Goal: Task Accomplishment & Management: Use online tool/utility

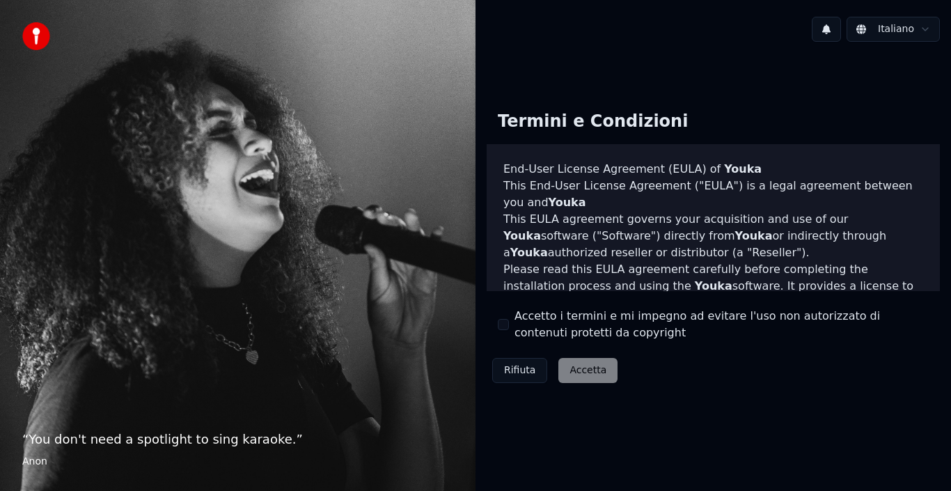
click at [524, 372] on button "Rifiuta" at bounding box center [519, 370] width 55 height 25
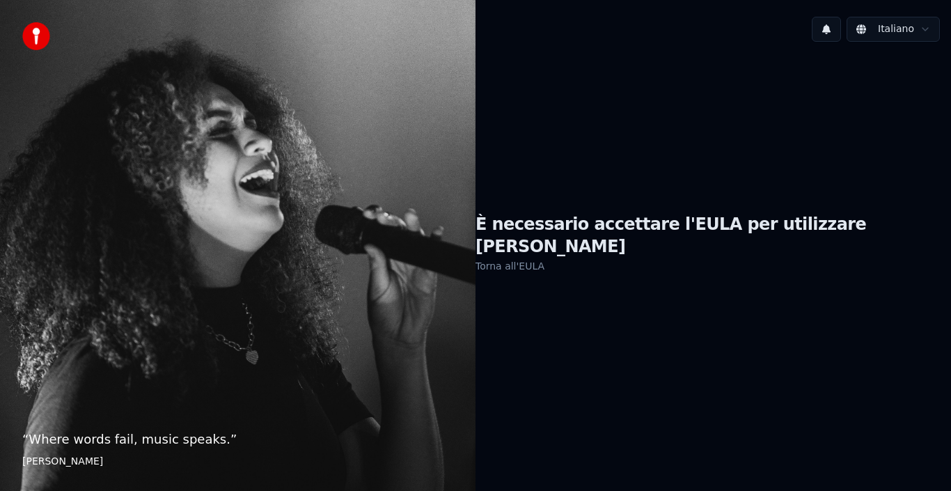
click at [544, 261] on link "Torna all'EULA" at bounding box center [509, 266] width 69 height 22
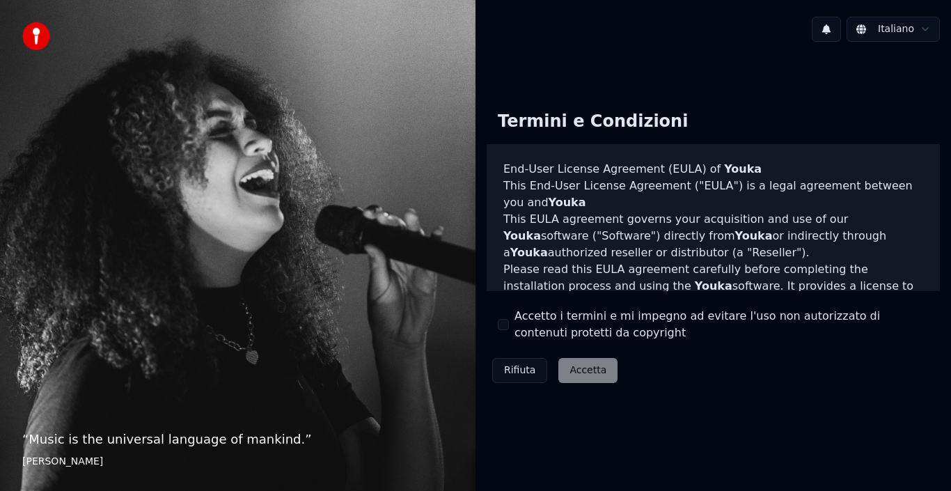
click at [508, 330] on div "Accetto i termini e mi impegno ad evitare l'uso non autorizzato di contenuti pr…" at bounding box center [713, 324] width 431 height 33
click at [505, 326] on button "Accetto i termini e mi impegno ad evitare l'uso non autorizzato di contenuti pr…" at bounding box center [503, 324] width 11 height 11
click at [583, 372] on button "Accetta" at bounding box center [587, 370] width 59 height 25
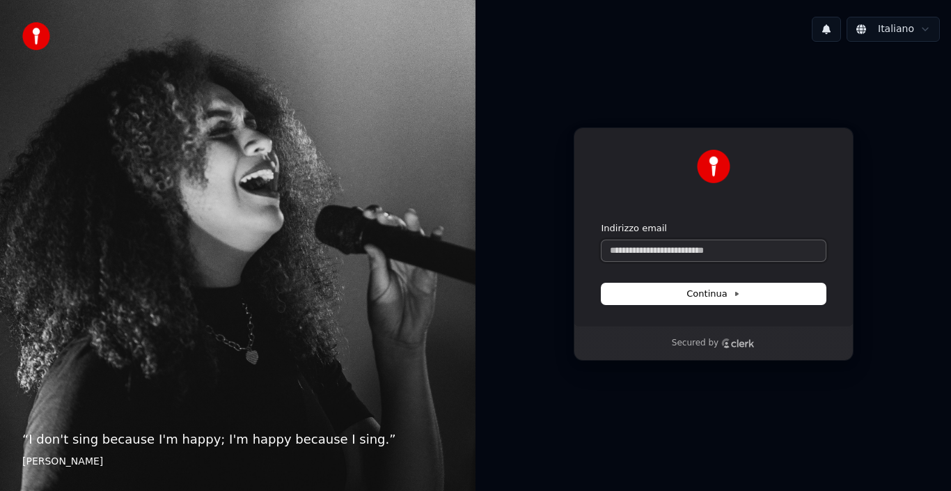
click at [641, 242] on input "Indirizzo email" at bounding box center [713, 250] width 224 height 21
click at [706, 299] on span "Continua" at bounding box center [712, 294] width 53 height 13
type input "**********"
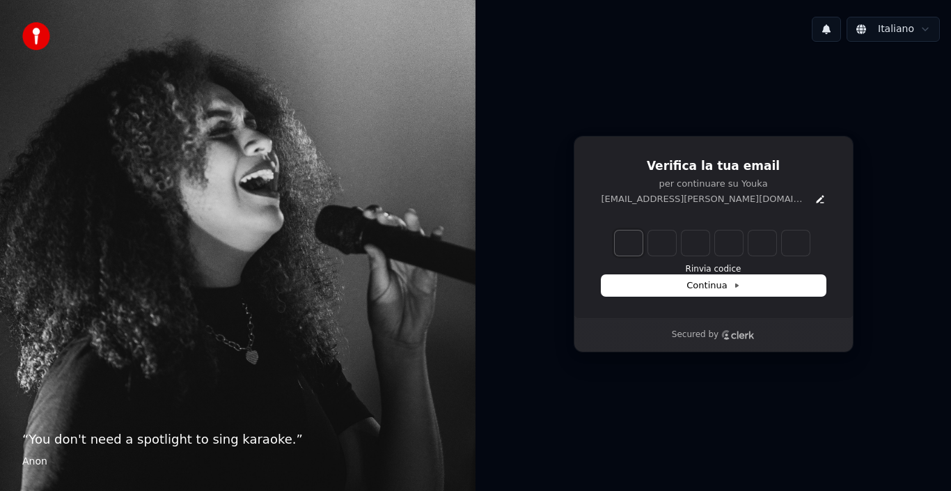
type input "*"
type input "**"
type input "*"
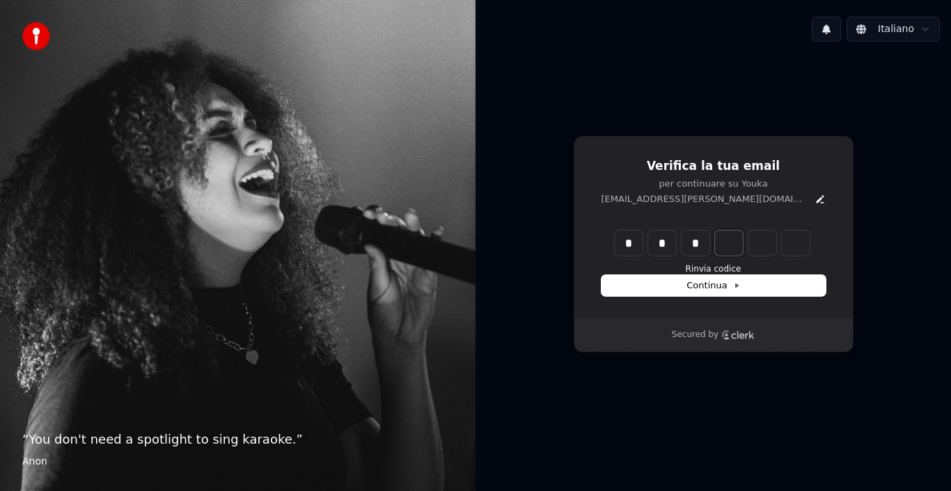
type input "***"
type input "*"
type input "****"
type input "*"
type input "*****"
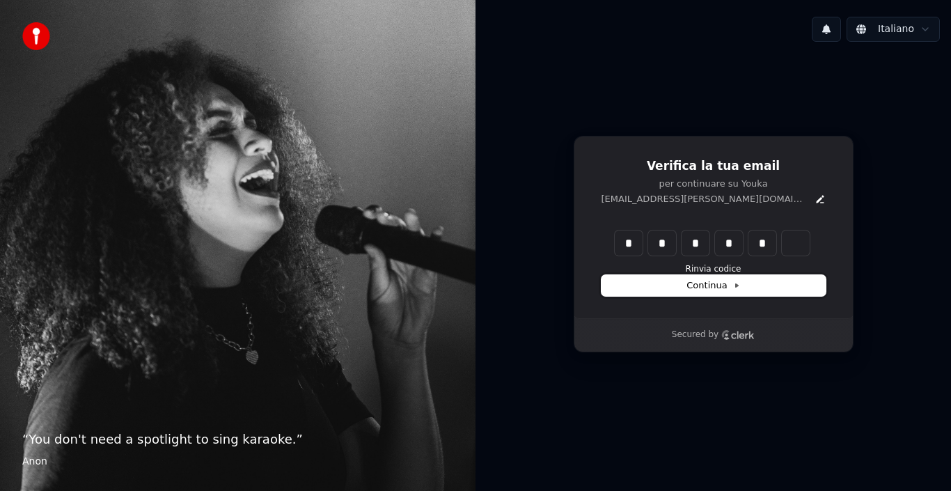
click at [708, 288] on span "Continua" at bounding box center [712, 285] width 53 height 13
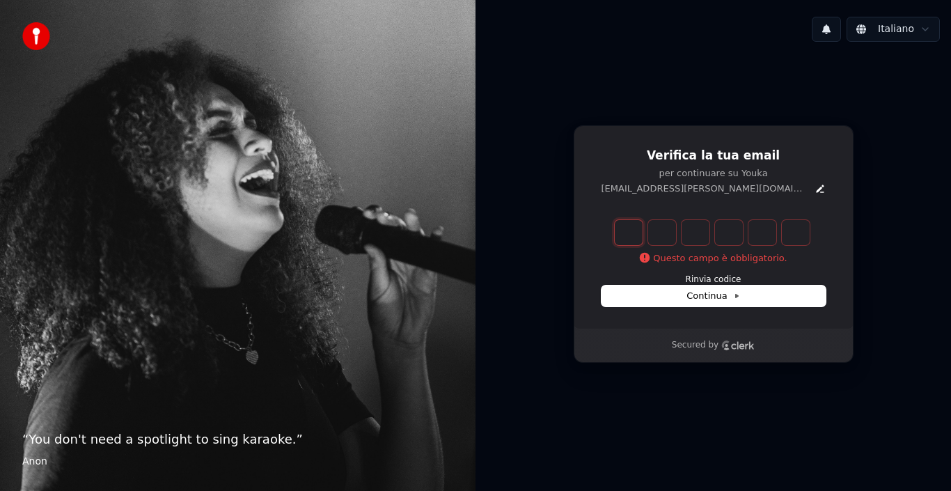
click at [631, 230] on input "Enter verification code. Digit 1" at bounding box center [629, 232] width 28 height 25
type input "*"
type input "**"
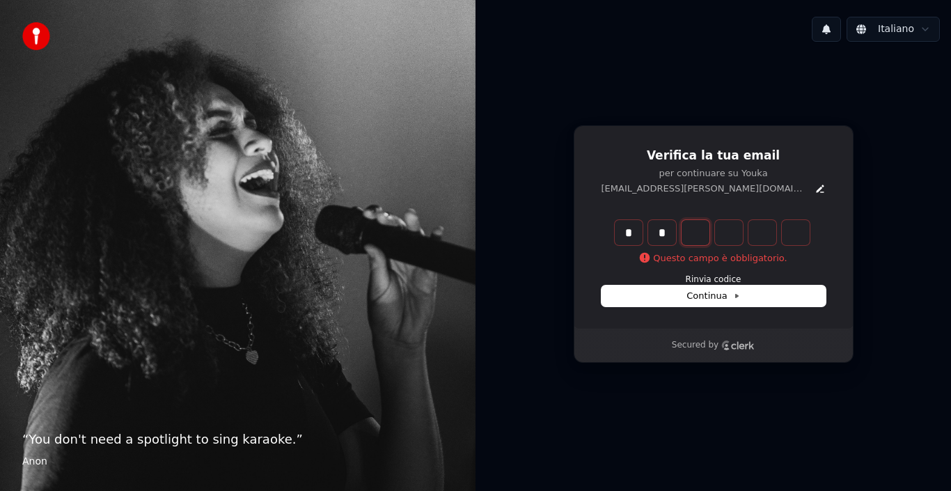
type input "*"
type input "***"
type input "*"
type input "****"
type input "*"
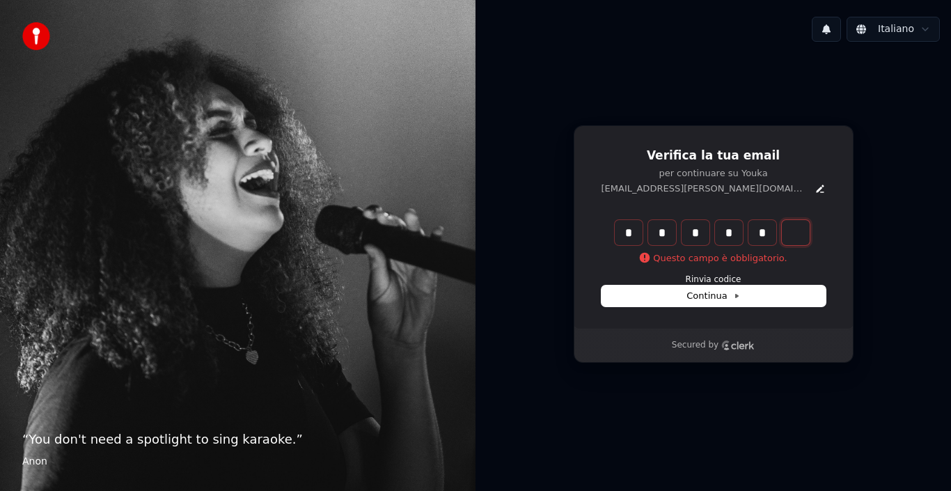
type input "******"
type input "*"
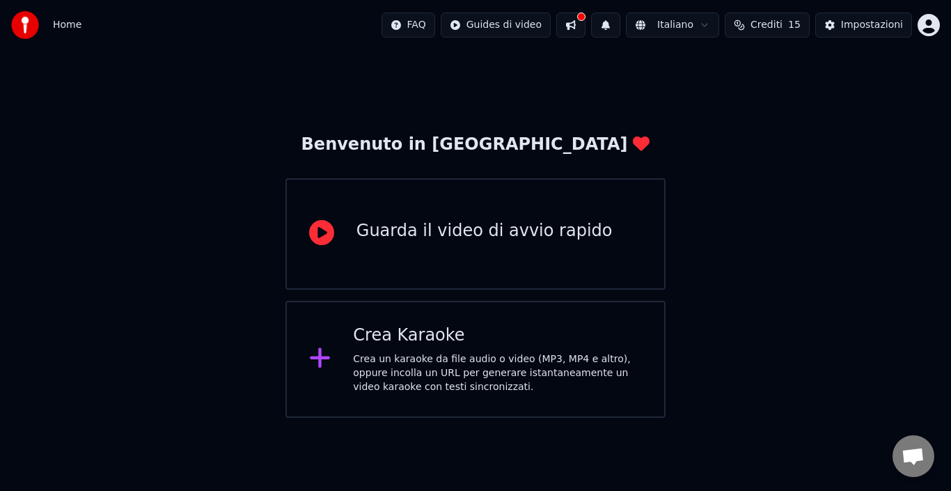
click at [491, 244] on div "Guarda il video di avvio rapido" at bounding box center [484, 234] width 256 height 28
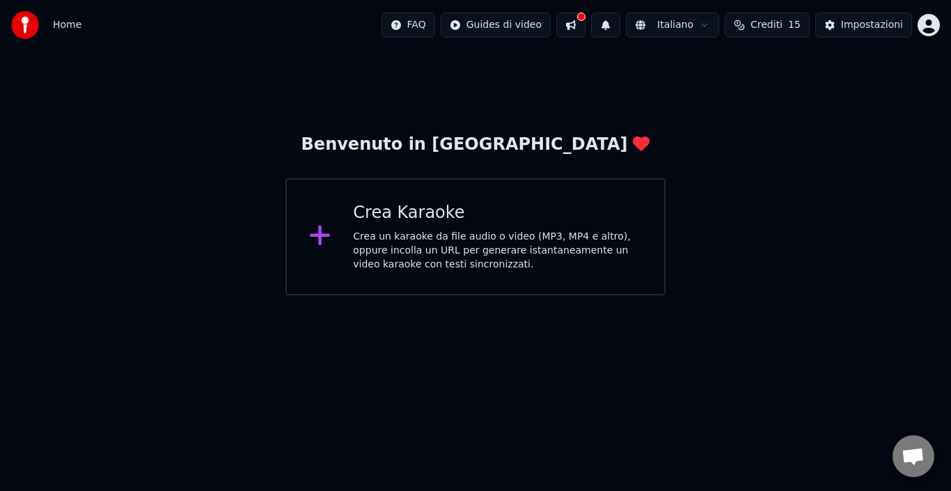
click at [326, 243] on icon at bounding box center [320, 235] width 22 height 25
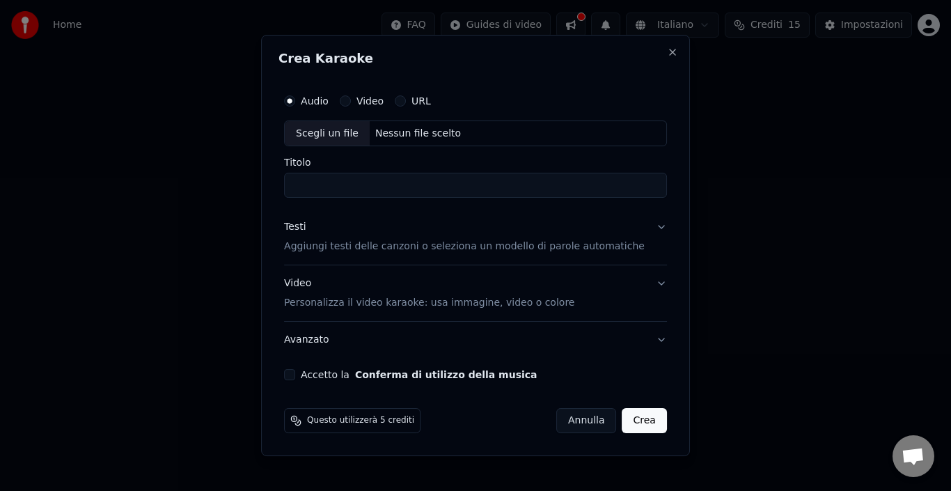
click at [351, 97] on button "Video" at bounding box center [345, 100] width 11 height 11
click at [295, 101] on button "Audio" at bounding box center [289, 100] width 11 height 11
click at [406, 103] on button "URL" at bounding box center [400, 100] width 11 height 11
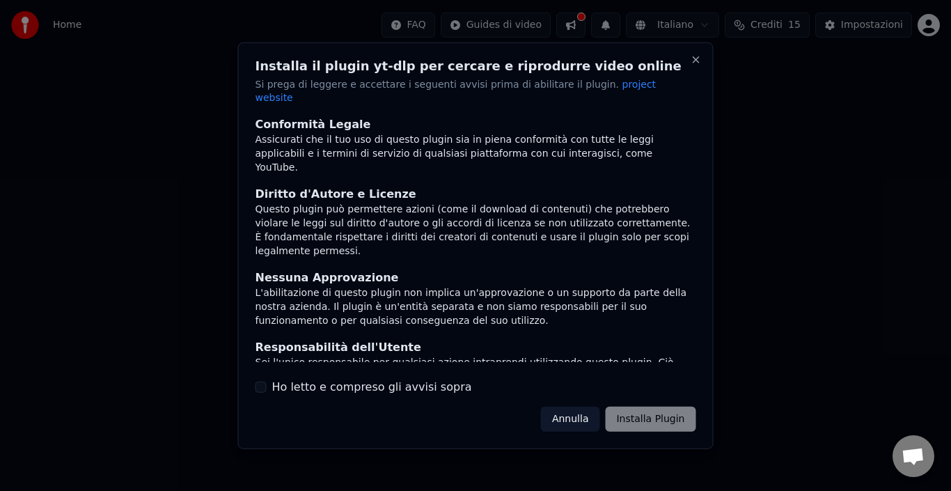
click at [259, 381] on button "Ho letto e compreso gli avvisi sopra" at bounding box center [260, 386] width 11 height 11
click at [683, 408] on button "Installa Plugin" at bounding box center [650, 419] width 91 height 25
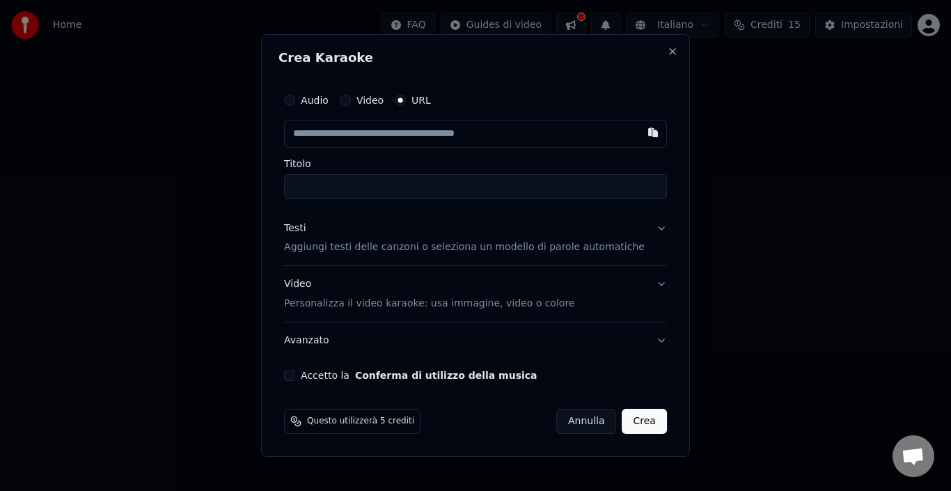
click at [382, 130] on input "text" at bounding box center [475, 134] width 383 height 28
paste input "**********"
click at [376, 184] on input "Titolo" at bounding box center [475, 186] width 383 height 25
type input "**********"
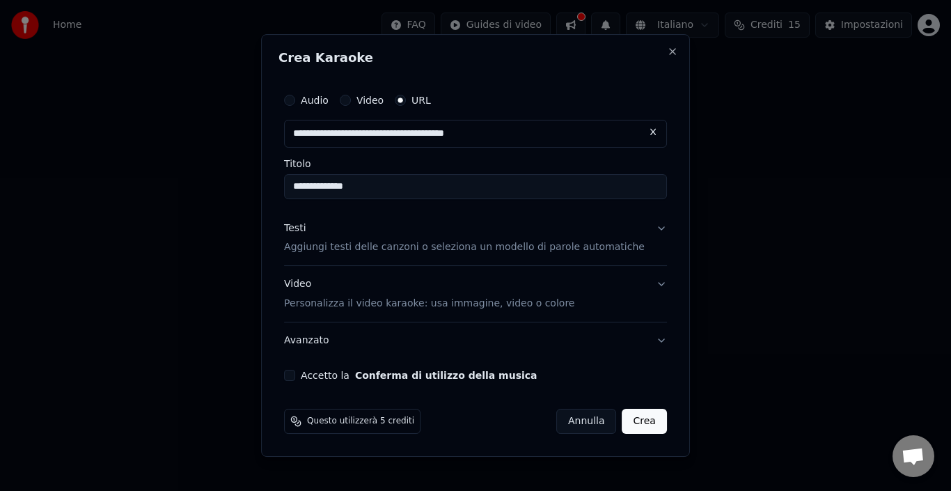
click at [451, 251] on p "Aggiungi testi delle canzoni o seleziona un modello di parole automatiche" at bounding box center [464, 248] width 361 height 14
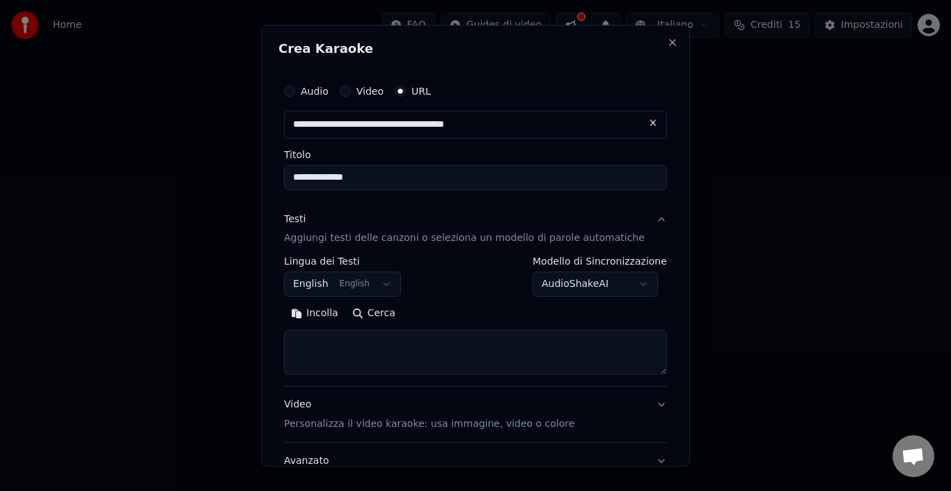
click at [391, 278] on button "English English" at bounding box center [342, 284] width 117 height 25
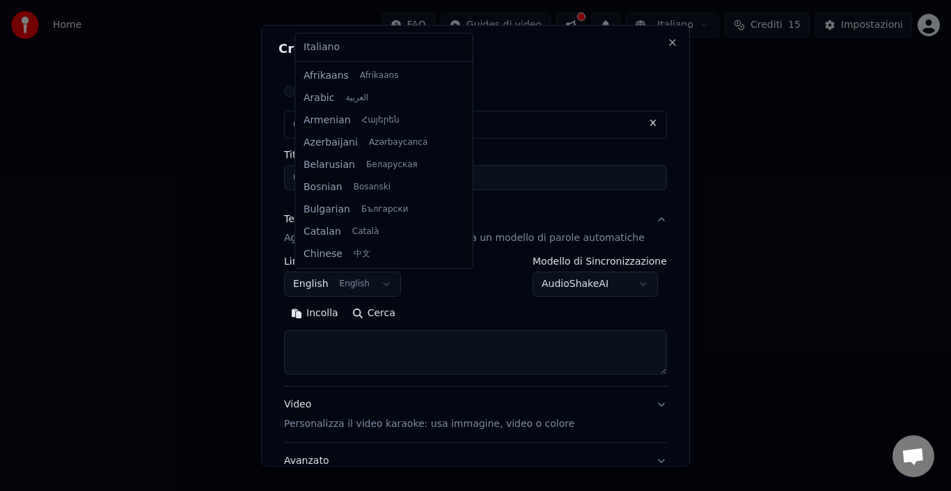
scroll to position [111, 0]
select select "**"
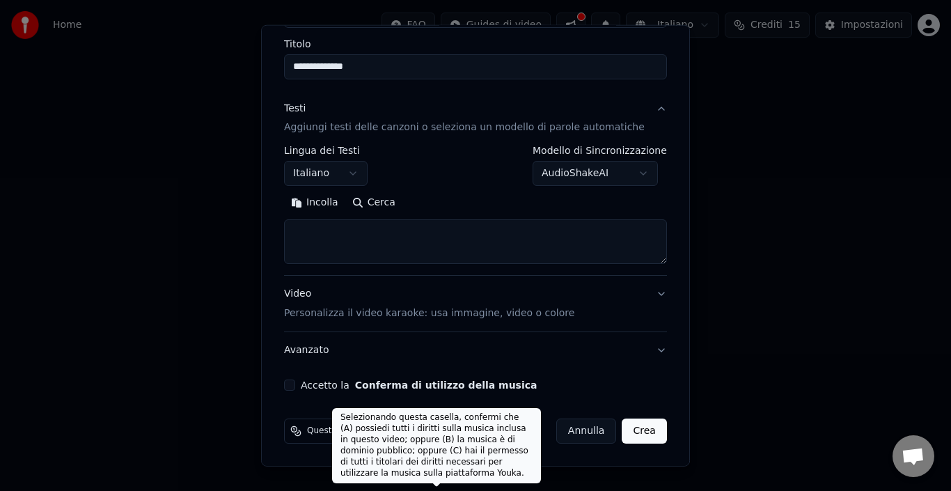
scroll to position [0, 0]
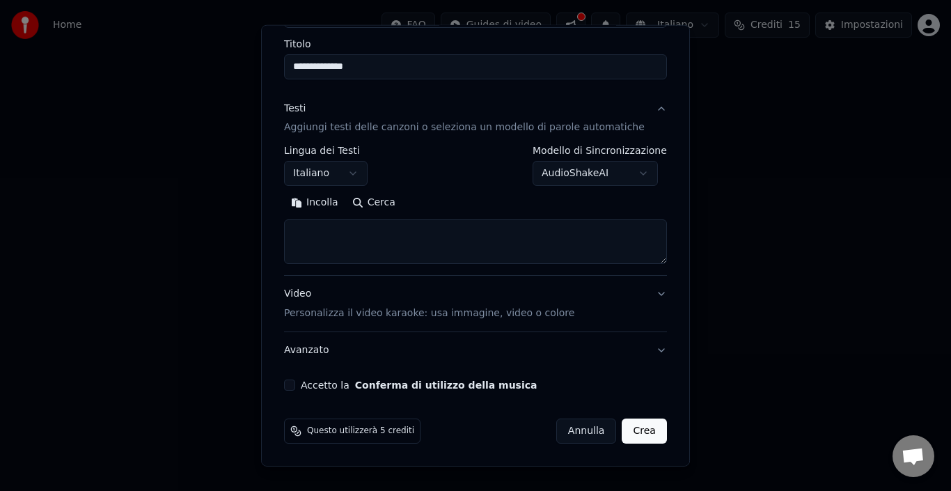
click at [436, 335] on button "Avanzato" at bounding box center [475, 350] width 383 height 36
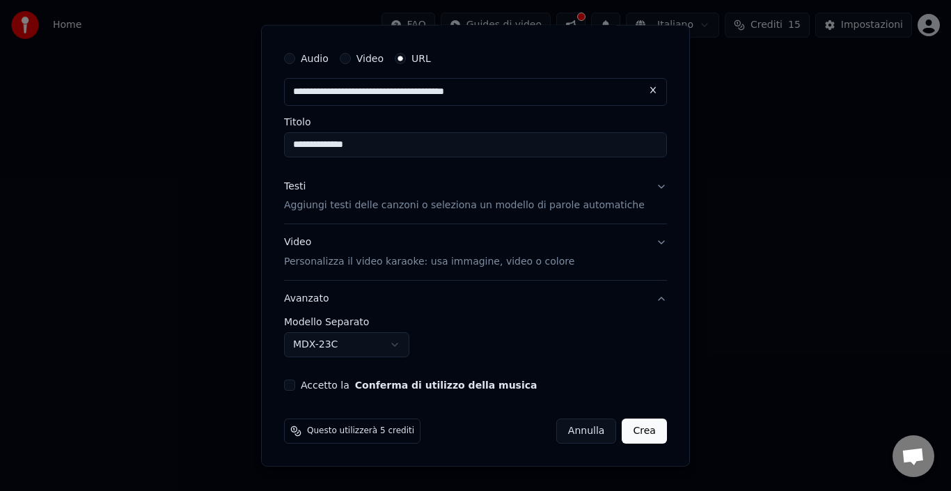
scroll to position [33, 0]
click at [505, 207] on p "Aggiungi testi delle canzoni o seleziona un modello di parole automatiche" at bounding box center [464, 205] width 361 height 14
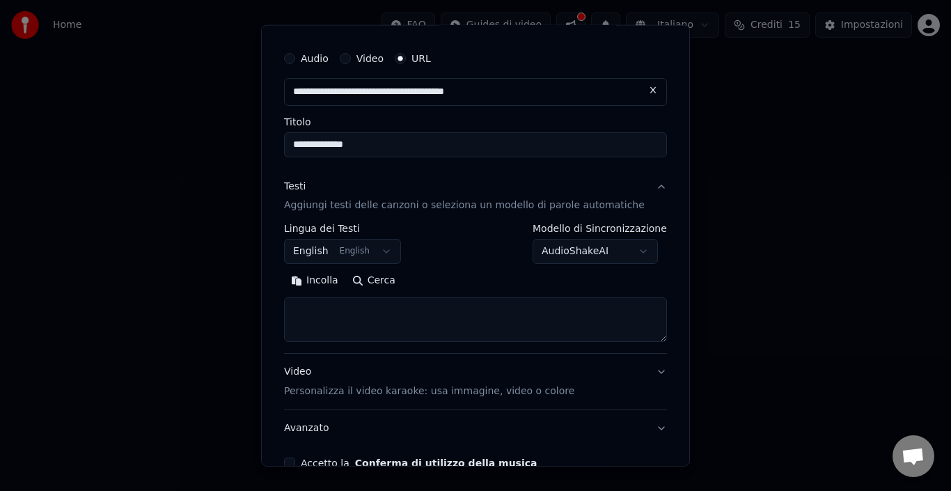
click at [336, 309] on textarea at bounding box center [475, 319] width 383 height 45
paste textarea "**********"
drag, startPoint x: 541, startPoint y: 322, endPoint x: 203, endPoint y: 334, distance: 338.6
click at [203, 295] on body "**********" at bounding box center [475, 147] width 951 height 295
paste textarea "**********"
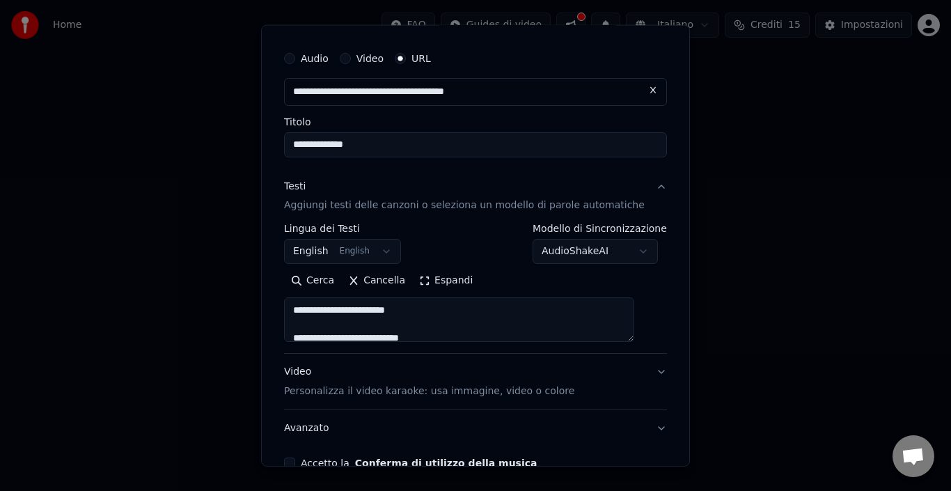
scroll to position [881, 0]
type textarea "**********"
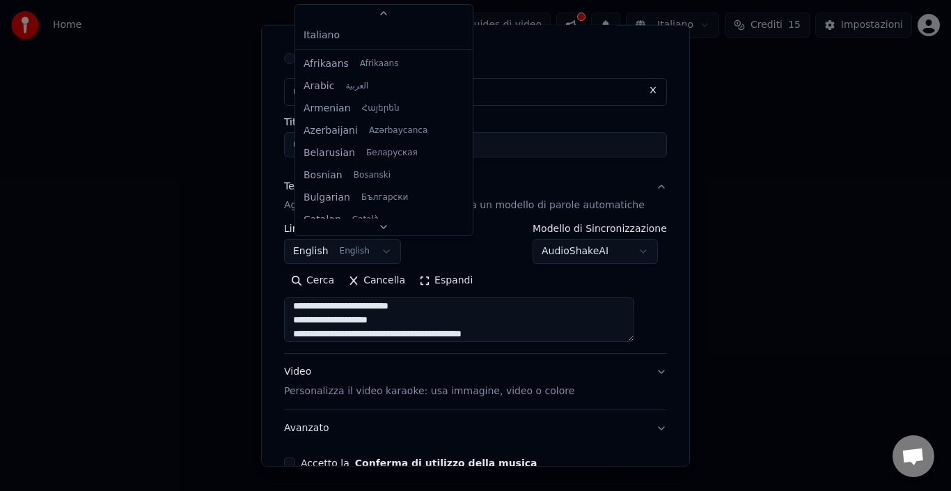
click at [388, 244] on body "**********" at bounding box center [475, 147] width 951 height 295
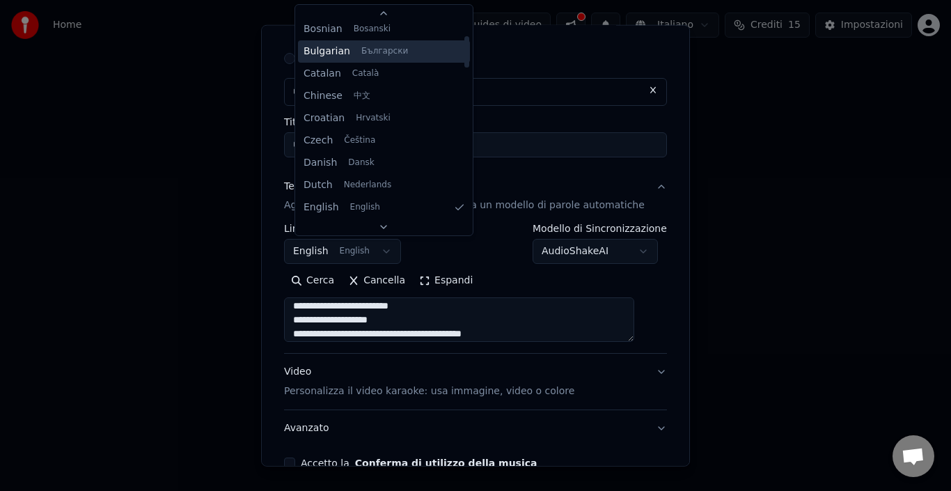
scroll to position [0, 0]
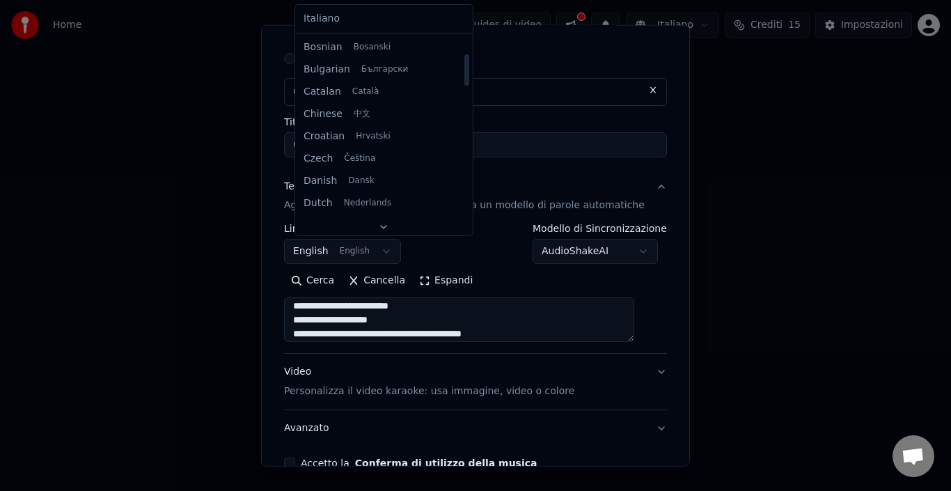
select select "**"
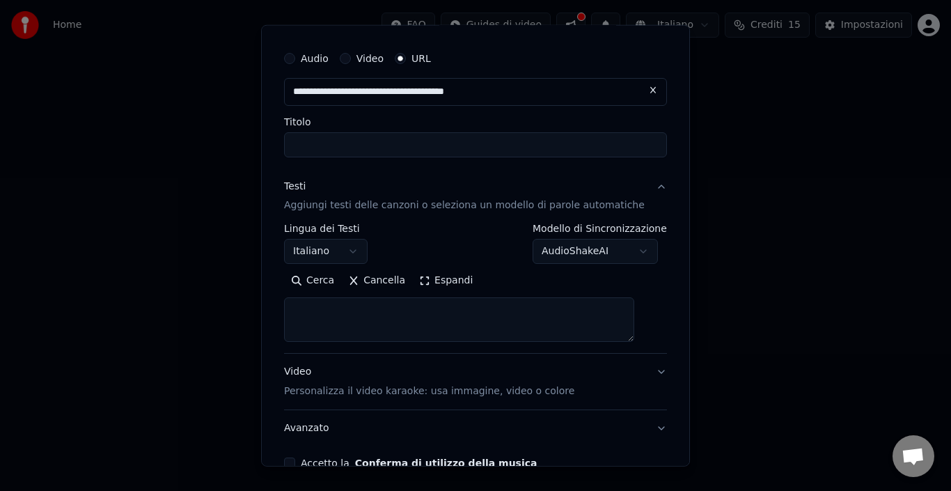
select select
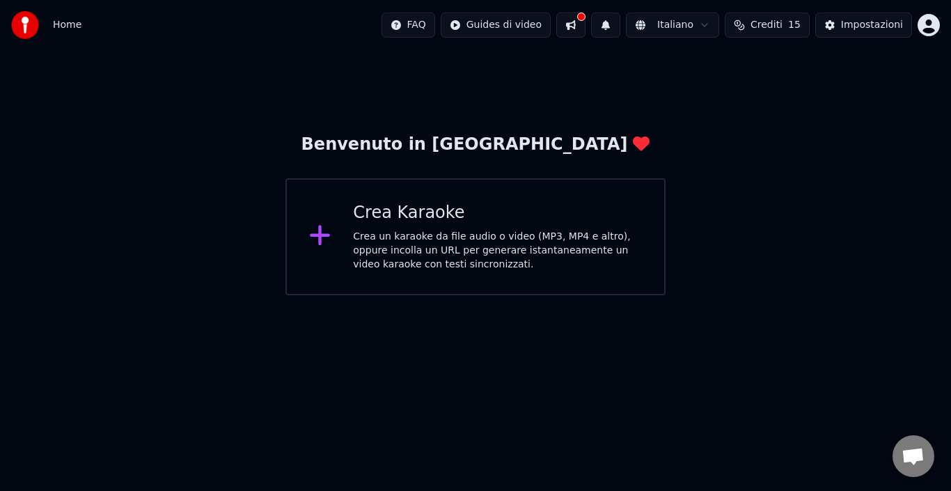
drag, startPoint x: 219, startPoint y: 326, endPoint x: 340, endPoint y: 278, distance: 130.3
click at [328, 232] on icon at bounding box center [320, 235] width 22 height 25
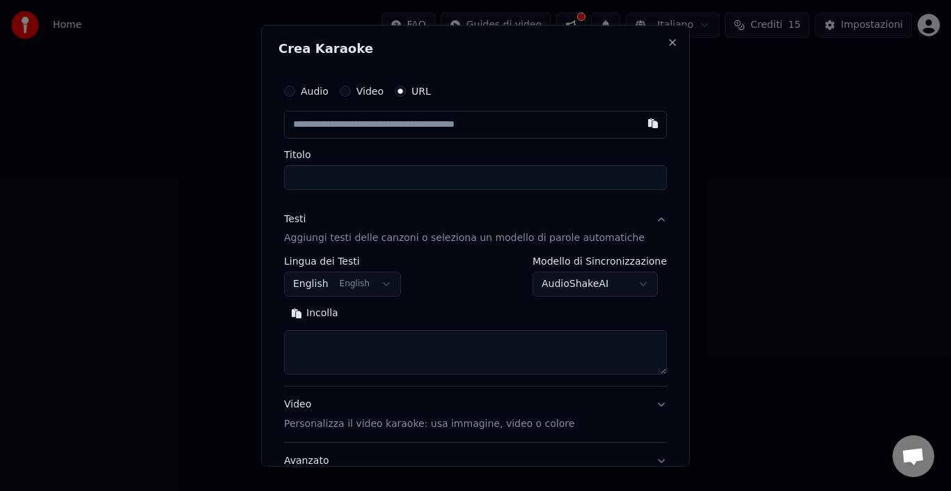
click at [355, 99] on div "Audio Video URL" at bounding box center [475, 91] width 383 height 28
click at [351, 93] on button "Video" at bounding box center [345, 90] width 11 height 11
click at [406, 88] on button "URL" at bounding box center [400, 90] width 11 height 11
click at [397, 124] on input "text" at bounding box center [475, 124] width 383 height 28
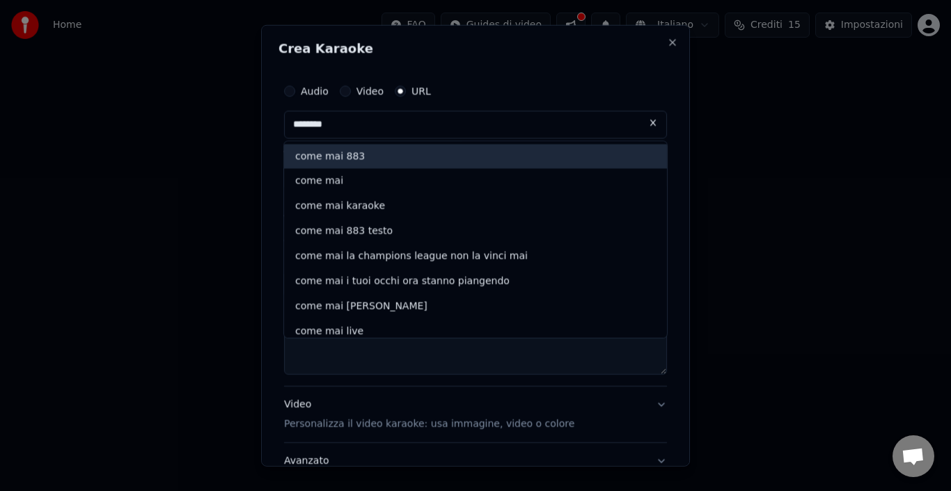
click at [355, 159] on div "come mai 883" at bounding box center [475, 155] width 383 height 25
type input "**********"
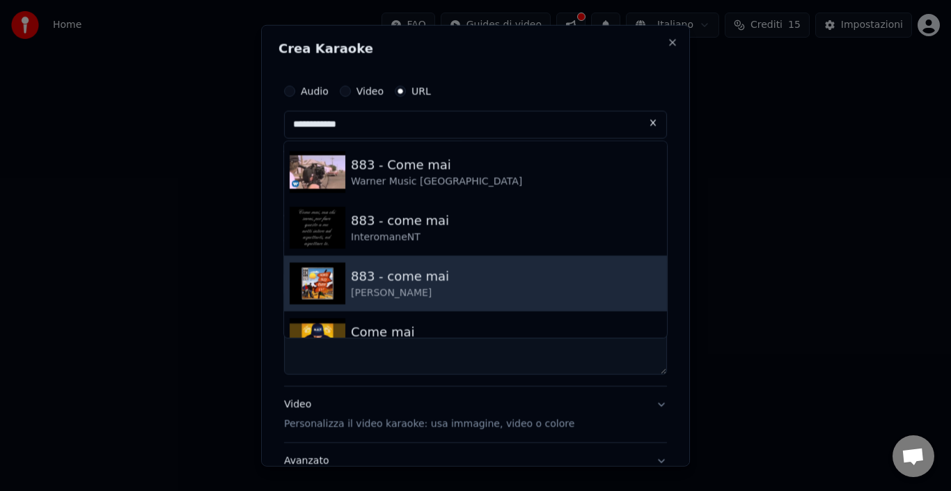
click at [386, 272] on div "883 - come mai" at bounding box center [400, 275] width 98 height 19
type input "**********"
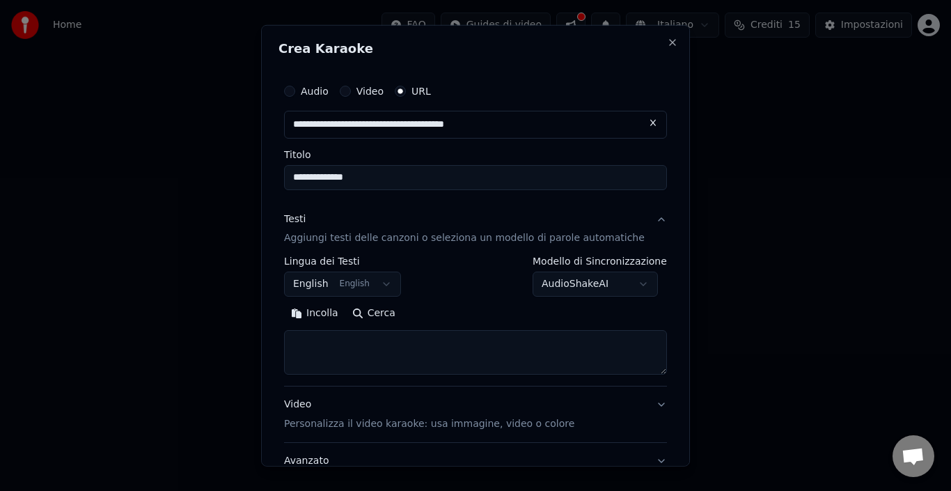
click at [388, 285] on body "**********" at bounding box center [475, 147] width 951 height 295
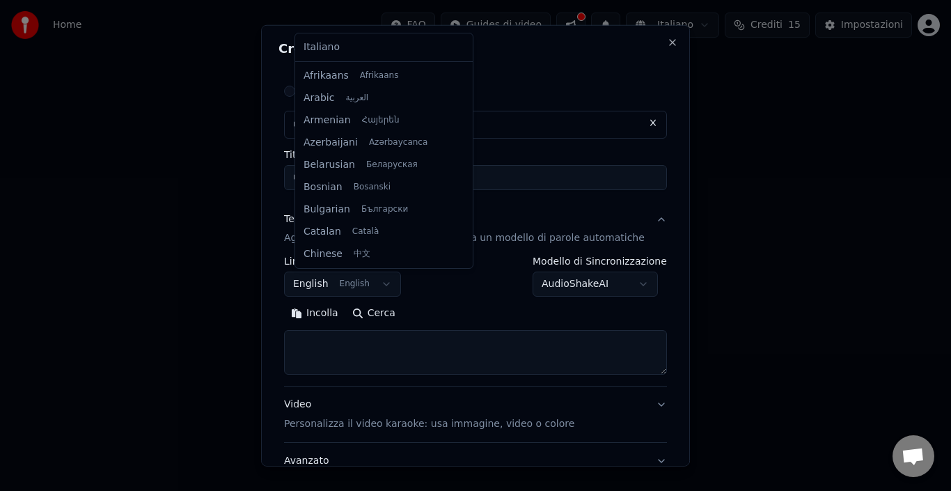
scroll to position [111, 0]
select select "**"
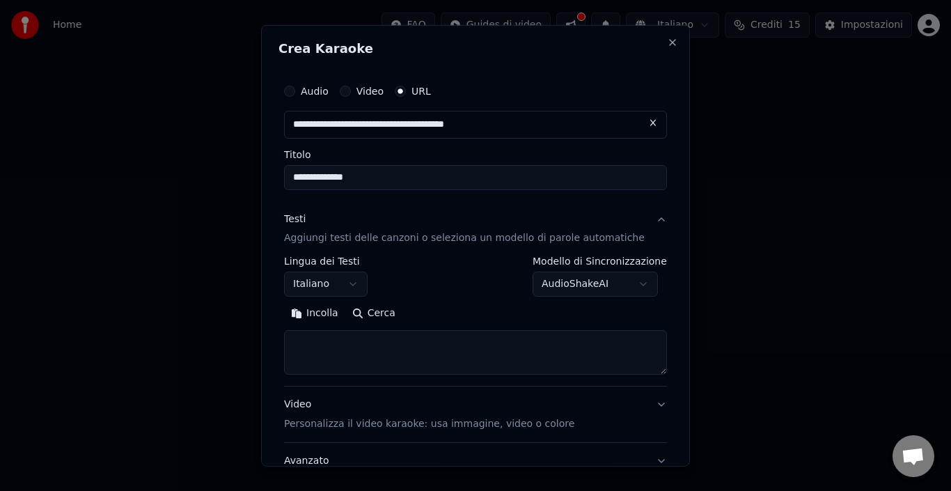
click at [343, 352] on textarea at bounding box center [475, 352] width 383 height 45
paste textarea "**********"
drag, startPoint x: 541, startPoint y: 351, endPoint x: 242, endPoint y: 349, distance: 298.7
click at [242, 295] on body "**********" at bounding box center [475, 147] width 951 height 295
paste textarea "**********"
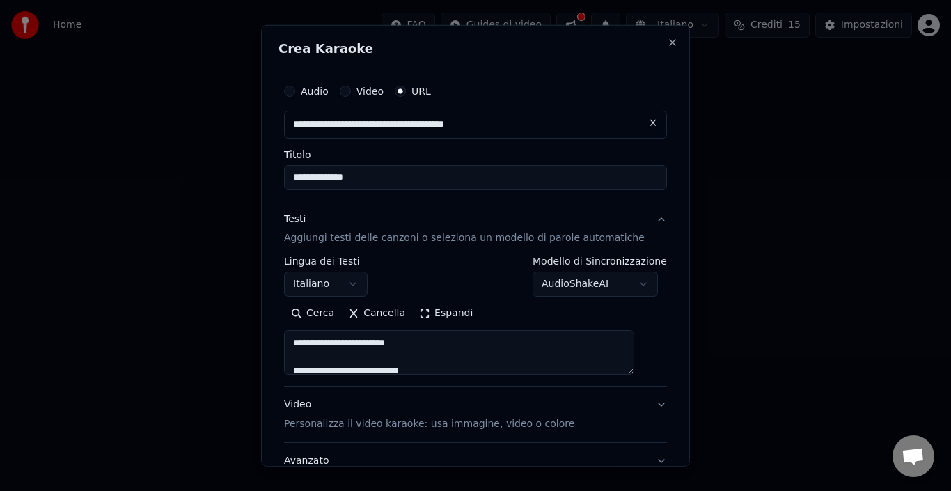
scroll to position [881, 0]
type textarea "**********"
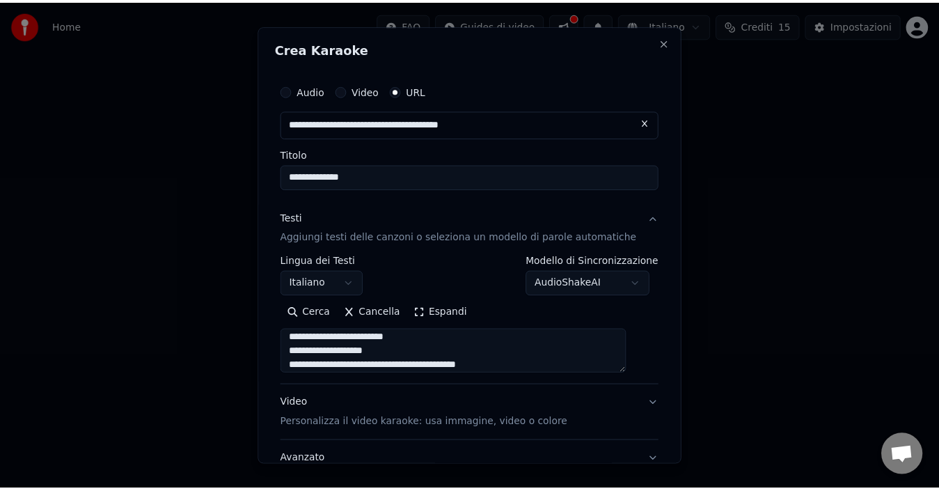
scroll to position [111, 0]
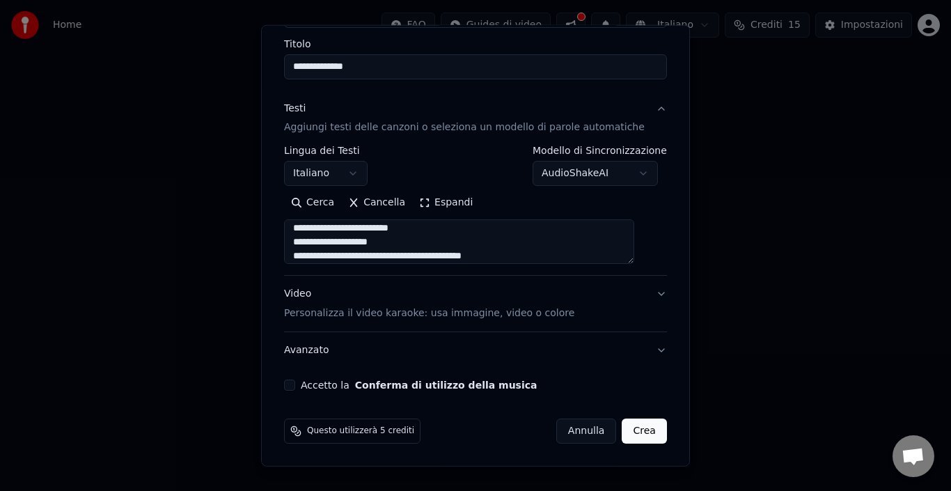
click at [627, 432] on button "Crea" at bounding box center [644, 430] width 45 height 25
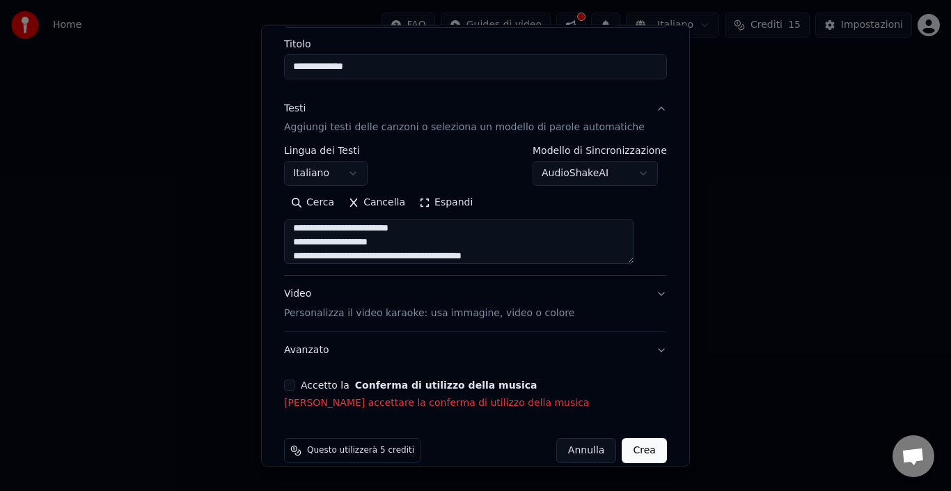
click at [295, 384] on button "Accetto la Conferma di utilizzo della musica" at bounding box center [289, 384] width 11 height 11
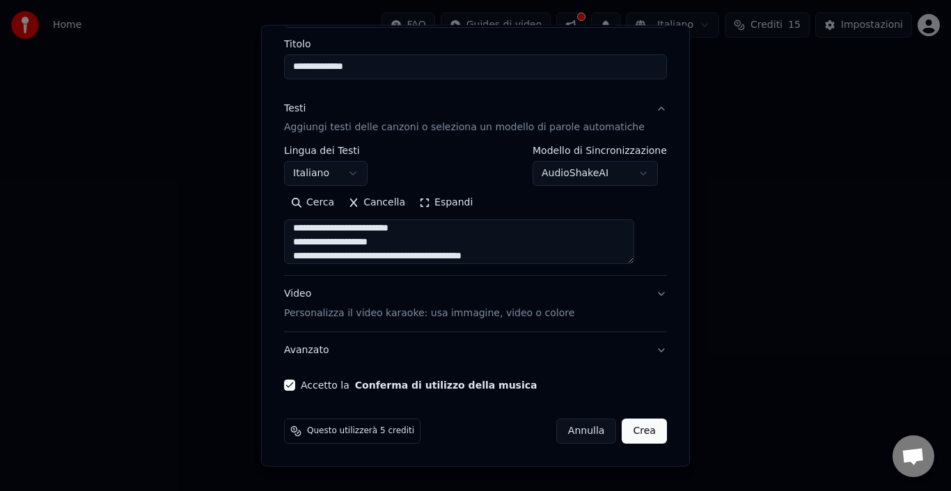
click at [627, 432] on button "Crea" at bounding box center [644, 430] width 45 height 25
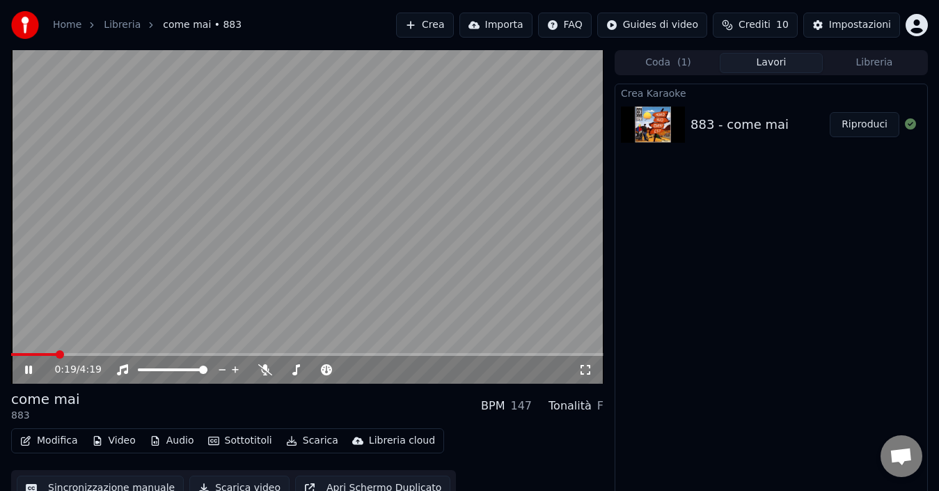
click at [591, 376] on div "0:19 / 4:19" at bounding box center [307, 370] width 581 height 14
click at [591, 364] on icon at bounding box center [586, 369] width 14 height 11
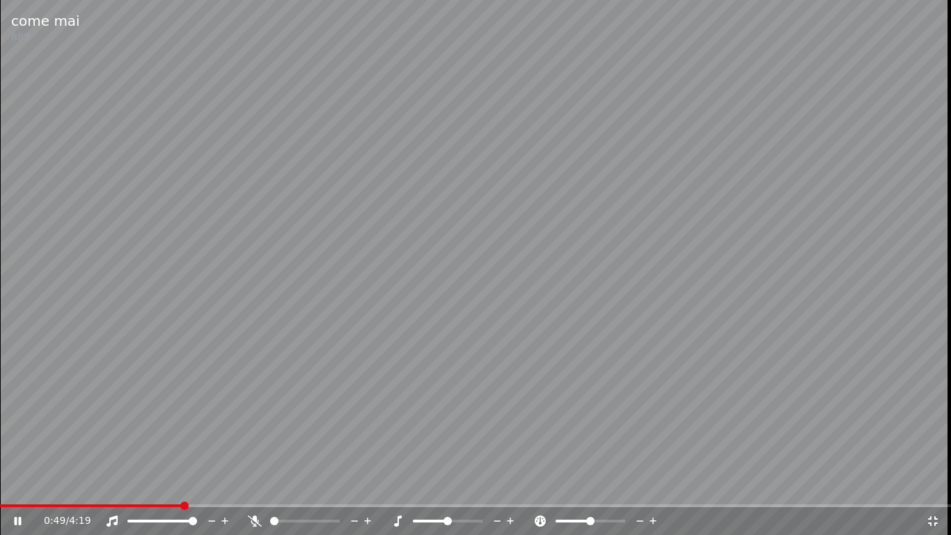
click at [547, 346] on video at bounding box center [475, 267] width 951 height 535
click at [936, 490] on icon at bounding box center [933, 520] width 14 height 11
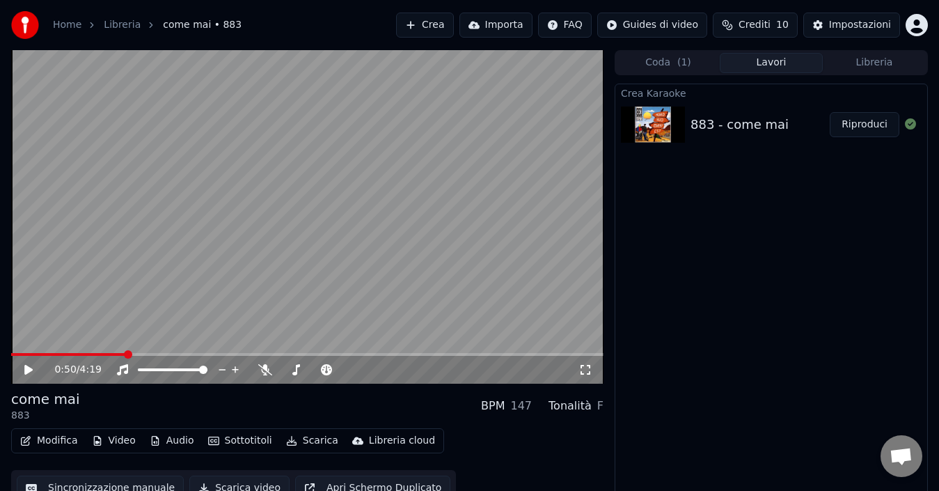
click at [27, 368] on icon at bounding box center [28, 370] width 8 height 10
click at [328, 370] on icon at bounding box center [326, 369] width 11 height 11
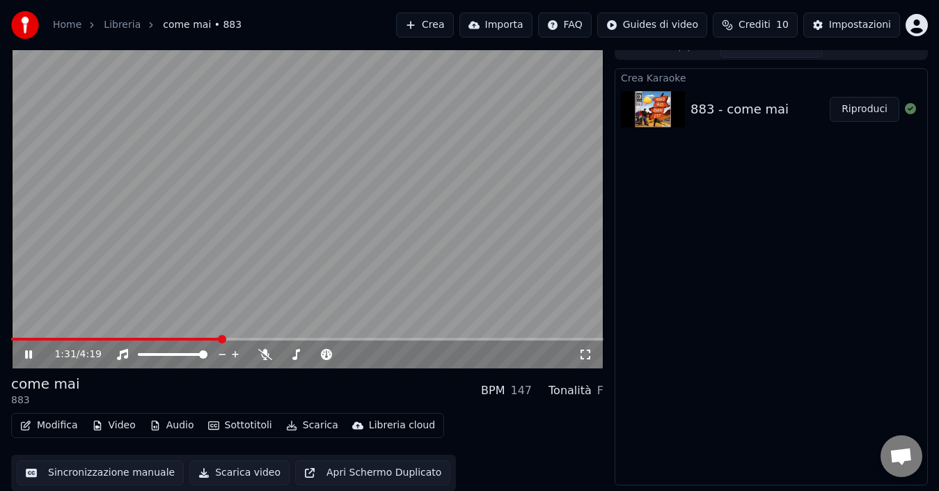
click at [591, 359] on div "1:31 / 4:19" at bounding box center [307, 354] width 592 height 28
click at [589, 357] on icon at bounding box center [586, 354] width 10 height 10
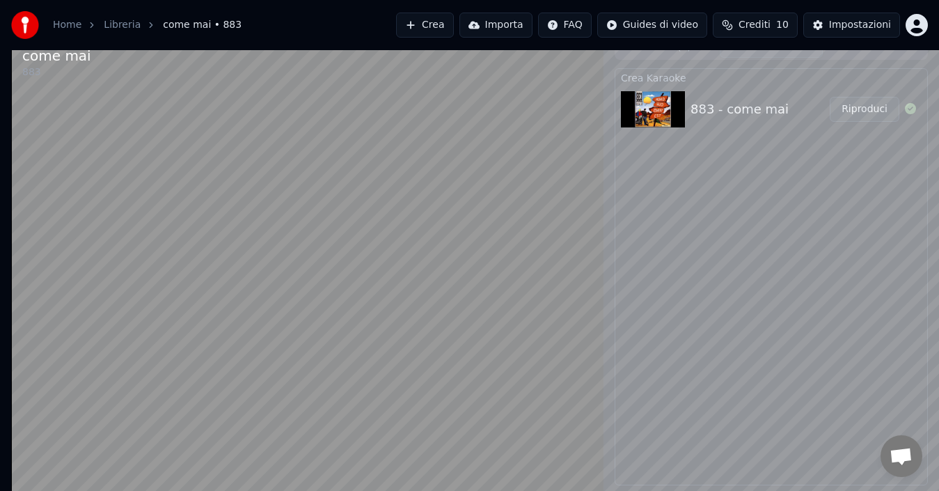
scroll to position [3, 0]
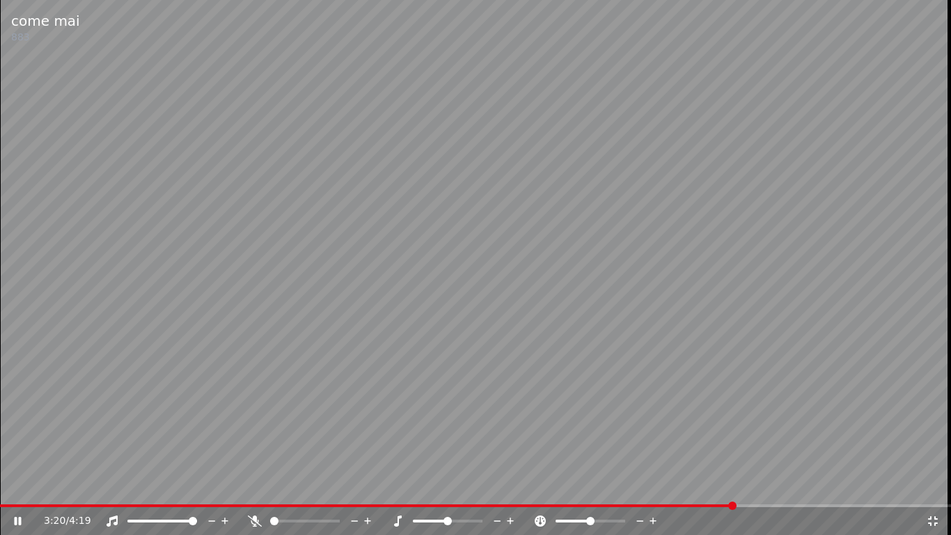
click at [934, 490] on icon at bounding box center [933, 520] width 14 height 11
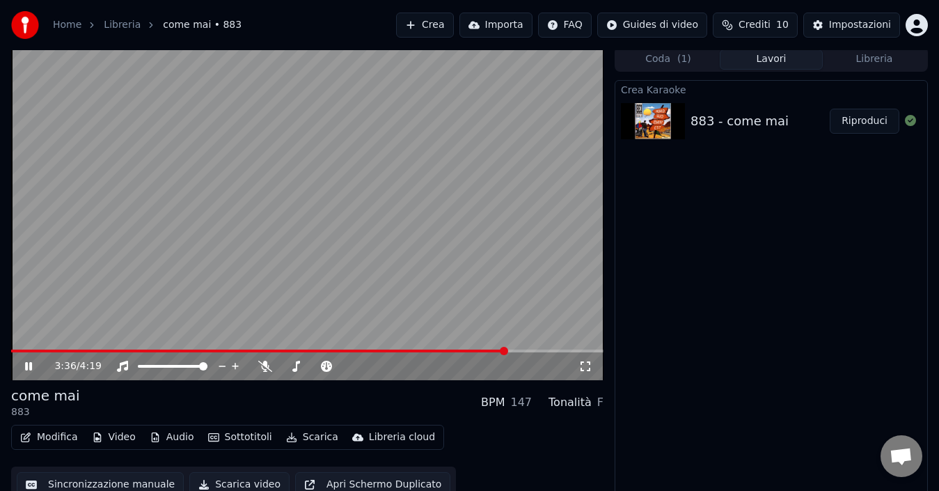
click at [29, 365] on icon at bounding box center [38, 366] width 32 height 11
click at [29, 365] on icon at bounding box center [28, 366] width 8 height 10
click at [29, 365] on icon at bounding box center [38, 366] width 32 height 11
click at [601, 397] on div "F" at bounding box center [600, 402] width 6 height 17
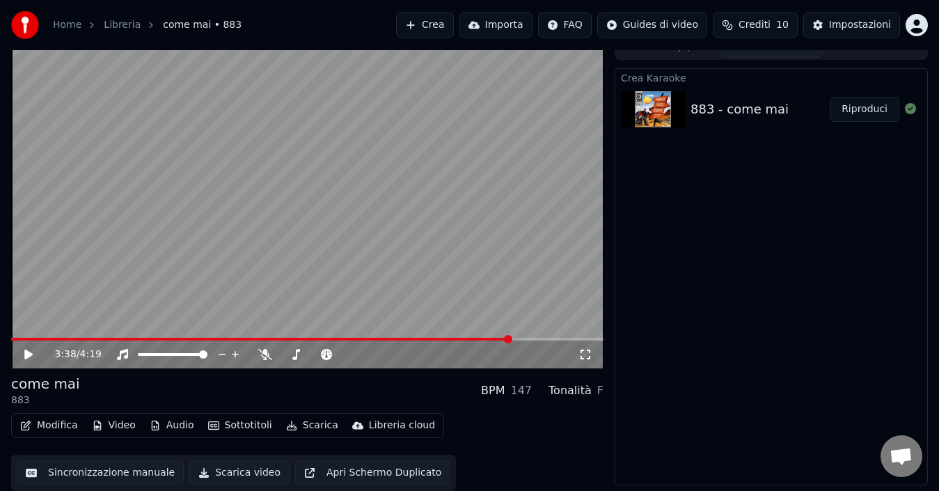
click at [125, 474] on button "Sincronizzazione manuale" at bounding box center [100, 472] width 167 height 25
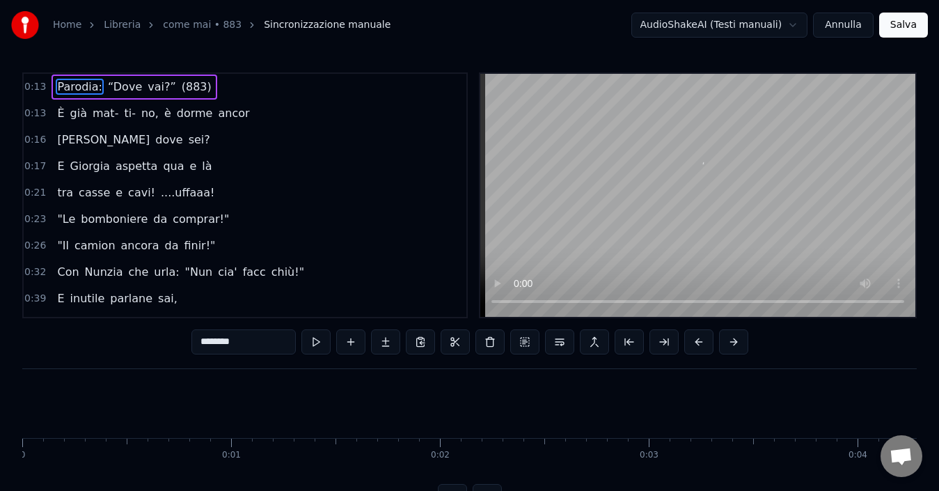
scroll to position [0, 2704]
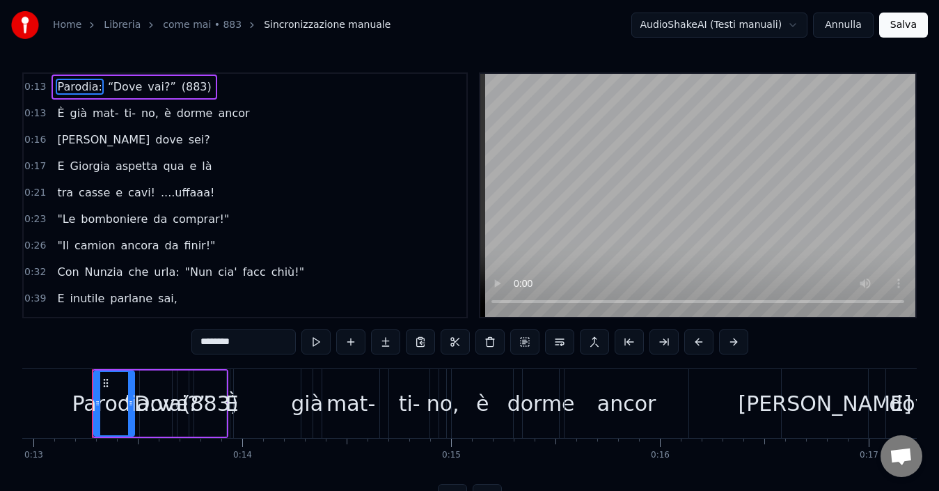
click at [324, 336] on button at bounding box center [315, 341] width 29 height 25
click at [104, 386] on circle at bounding box center [104, 386] width 1 height 1
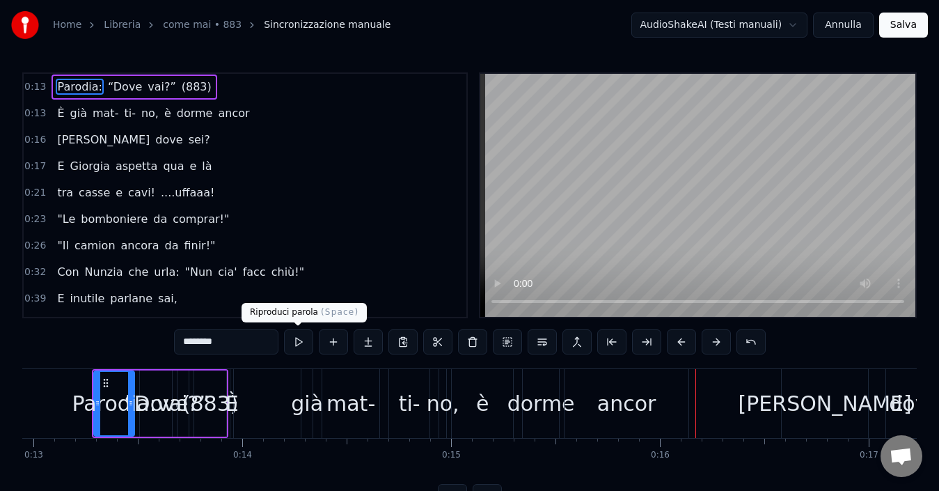
click at [303, 343] on button at bounding box center [298, 341] width 29 height 25
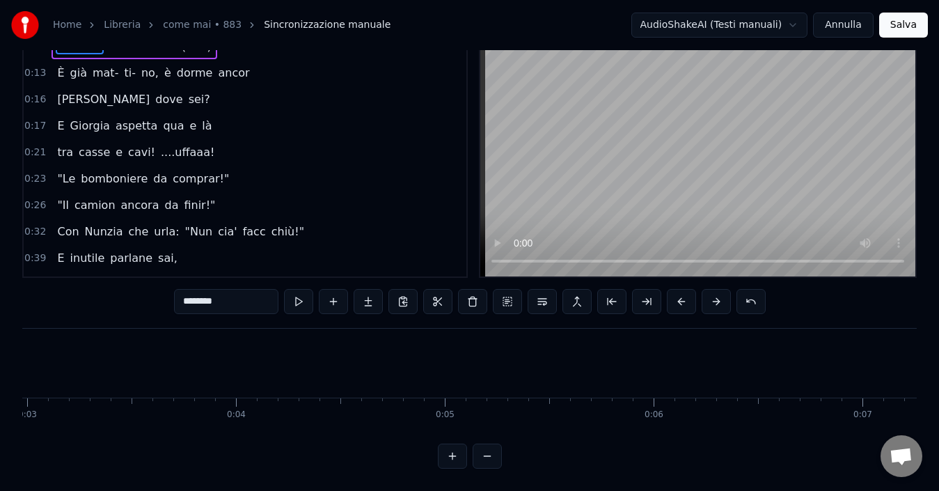
scroll to position [52, 0]
click at [493, 457] on button at bounding box center [487, 455] width 29 height 25
click at [491, 453] on button at bounding box center [487, 455] width 29 height 25
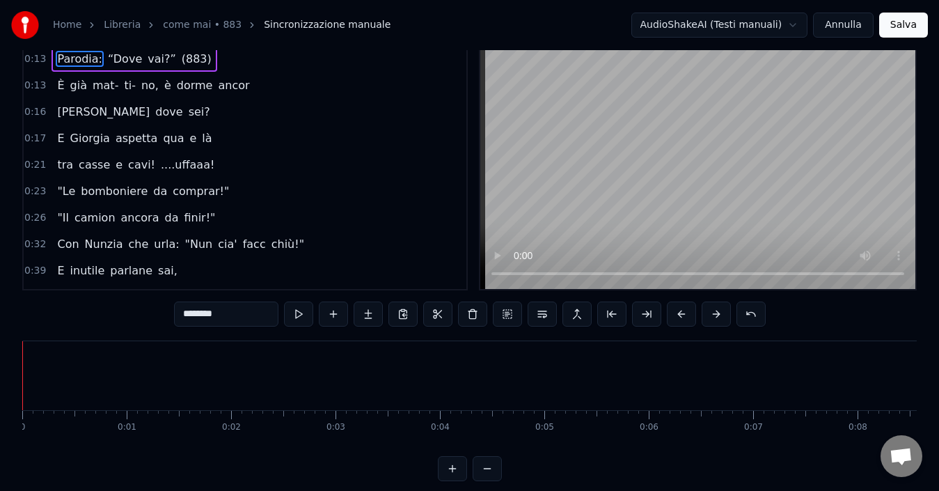
scroll to position [26, 0]
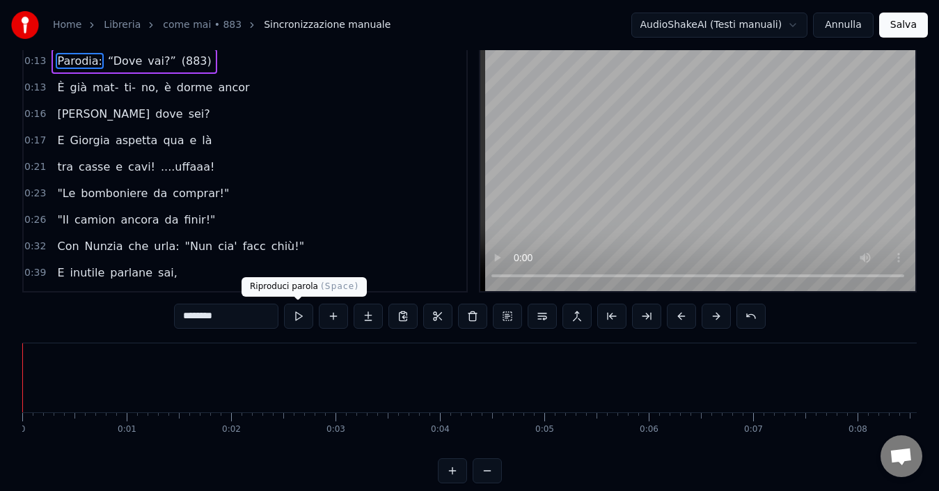
click at [290, 315] on button at bounding box center [298, 316] width 29 height 25
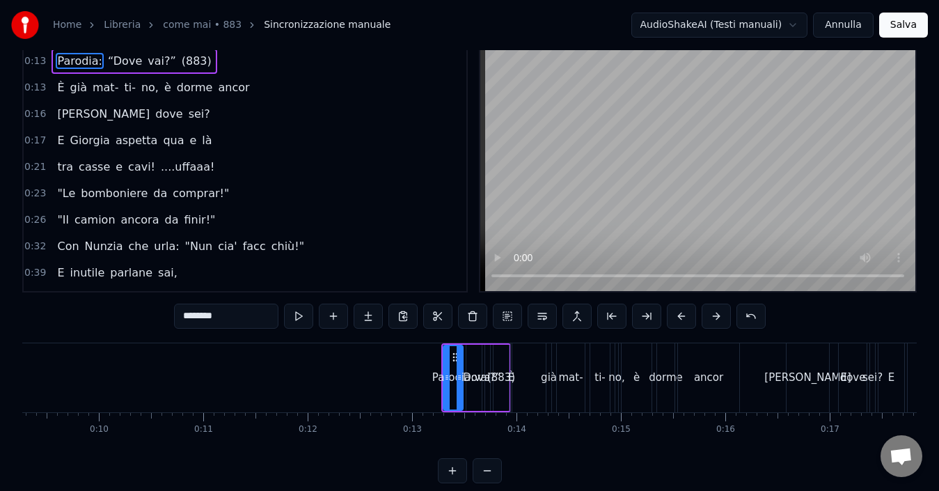
scroll to position [0, 0]
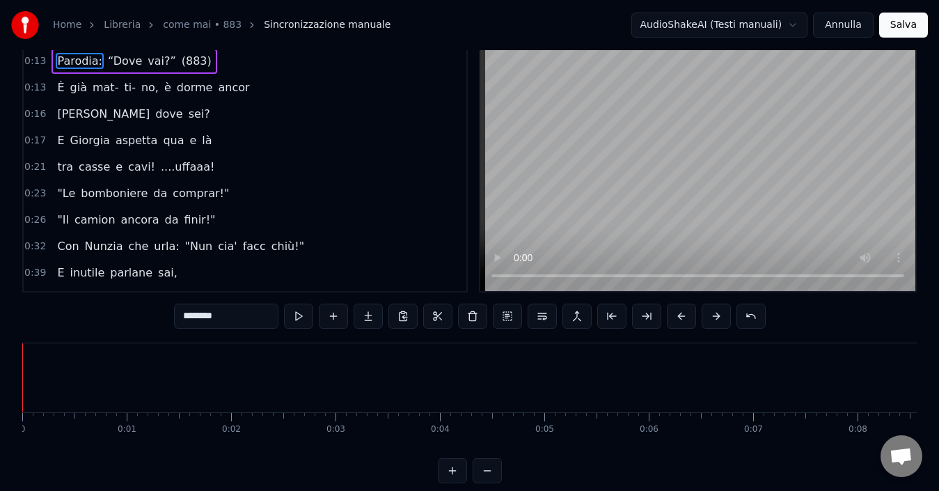
click at [714, 167] on video at bounding box center [697, 169] width 435 height 243
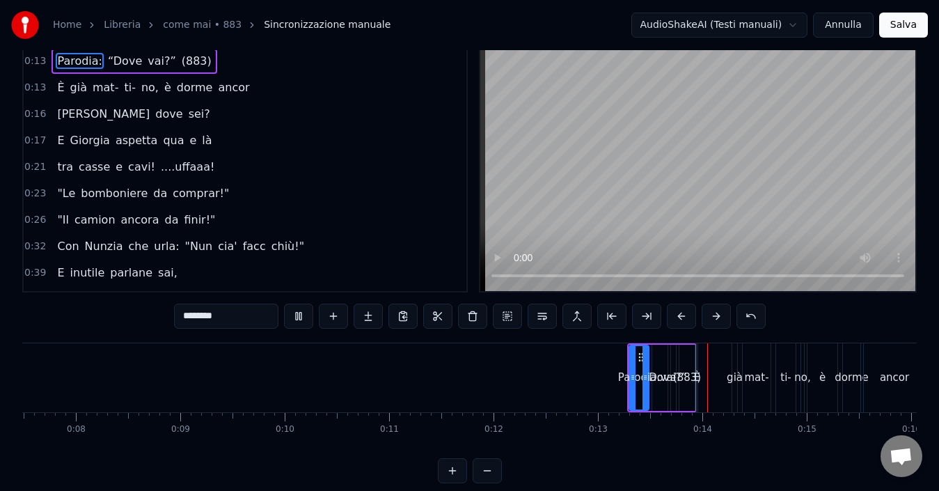
click at [624, 142] on video at bounding box center [697, 169] width 435 height 243
click at [294, 315] on button at bounding box center [298, 316] width 29 height 25
click at [777, 24] on html "Home Libreria come mai • 883 Sincronizzazione manuale AudioShakeAI (Testi manua…" at bounding box center [469, 239] width 939 height 531
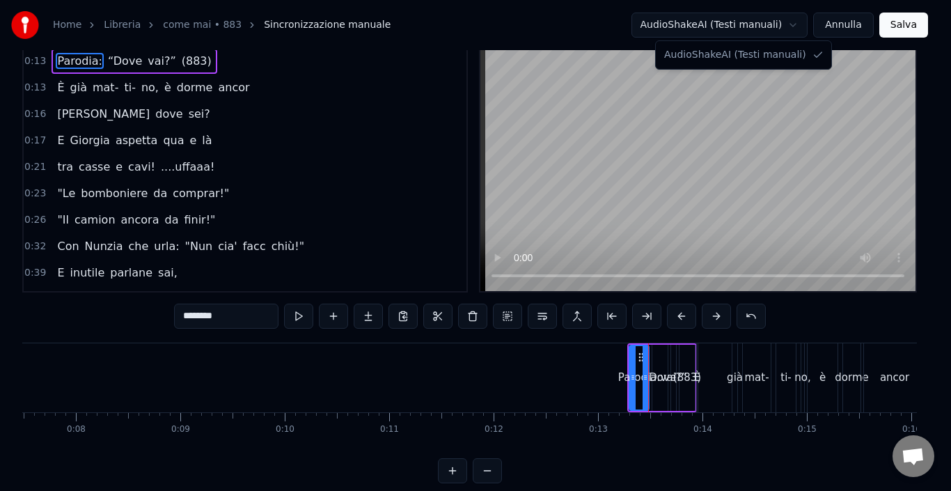
click at [303, 318] on html "Home Libreria come mai • 883 Sincronizzazione manuale AudioShakeAI (Testi manua…" at bounding box center [475, 239] width 951 height 531
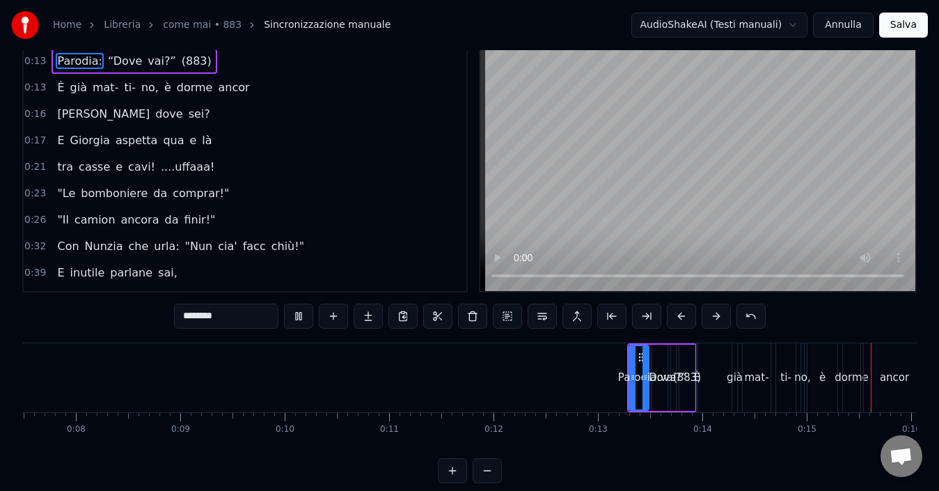
scroll to position [0, 1562]
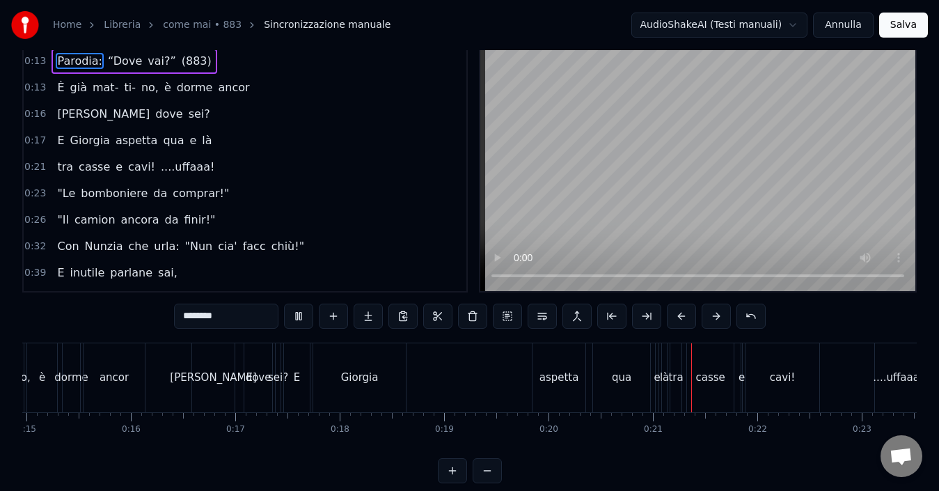
click at [370, 377] on div "Giorgia" at bounding box center [360, 378] width 38 height 16
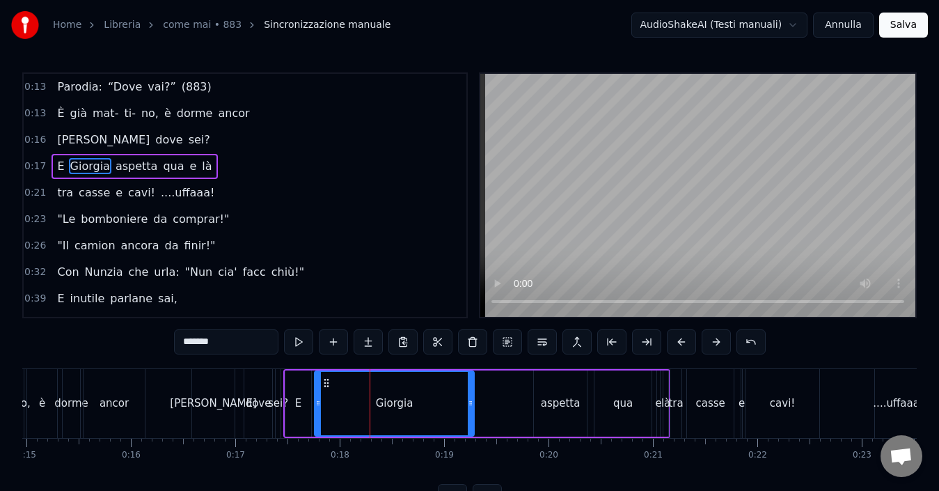
drag, startPoint x: 405, startPoint y: 402, endPoint x: 474, endPoint y: 400, distance: 69.0
click at [473, 402] on icon at bounding box center [471, 403] width 6 height 11
drag, startPoint x: 320, startPoint y: 404, endPoint x: 305, endPoint y: 400, distance: 15.2
click at [305, 400] on icon at bounding box center [304, 403] width 6 height 11
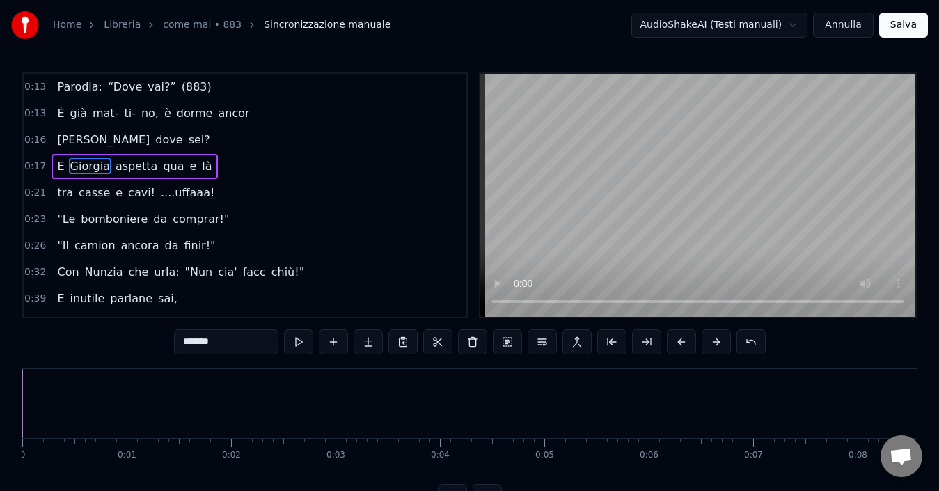
click at [223, 333] on input "*******" at bounding box center [226, 341] width 104 height 25
type input "******"
click at [125, 201] on div "tra casse e cavi! ....uffaaa!" at bounding box center [136, 192] width 168 height 25
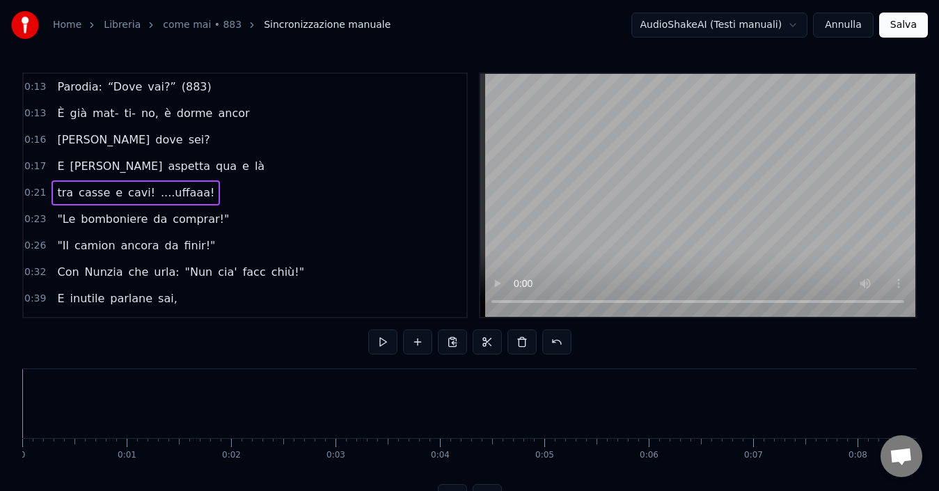
scroll to position [0, 2140]
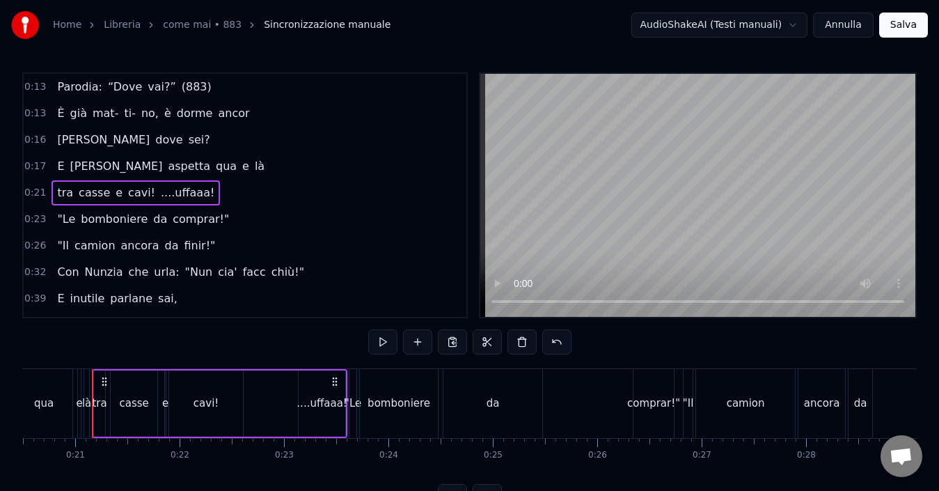
click at [121, 82] on span "“Dove" at bounding box center [125, 87] width 37 height 16
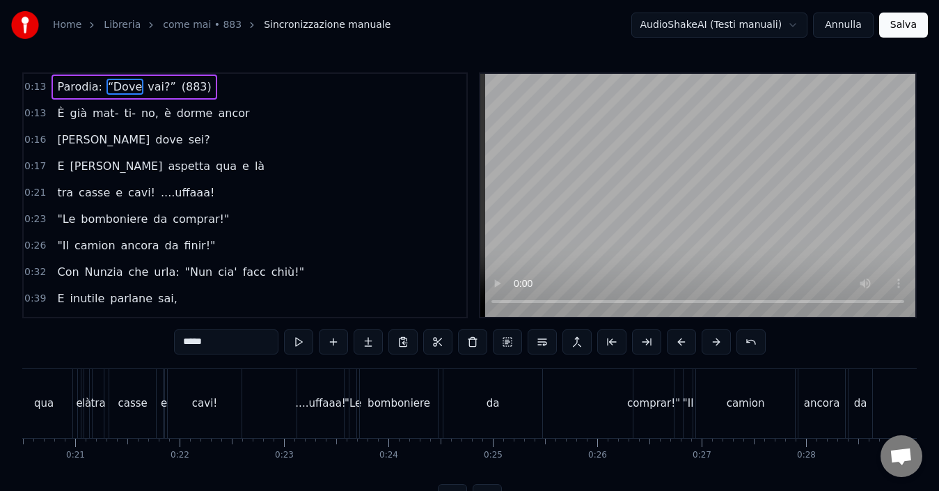
scroll to position [0, 1340]
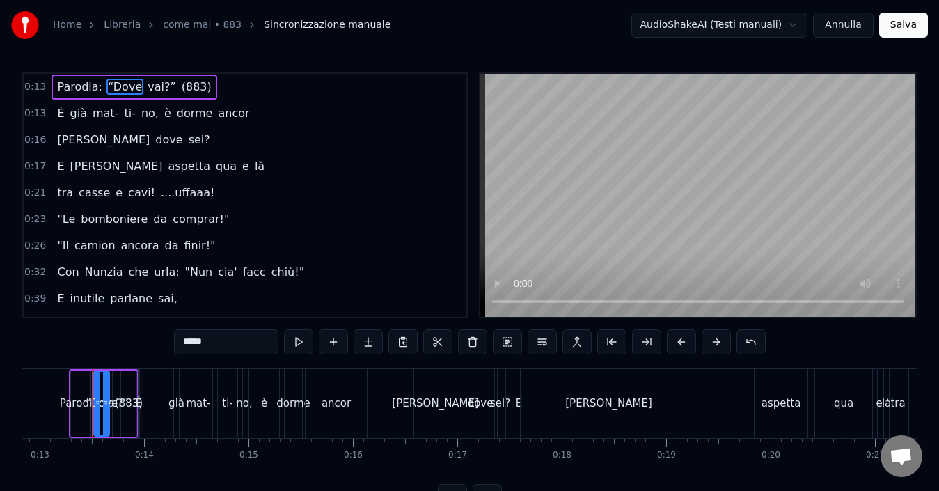
click at [81, 91] on span "Parodia:" at bounding box center [80, 87] width 48 height 16
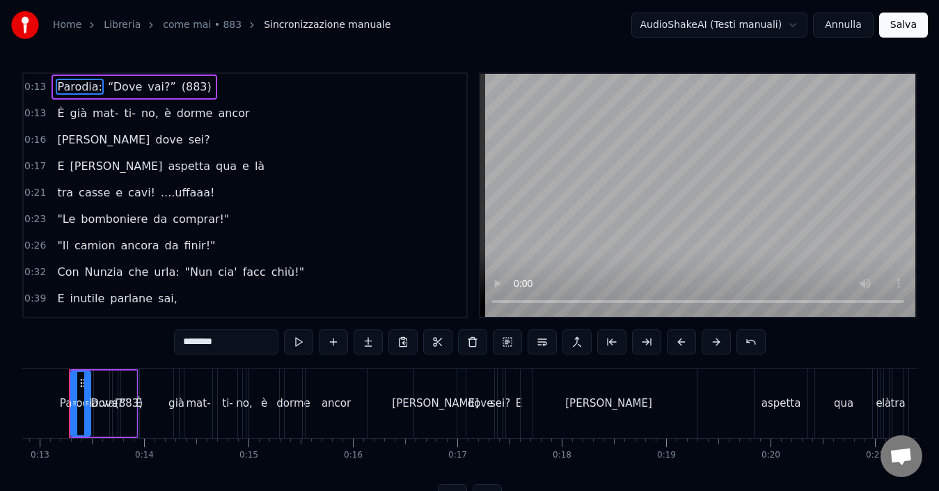
scroll to position [0, 1317]
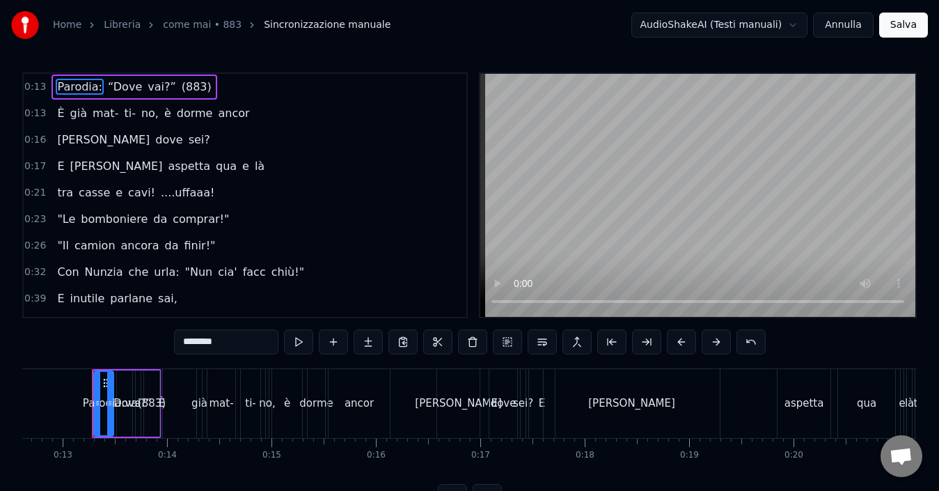
drag, startPoint x: 249, startPoint y: 349, endPoint x: 142, endPoint y: 347, distance: 106.5
click at [142, 347] on div "0:13 Parodia: “Dove vai?” (883) 0:13 È già mat- ti- no, è dorme ancor 0:16 [PER…" at bounding box center [469, 290] width 895 height 436
click at [91, 113] on span "mat-" at bounding box center [105, 113] width 29 height 16
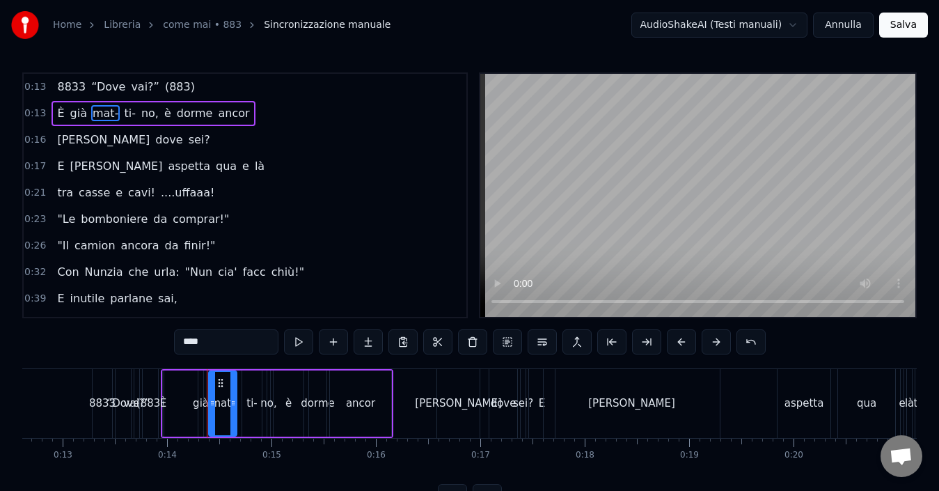
click at [129, 93] on span "vai?”" at bounding box center [144, 87] width 31 height 16
type input "*****"
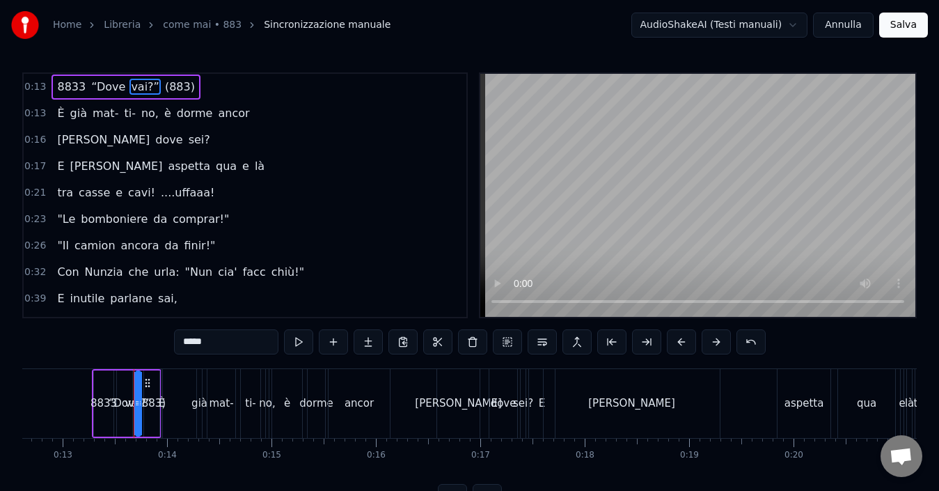
click at [155, 76] on div "8833 “Dove vai?” (883)" at bounding box center [126, 86] width 148 height 25
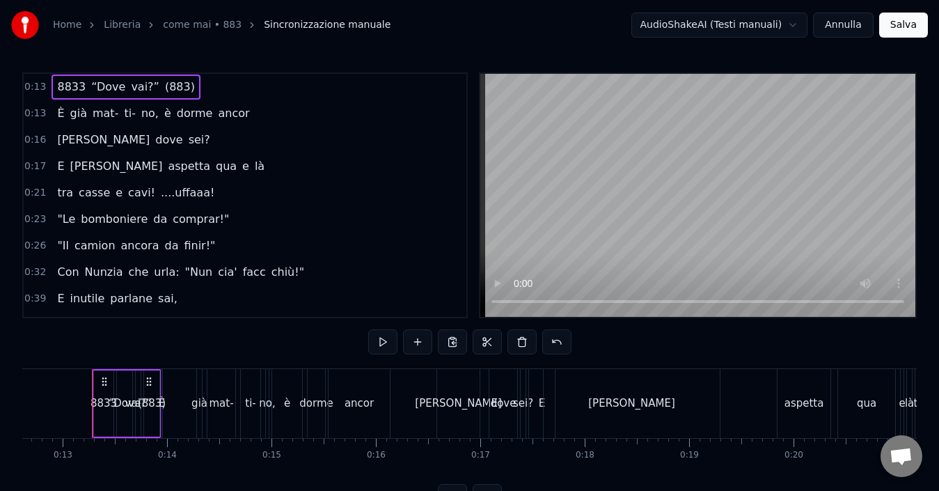
click at [169, 80] on span "(883)" at bounding box center [180, 87] width 33 height 16
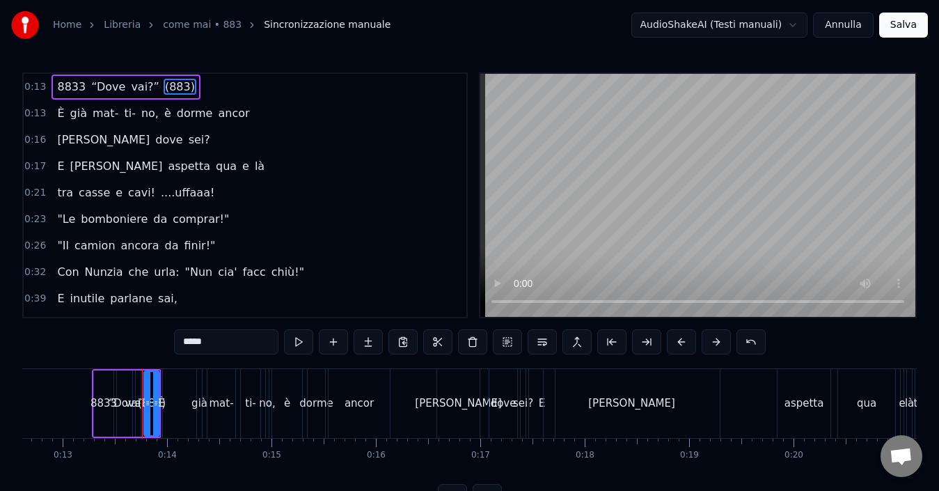
click at [203, 347] on input "*****" at bounding box center [226, 341] width 104 height 25
type input "*"
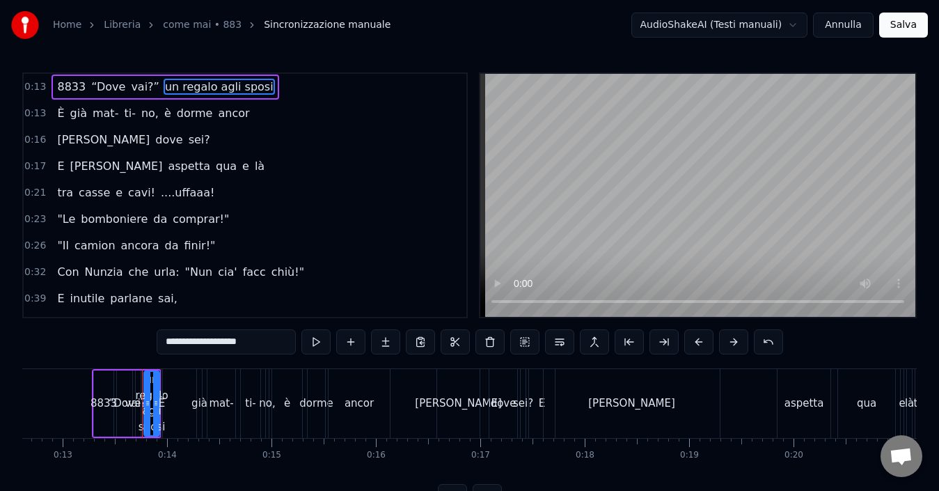
click at [123, 107] on span "ti-" at bounding box center [130, 113] width 15 height 16
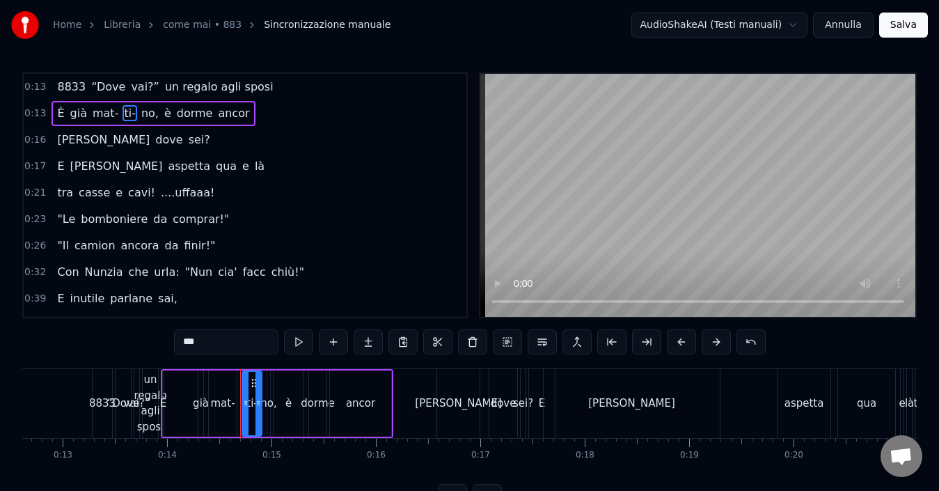
click at [65, 91] on span "8833" at bounding box center [71, 87] width 31 height 16
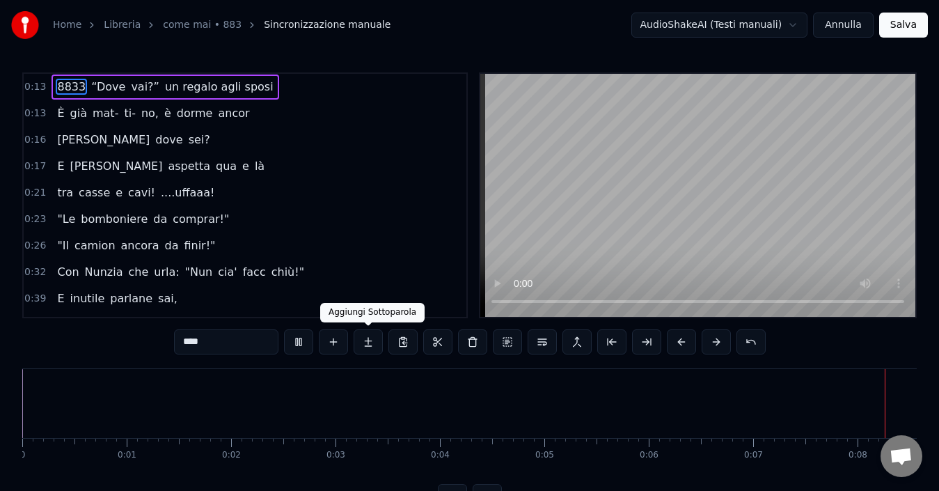
scroll to position [0, 782]
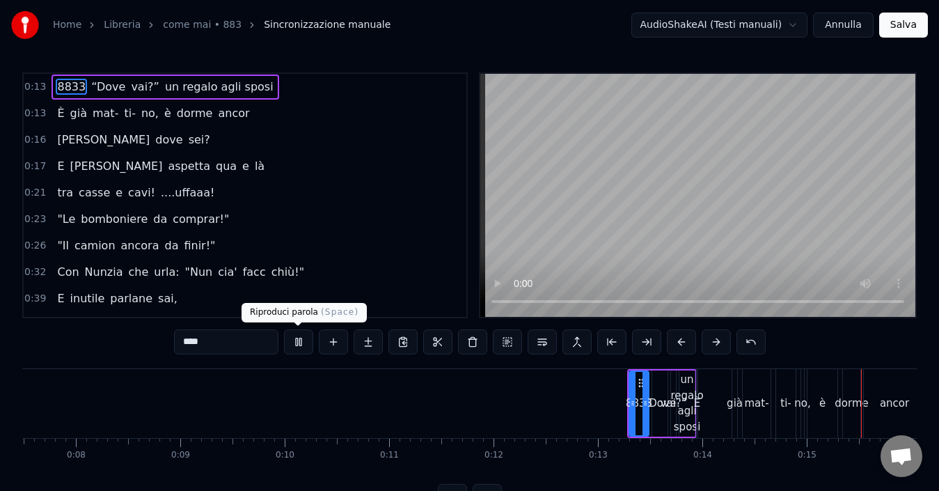
click at [299, 343] on button at bounding box center [298, 341] width 29 height 25
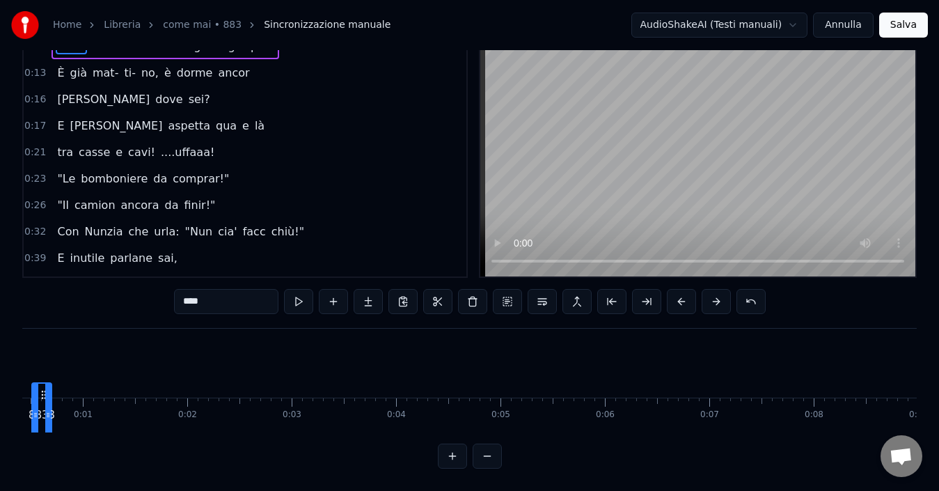
scroll to position [0, 0]
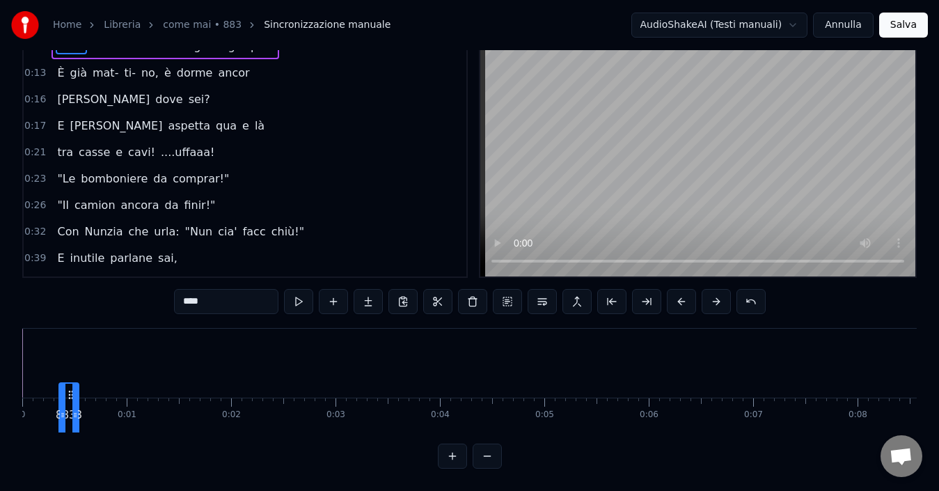
drag, startPoint x: 537, startPoint y: 386, endPoint x: 71, endPoint y: 305, distance: 472.8
click at [71, 305] on div "0:13 8833 “Dove vai?” un regalo agli sposi 0:13 È già mat- ti- no, è dorme anco…" at bounding box center [469, 250] width 895 height 436
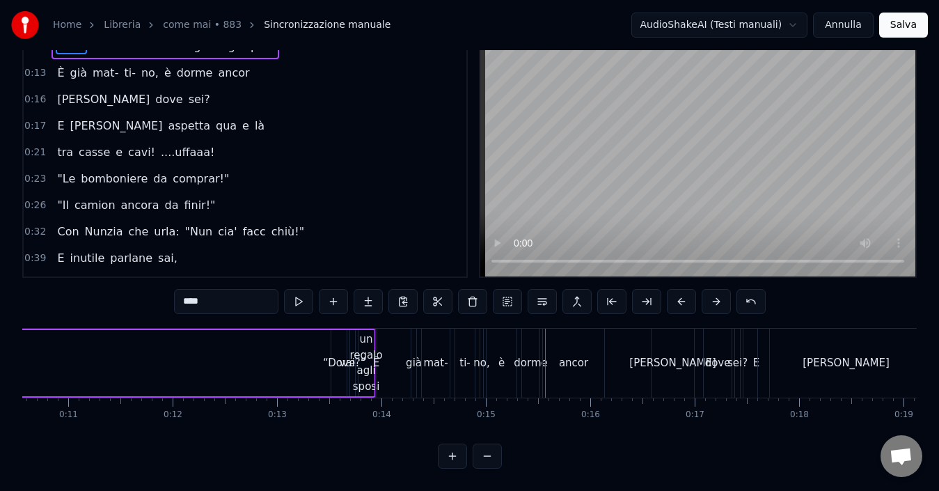
scroll to position [0, 1167]
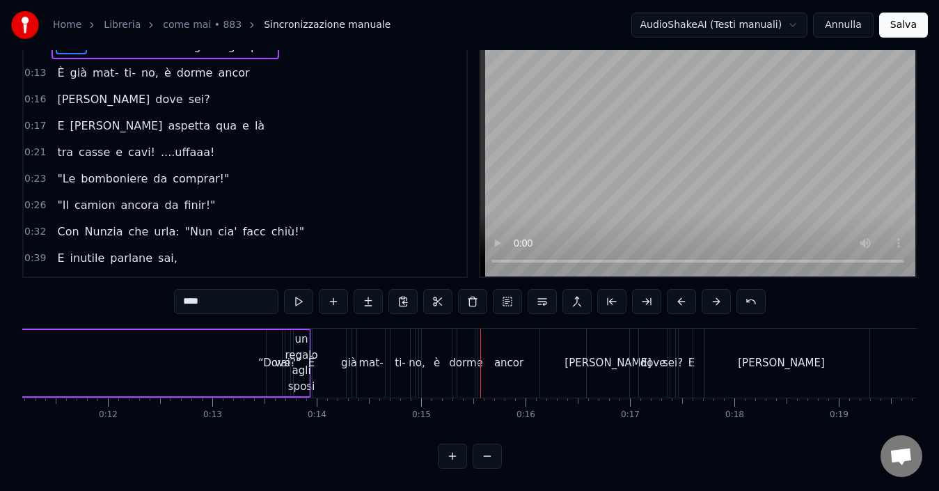
click at [272, 355] on div "“Dove" at bounding box center [274, 363] width 32 height 16
type input "*****"
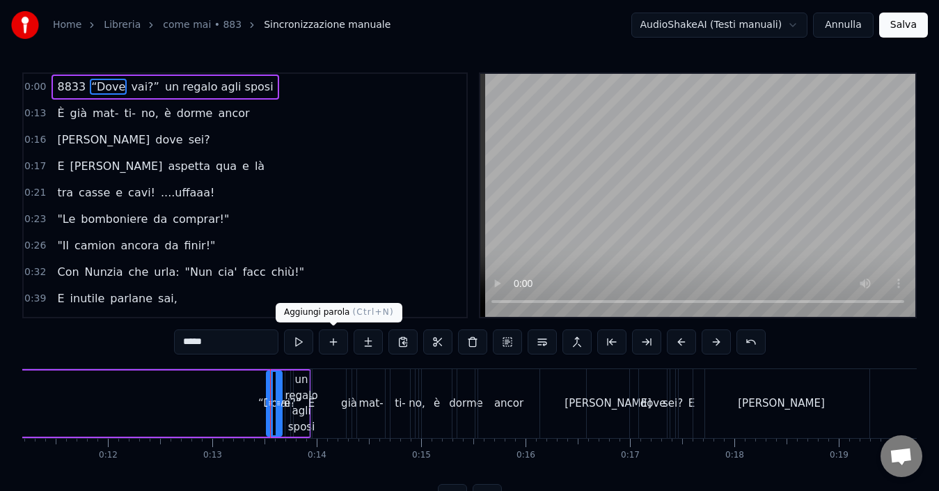
click at [336, 338] on button at bounding box center [333, 341] width 29 height 25
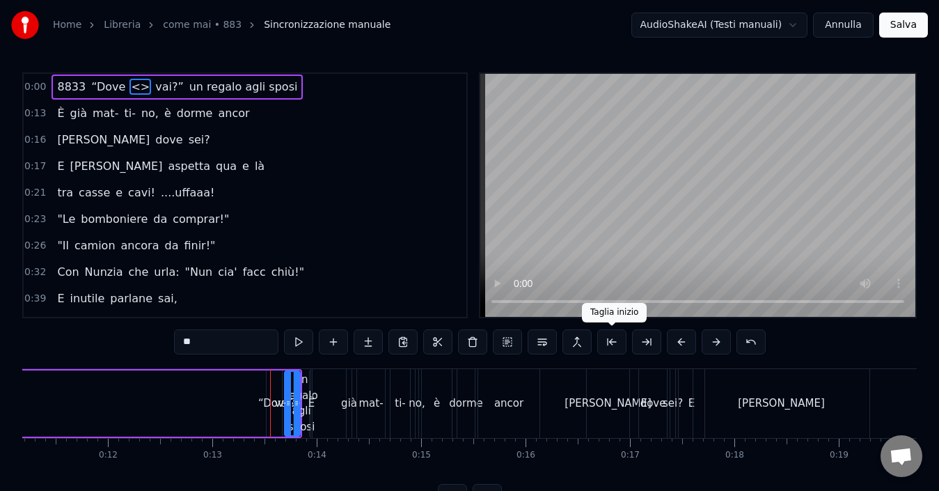
click at [616, 343] on button at bounding box center [611, 341] width 29 height 25
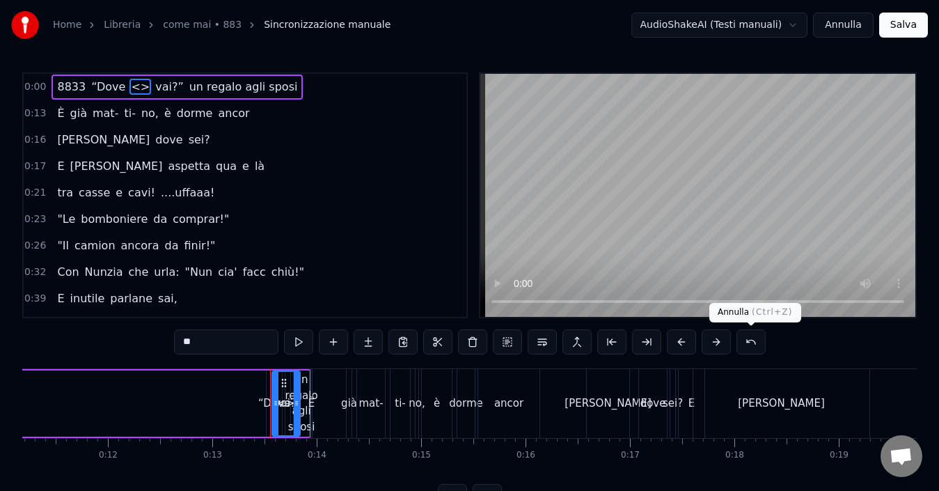
click at [764, 343] on button at bounding box center [751, 341] width 29 height 25
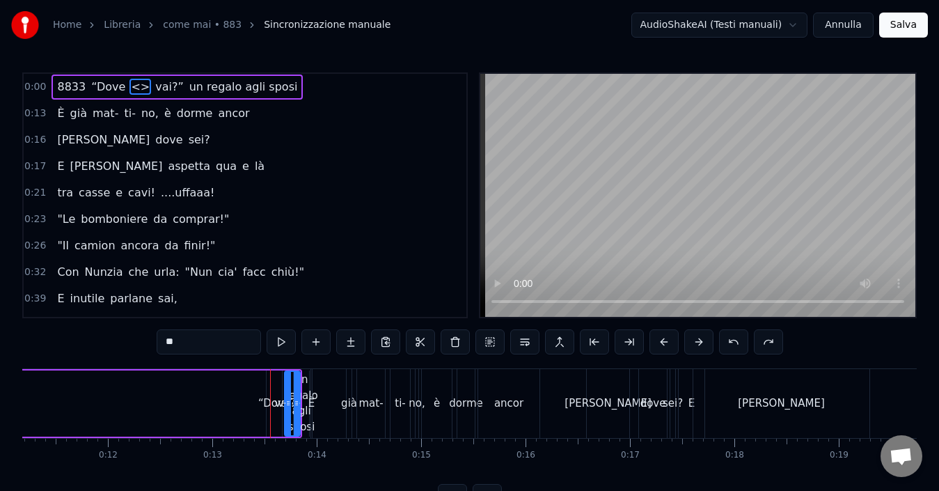
click at [764, 343] on button at bounding box center [768, 341] width 29 height 25
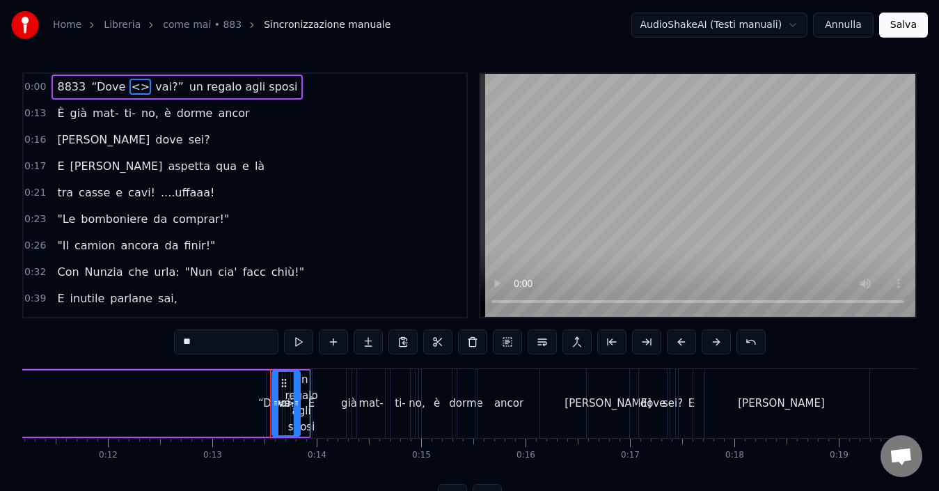
click at [764, 343] on button at bounding box center [751, 341] width 29 height 25
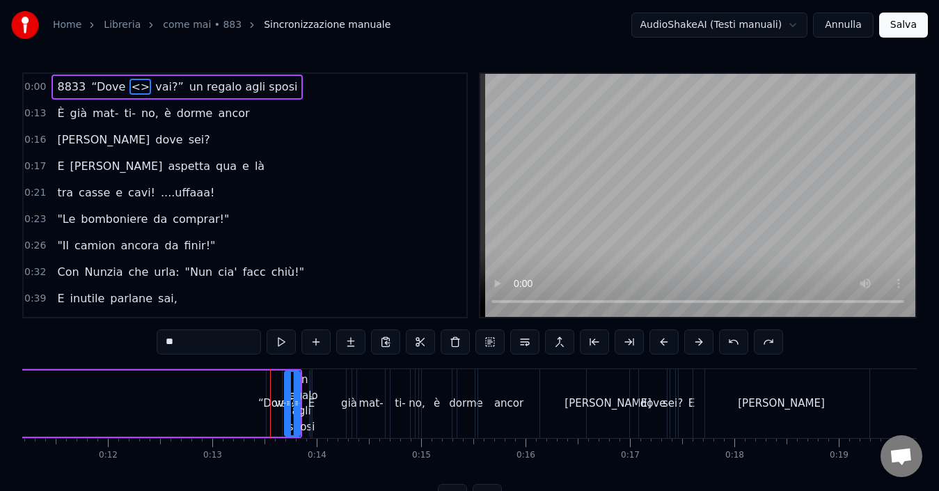
click at [764, 343] on button at bounding box center [768, 341] width 29 height 25
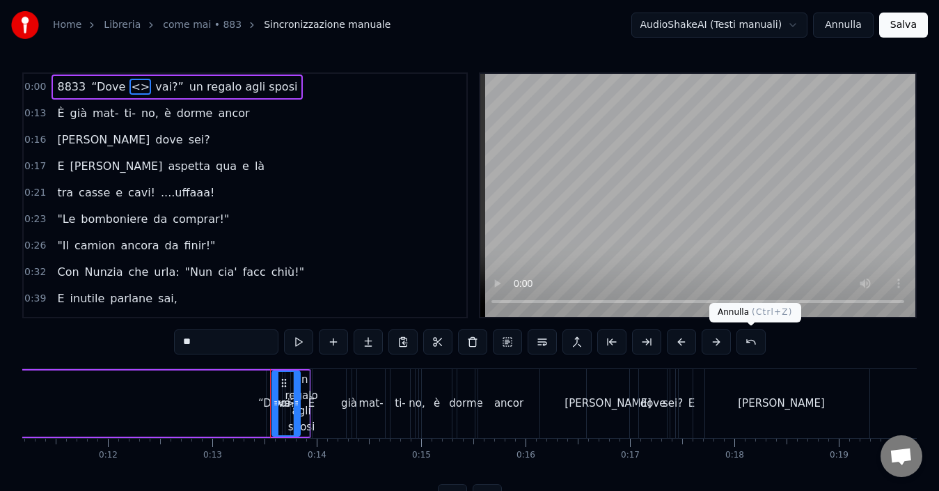
click at [750, 347] on button at bounding box center [751, 341] width 29 height 25
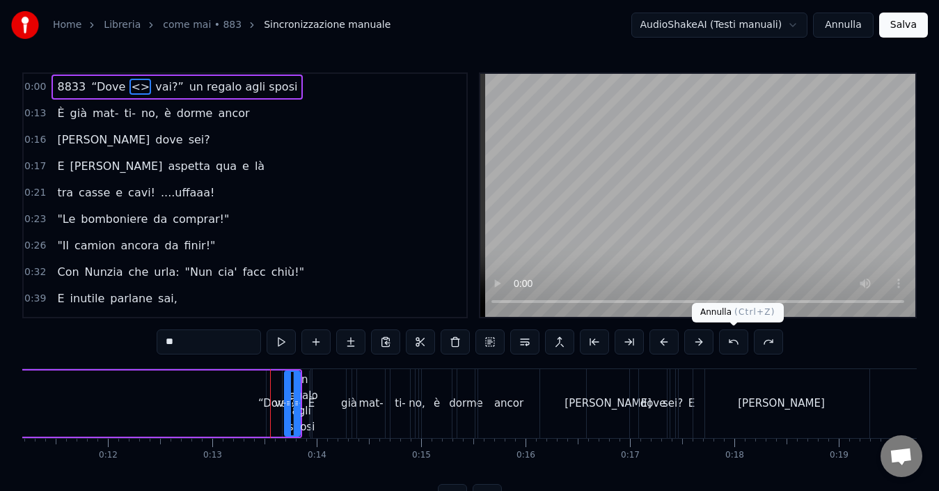
click at [739, 340] on button at bounding box center [733, 341] width 29 height 25
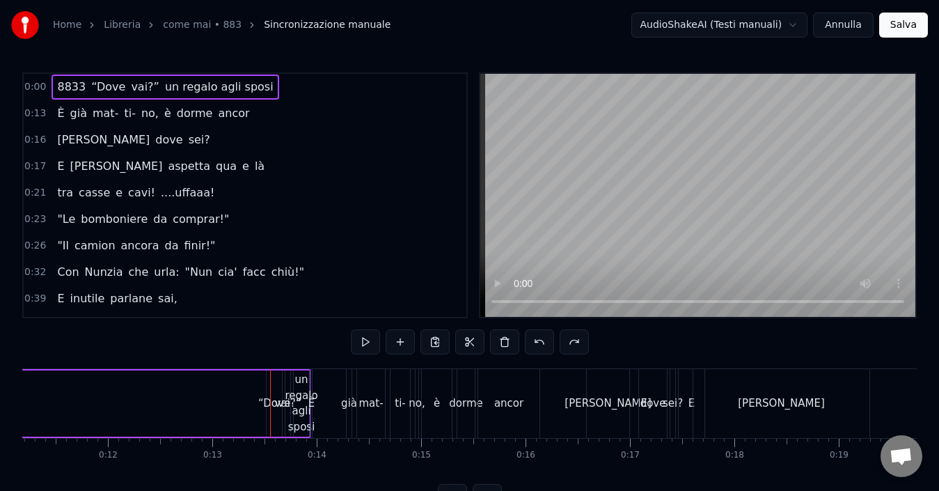
click at [464, 98] on div "0:00 8833 “Dove vai?” un regalo agli sposi 0:13 È già mat- ti- no, è dorme anco…" at bounding box center [245, 195] width 446 height 246
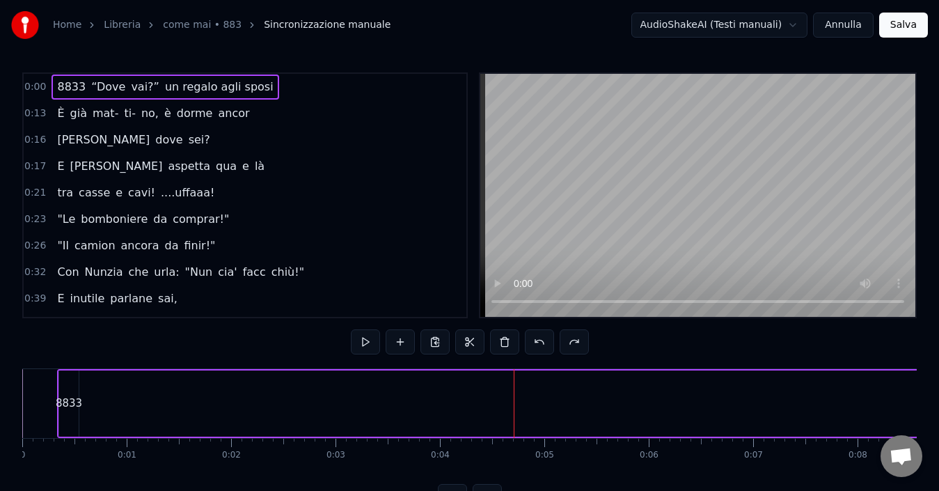
click at [73, 84] on span "8833" at bounding box center [71, 87] width 31 height 16
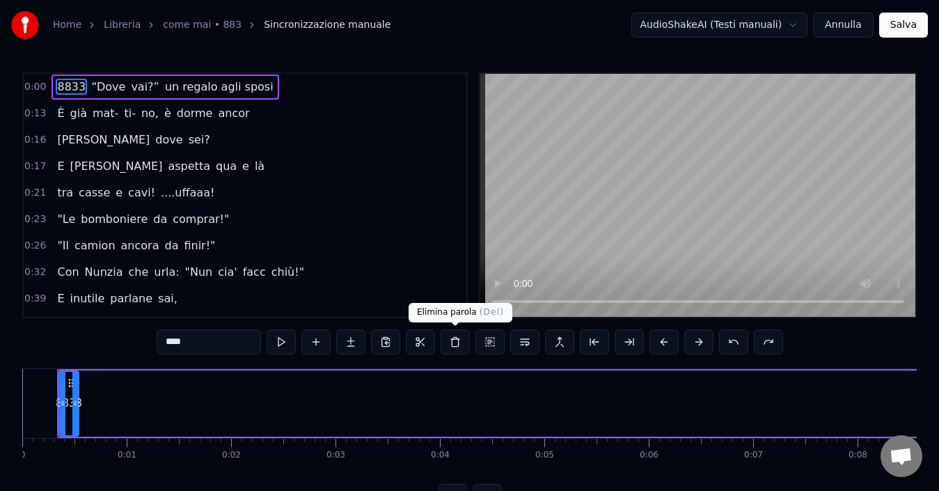
click at [462, 340] on button at bounding box center [455, 341] width 29 height 25
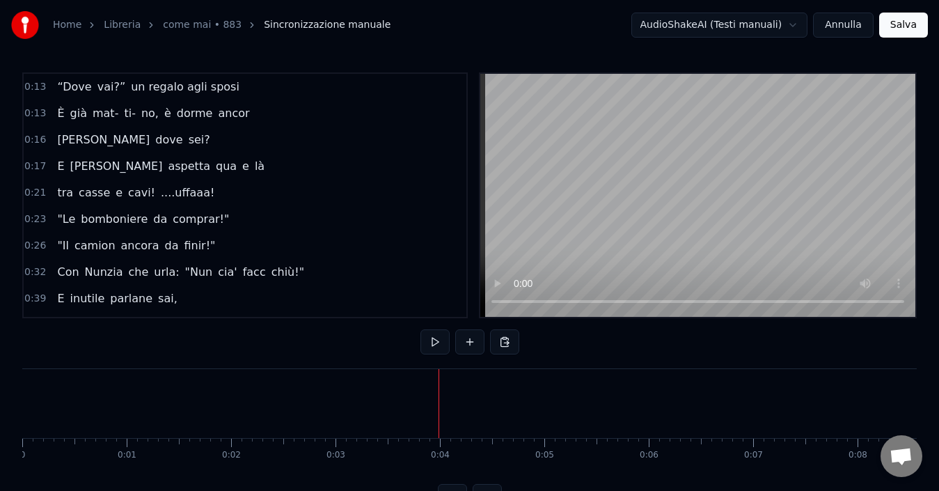
scroll to position [52, 0]
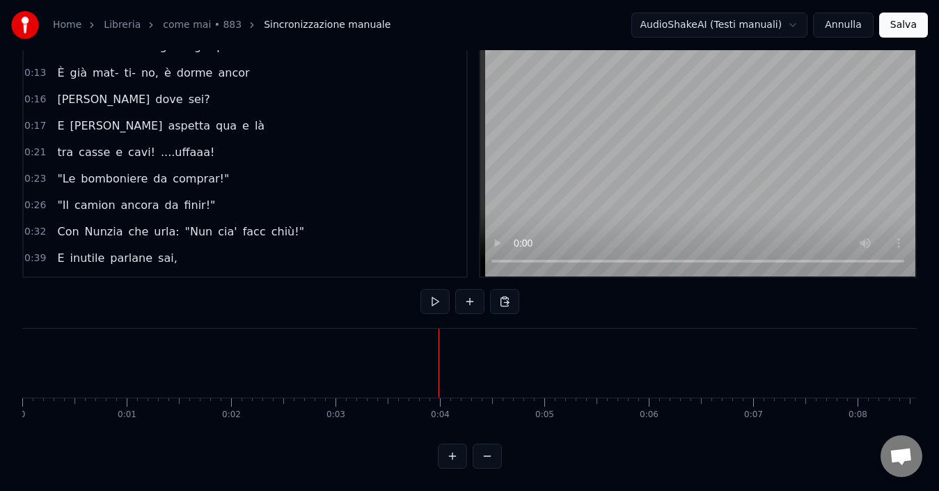
click at [459, 457] on button at bounding box center [452, 455] width 29 height 25
click at [482, 453] on button at bounding box center [487, 455] width 29 height 25
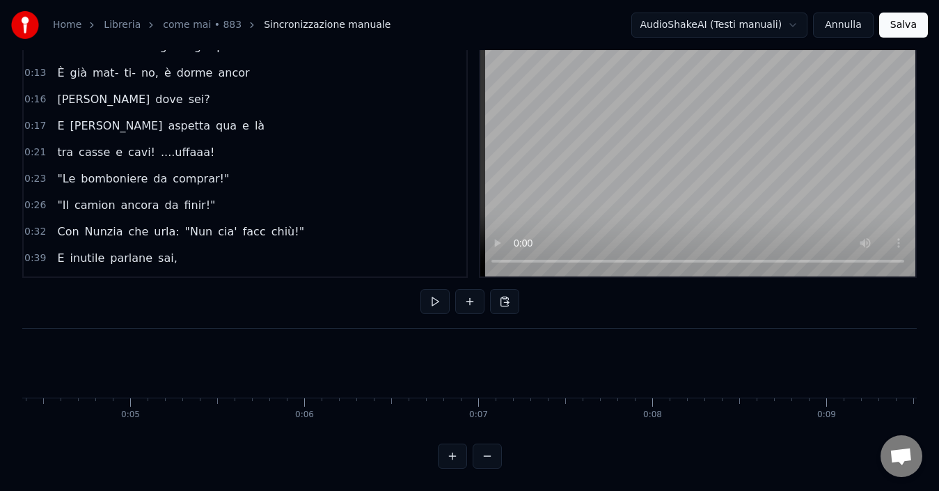
click at [482, 453] on button at bounding box center [487, 455] width 29 height 25
click at [482, 453] on div at bounding box center [470, 455] width 64 height 25
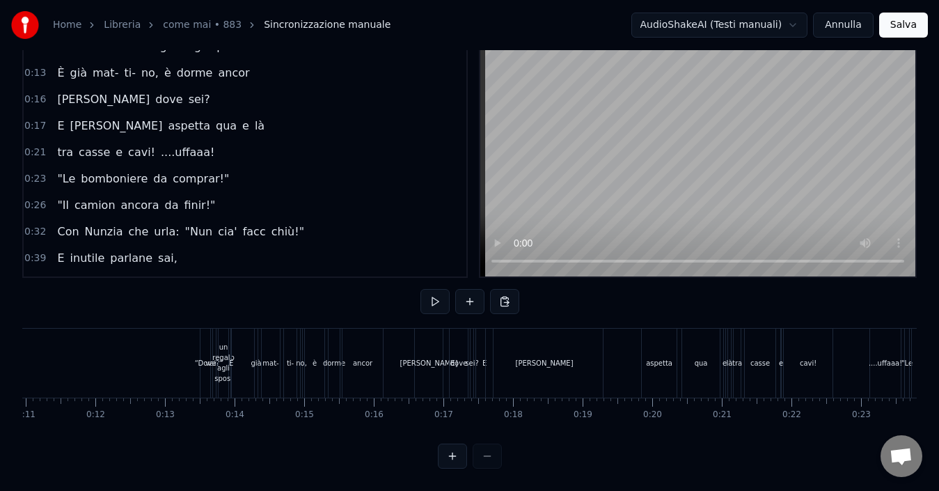
click at [482, 453] on div at bounding box center [470, 455] width 64 height 25
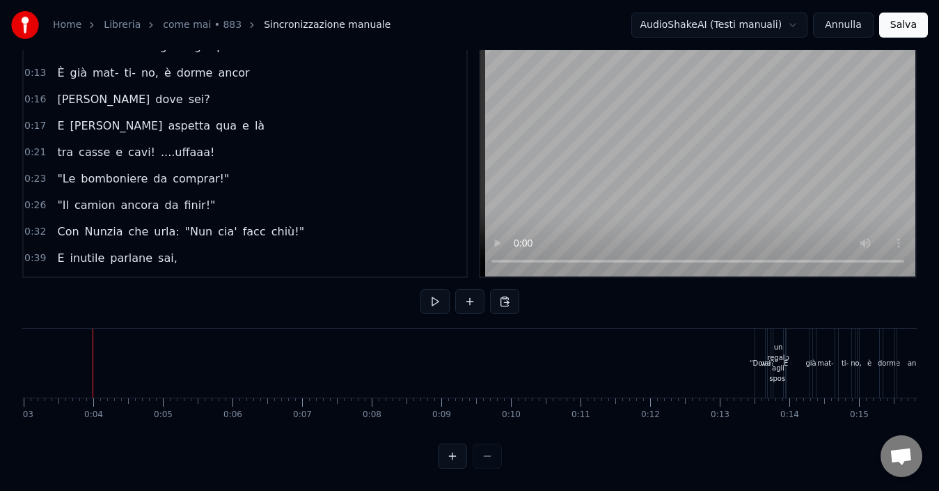
click at [482, 453] on div at bounding box center [470, 455] width 64 height 25
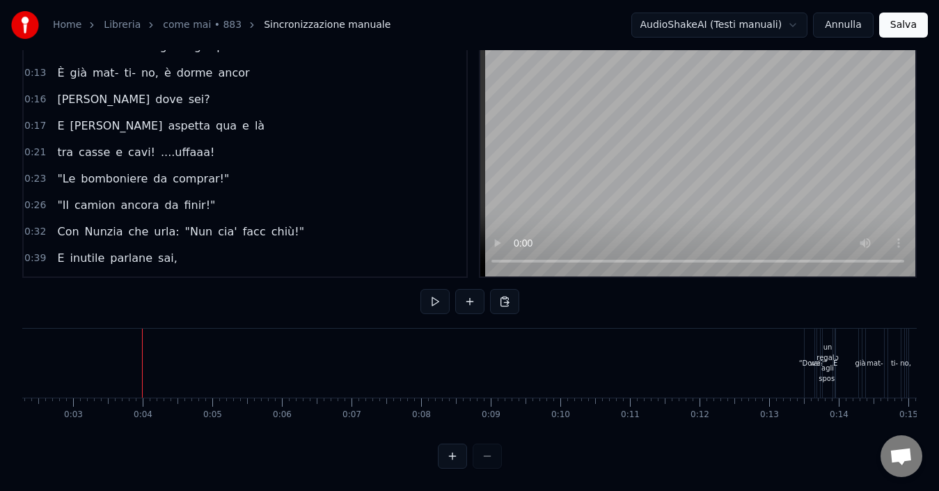
scroll to position [0, 0]
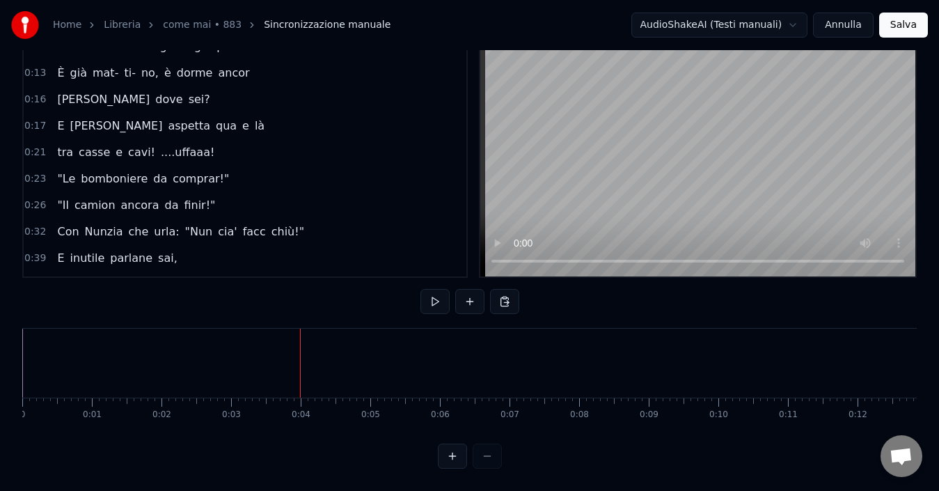
click at [453, 462] on button at bounding box center [452, 455] width 29 height 25
click at [487, 459] on button at bounding box center [487, 455] width 29 height 25
click at [487, 459] on div at bounding box center [470, 455] width 64 height 25
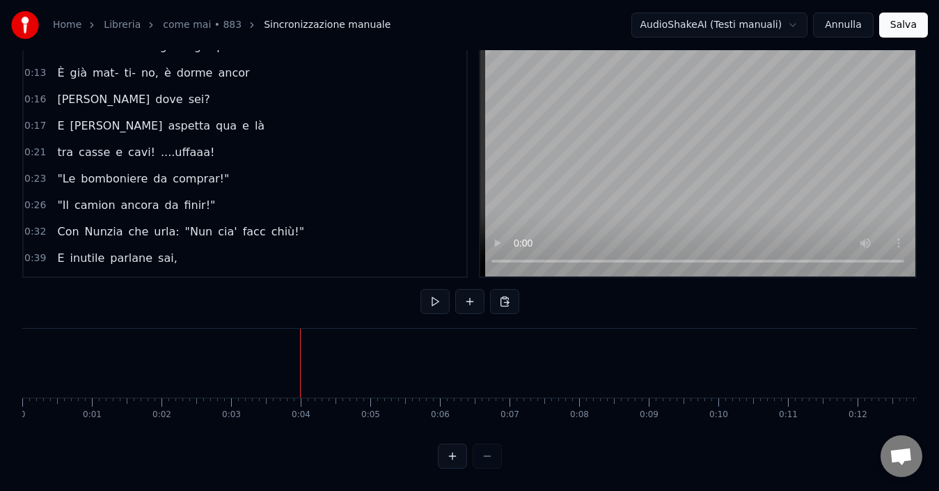
click at [487, 459] on div at bounding box center [470, 455] width 64 height 25
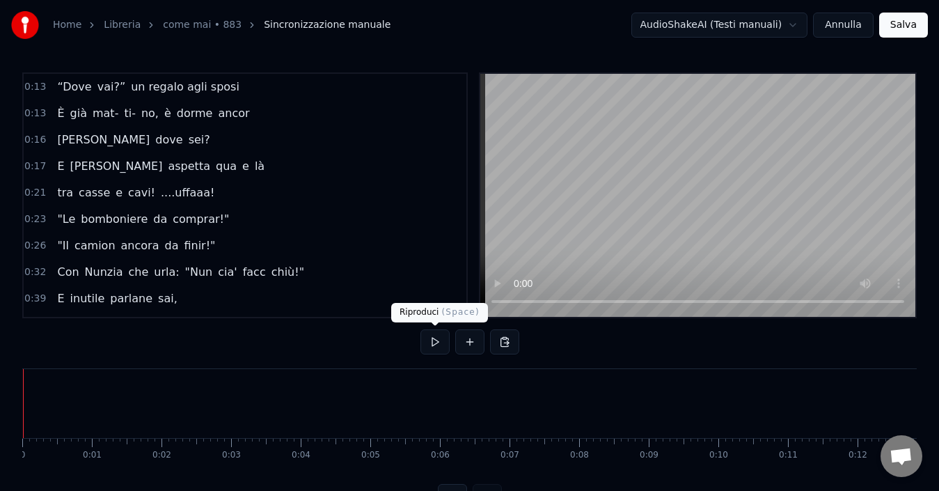
click at [434, 345] on button at bounding box center [434, 341] width 29 height 25
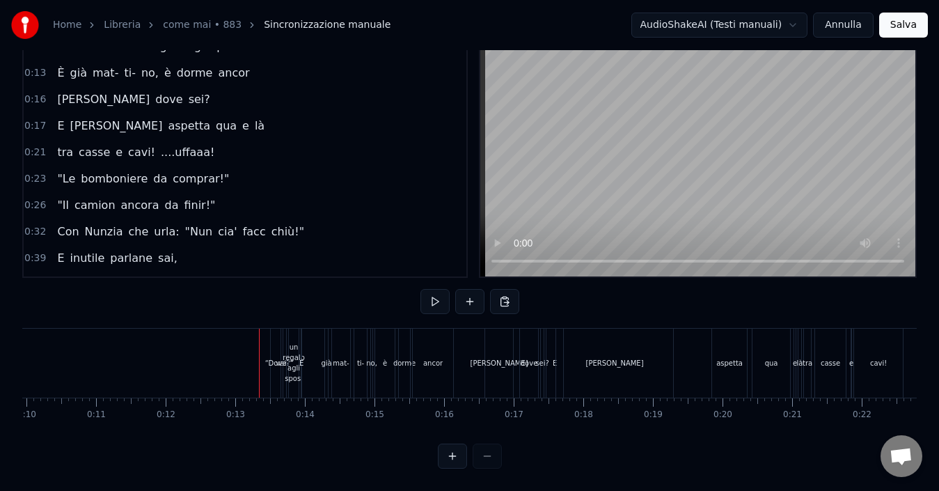
scroll to position [52, 0]
click at [451, 455] on button at bounding box center [452, 455] width 29 height 25
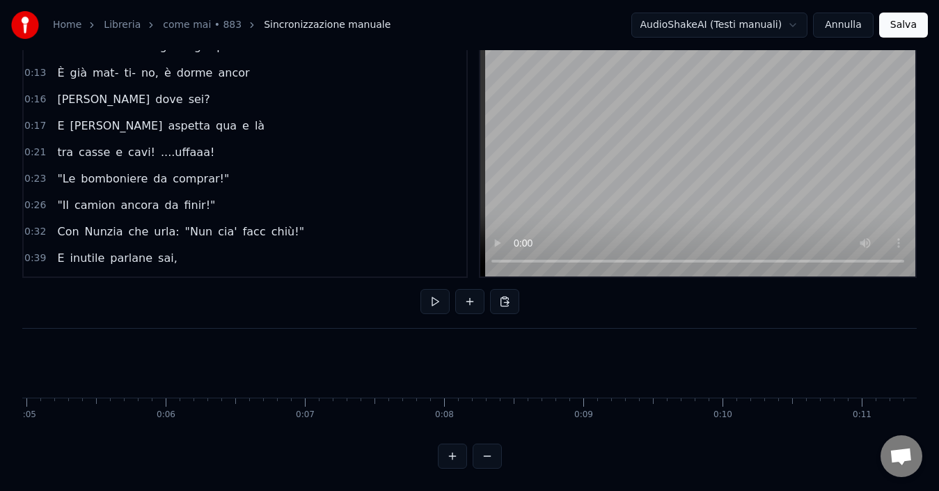
scroll to position [0, 1788]
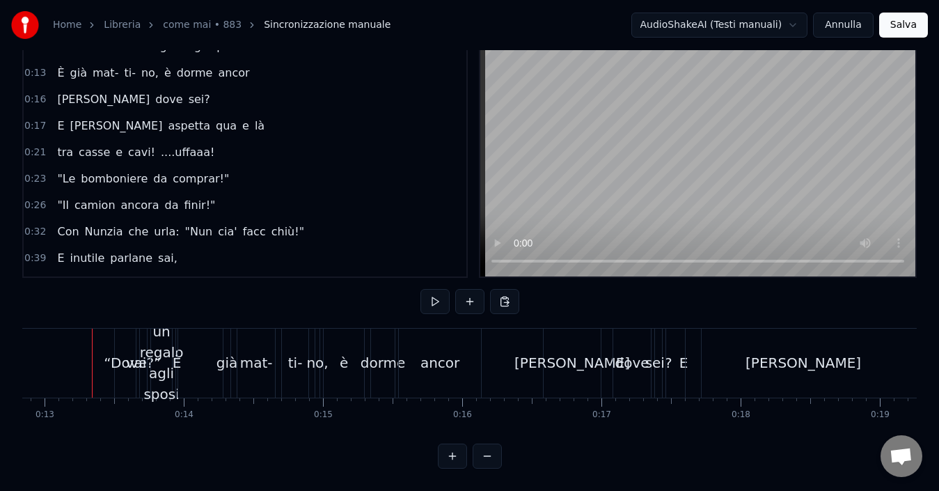
click at [451, 455] on button at bounding box center [452, 455] width 29 height 25
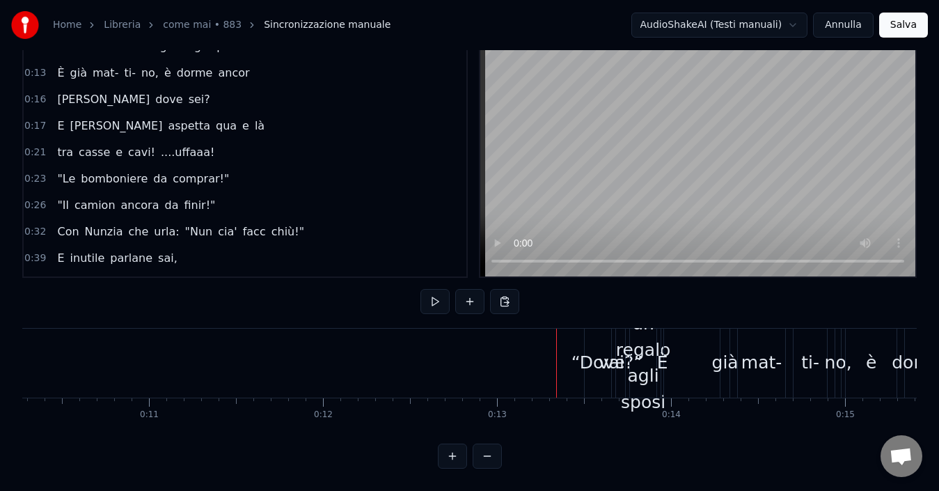
click at [451, 455] on button at bounding box center [452, 455] width 29 height 25
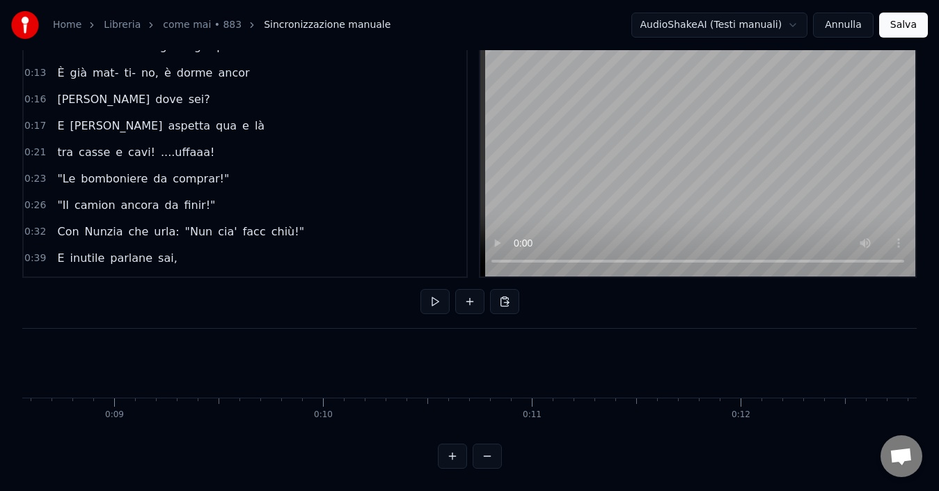
scroll to position [0, 2716]
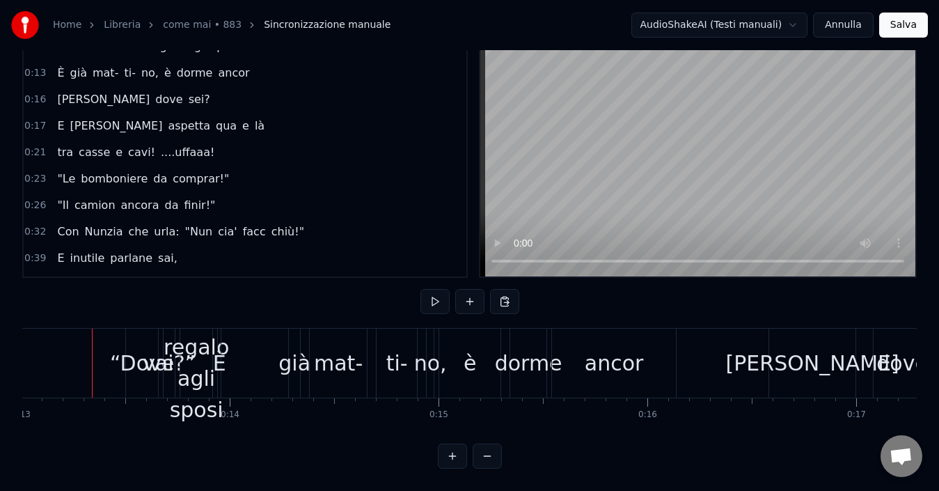
click at [451, 455] on button at bounding box center [452, 455] width 29 height 25
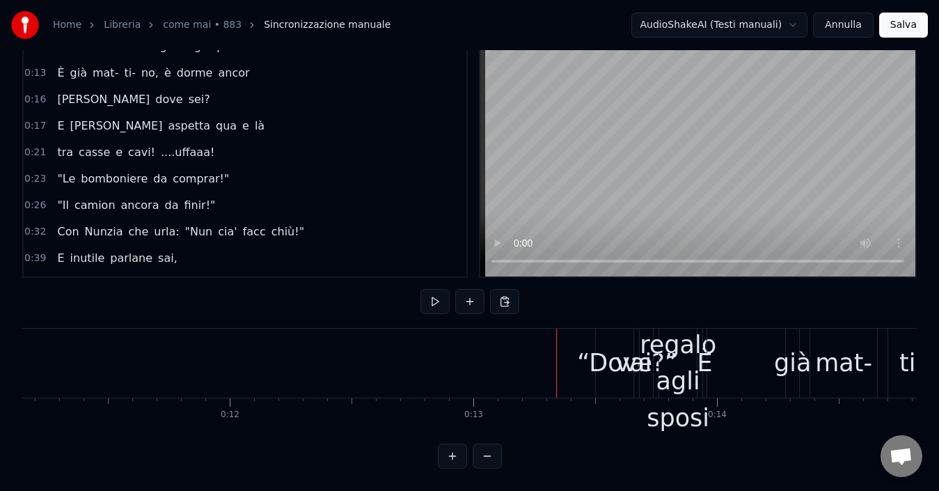
click at [451, 455] on button at bounding box center [452, 455] width 29 height 25
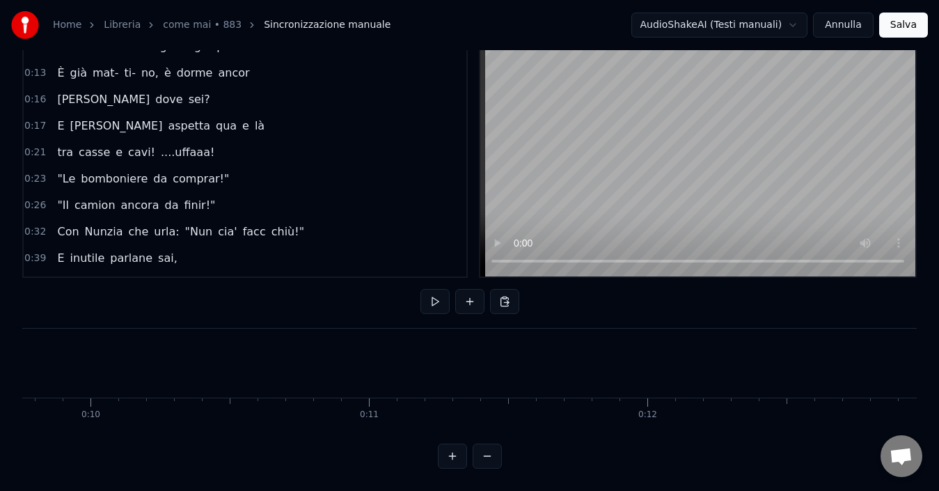
scroll to position [0, 3645]
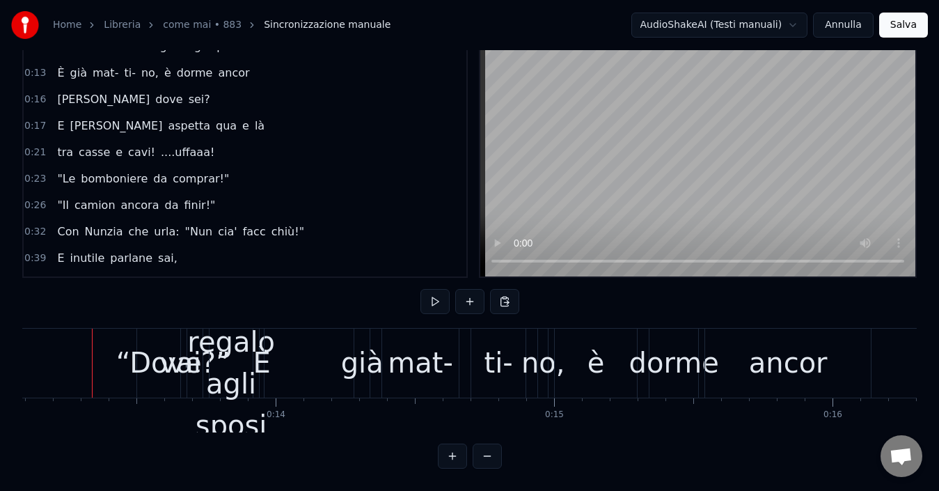
click at [157, 349] on div "“Dove" at bounding box center [159, 363] width 86 height 42
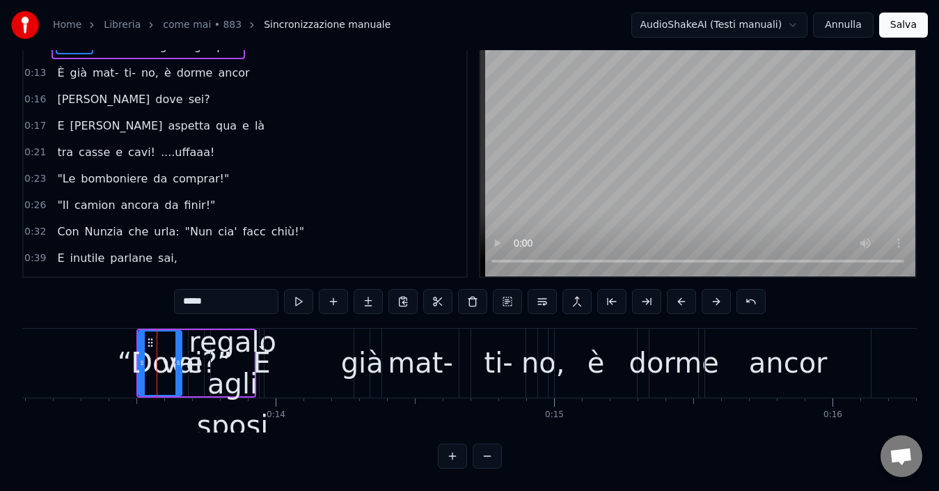
scroll to position [0, 0]
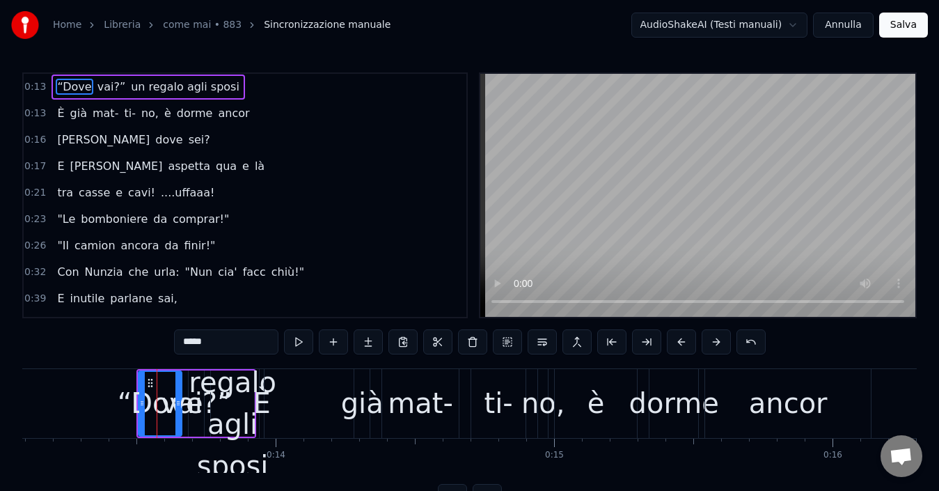
click at [63, 88] on span "“Dove" at bounding box center [74, 87] width 37 height 16
click at [102, 86] on span "vai?”" at bounding box center [111, 87] width 31 height 16
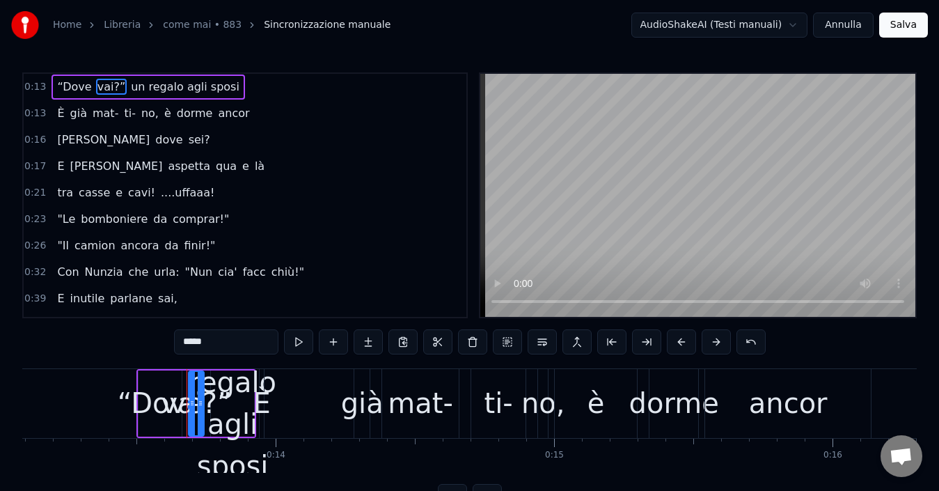
click at [132, 86] on span "un regalo agli sposi" at bounding box center [184, 87] width 111 height 16
type input "**********"
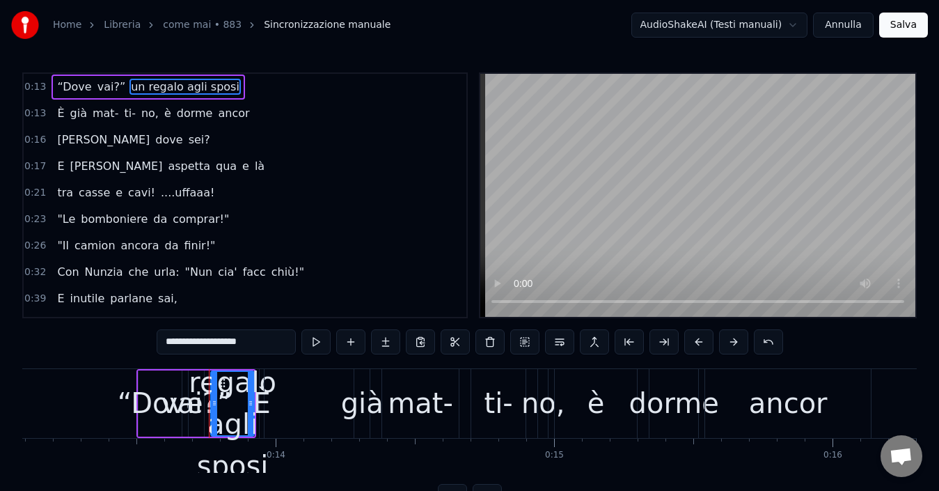
click at [52, 115] on div "È già mat- ti- no, è dorme ancor" at bounding box center [153, 113] width 203 height 25
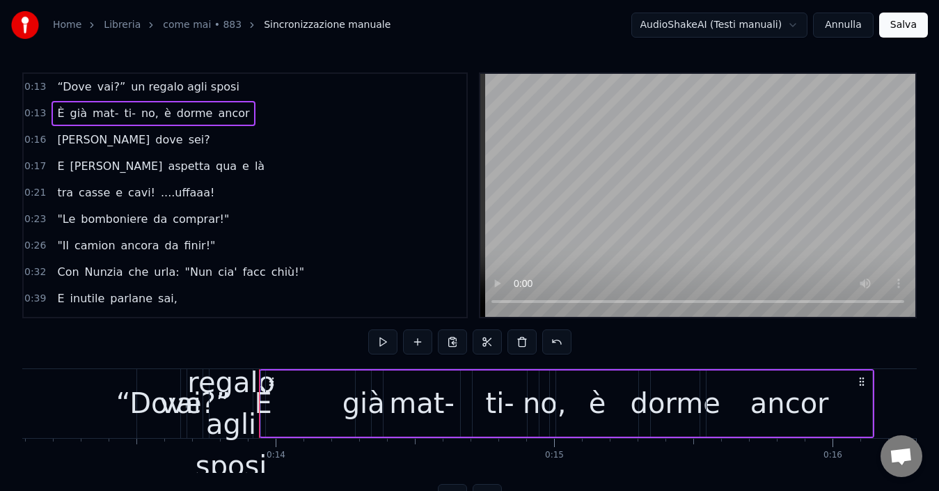
click at [71, 90] on span "“Dove" at bounding box center [74, 87] width 37 height 16
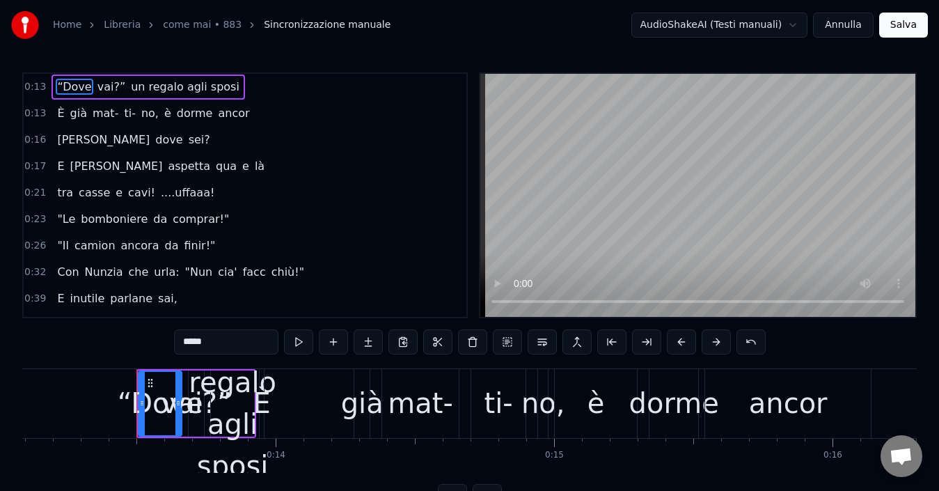
click at [142, 86] on span "un regalo agli sposi" at bounding box center [184, 87] width 111 height 16
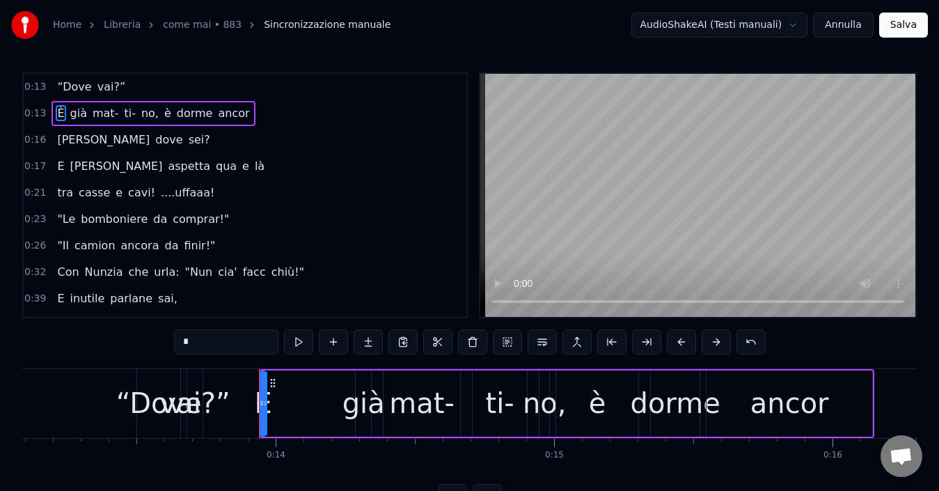
click at [84, 84] on span "“Dove" at bounding box center [74, 87] width 37 height 16
type input "*****"
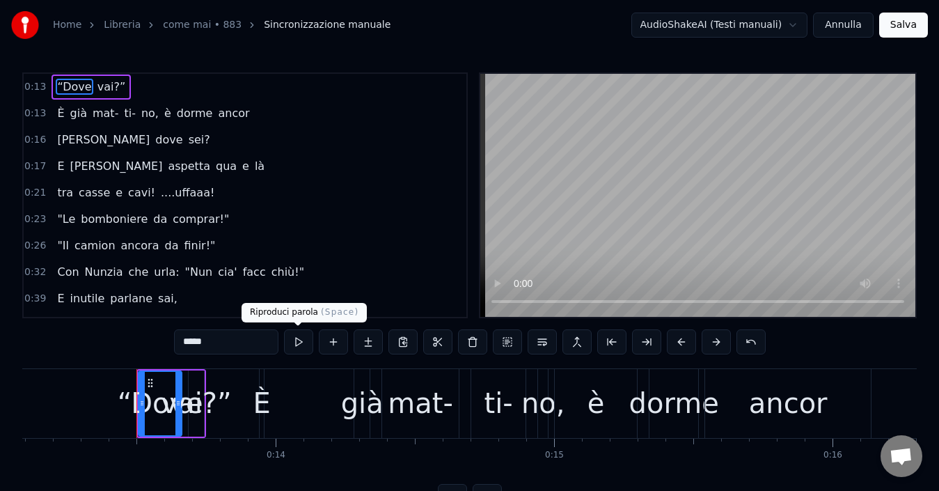
click at [292, 340] on button at bounding box center [298, 341] width 29 height 25
click at [27, 111] on span "0:13" at bounding box center [35, 114] width 22 height 14
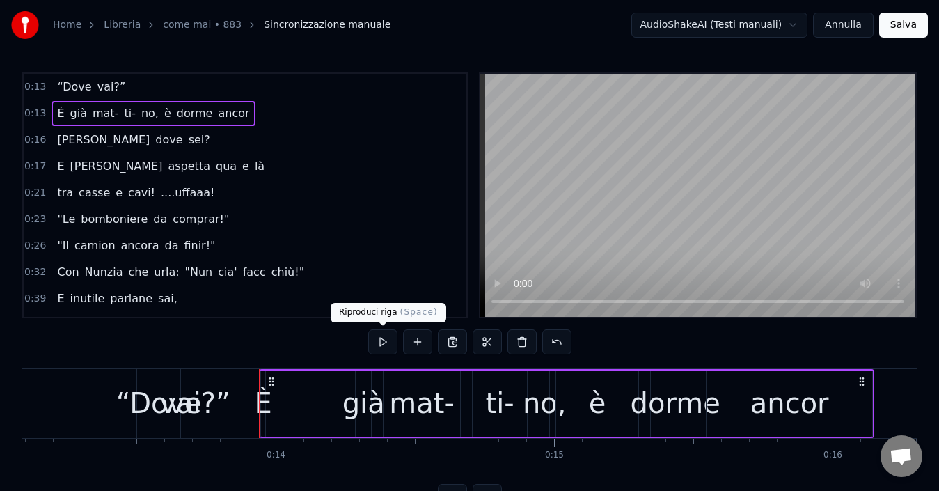
click at [388, 340] on button at bounding box center [382, 341] width 29 height 25
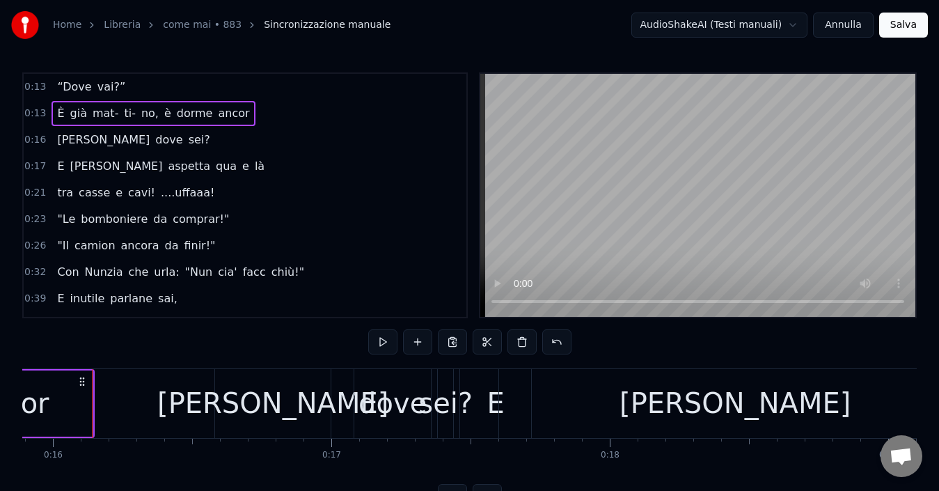
click at [388, 340] on button at bounding box center [382, 341] width 29 height 25
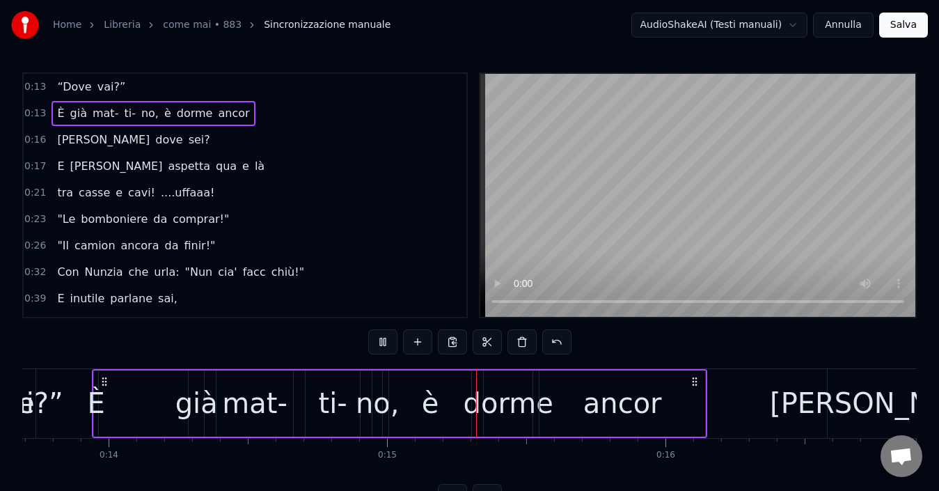
click at [388, 340] on button at bounding box center [382, 341] width 29 height 25
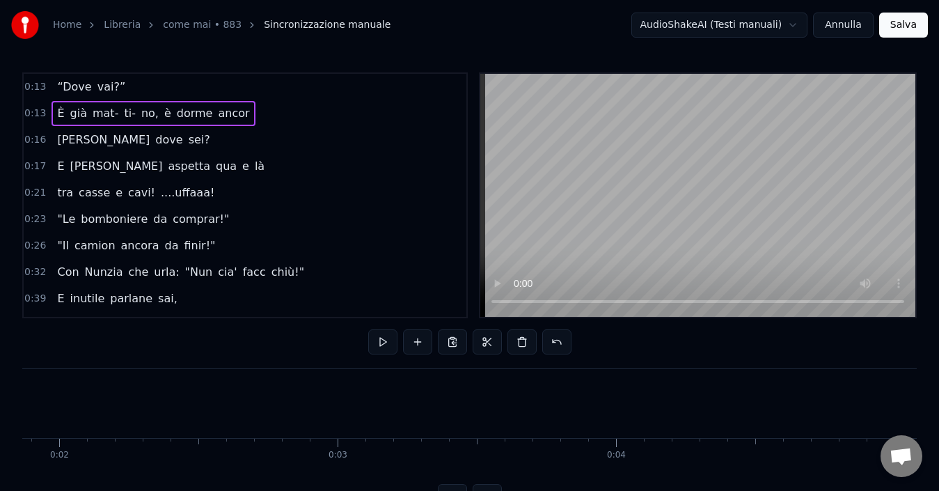
scroll to position [0, 0]
click at [84, 88] on span "“Dove" at bounding box center [74, 87] width 37 height 16
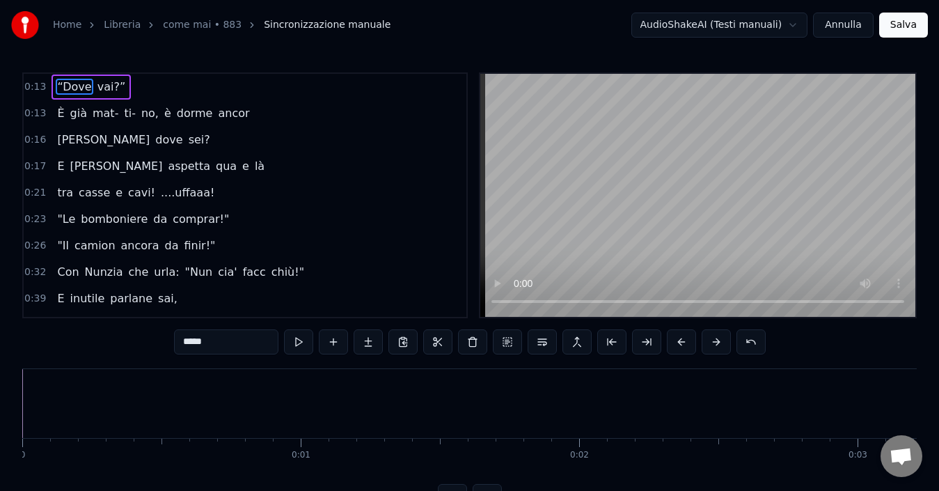
scroll to position [0, 3690]
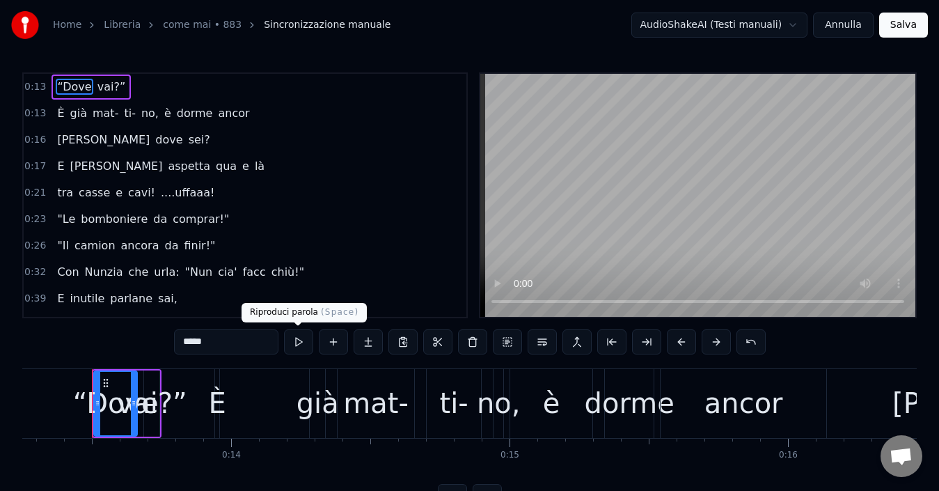
click at [297, 343] on button at bounding box center [298, 341] width 29 height 25
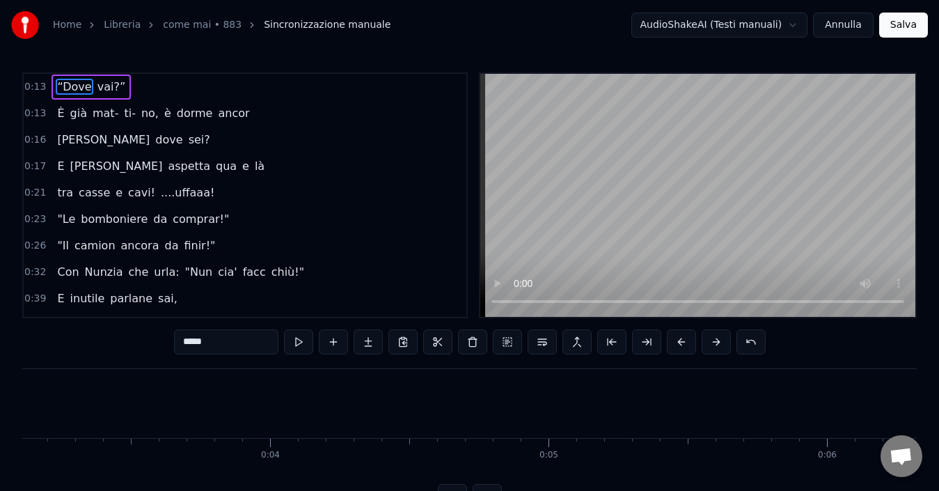
scroll to position [0, 0]
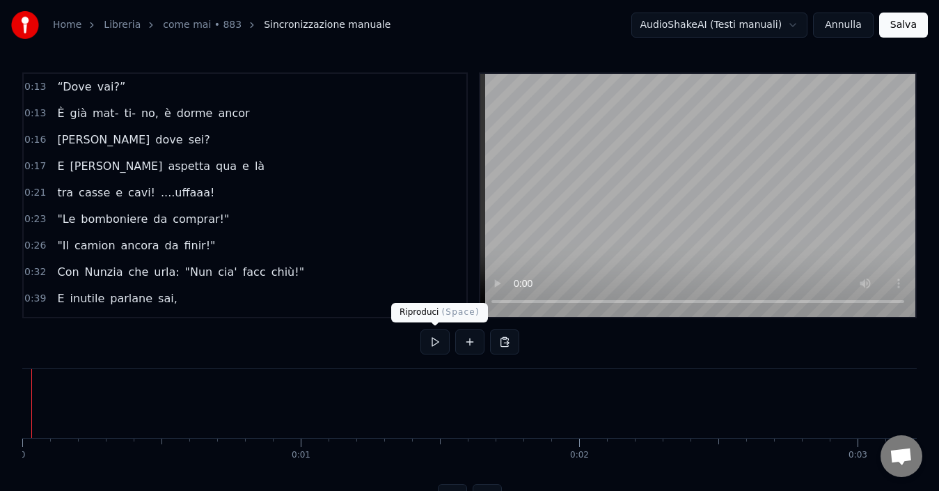
click at [441, 340] on button at bounding box center [434, 341] width 29 height 25
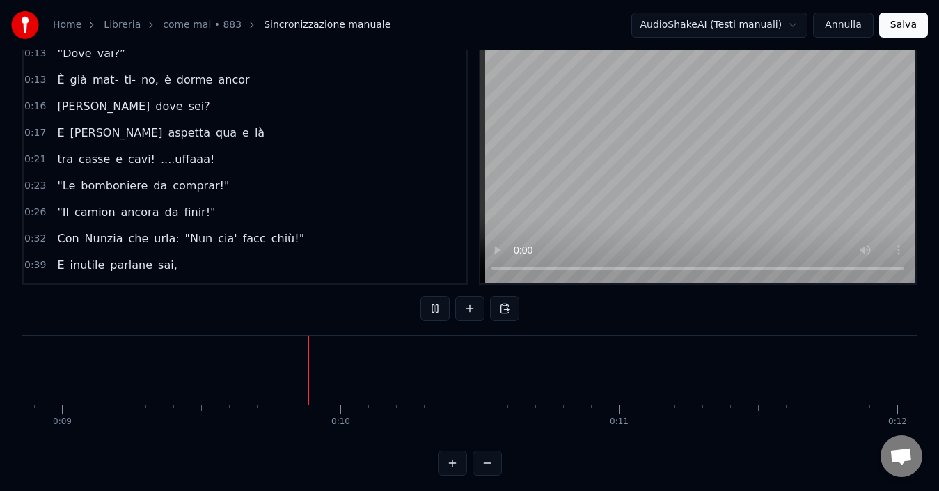
scroll to position [52, 0]
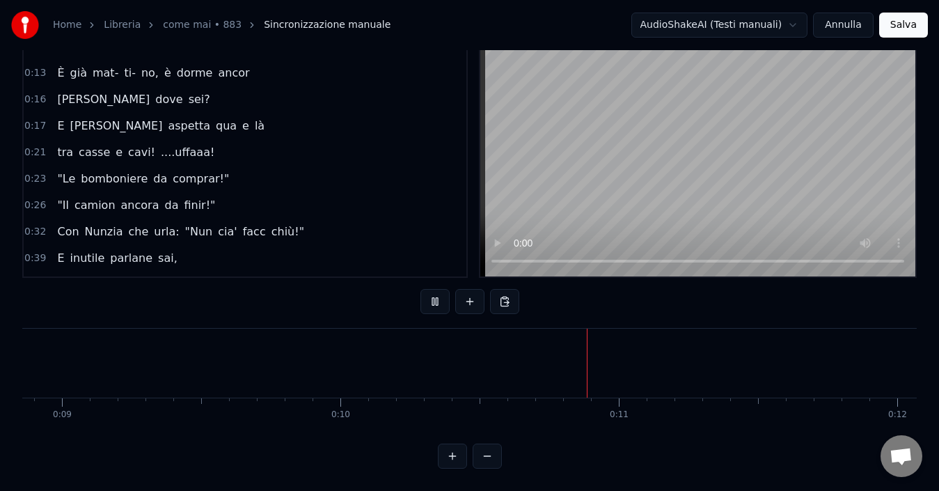
click at [489, 451] on button at bounding box center [487, 455] width 29 height 25
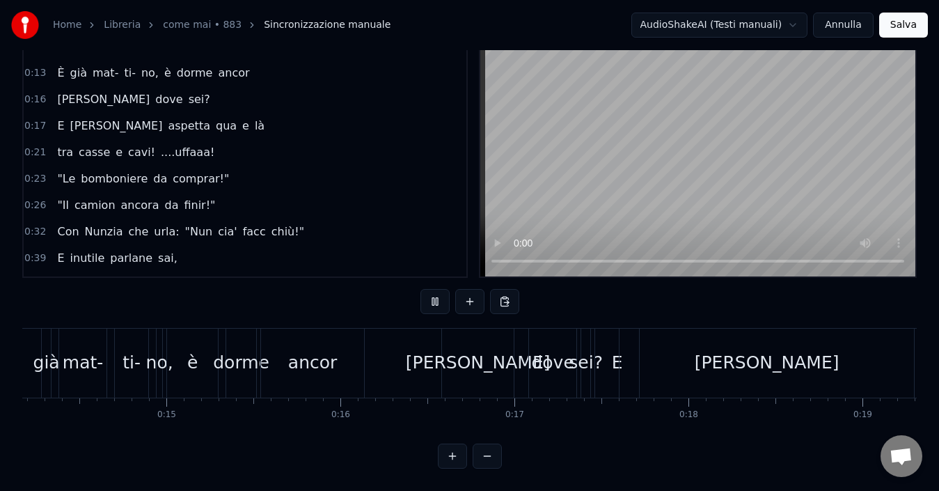
click at [489, 451] on button at bounding box center [487, 455] width 29 height 25
click at [489, 451] on div at bounding box center [470, 455] width 64 height 25
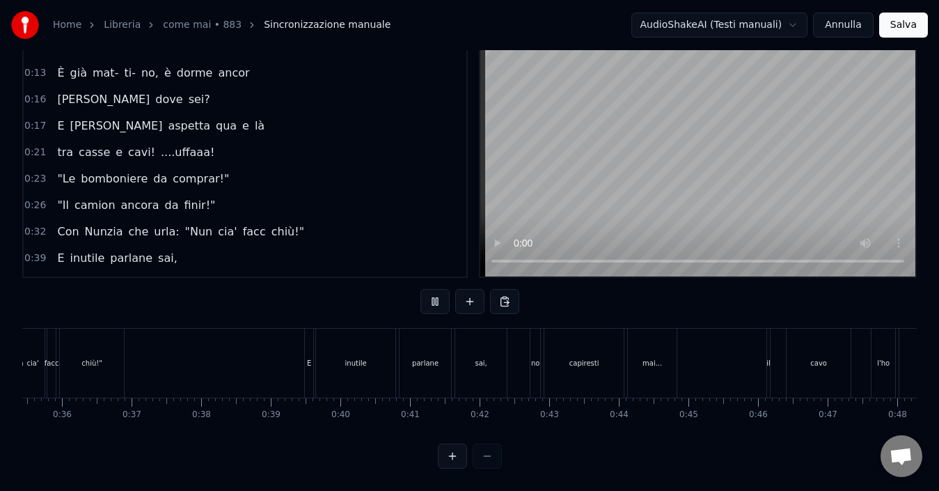
scroll to position [0, 693]
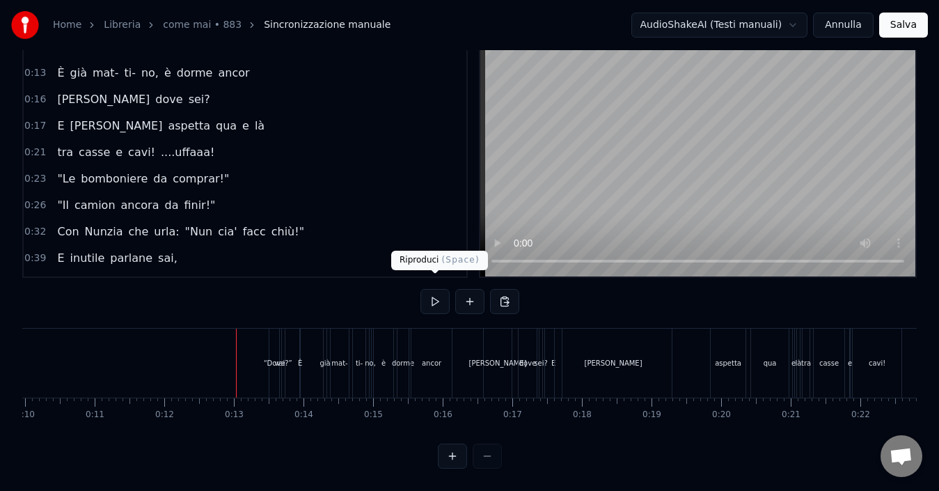
click at [434, 292] on button at bounding box center [434, 301] width 29 height 25
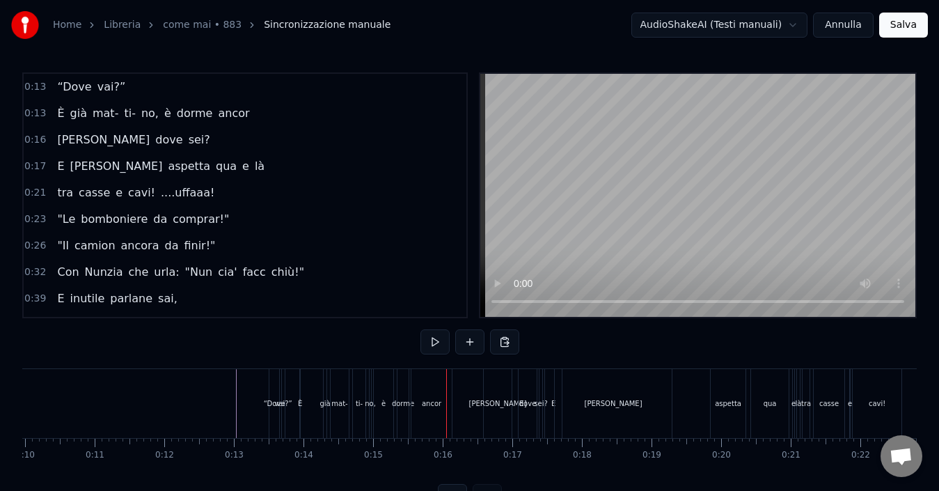
click at [904, 21] on button "Salva" at bounding box center [903, 25] width 49 height 25
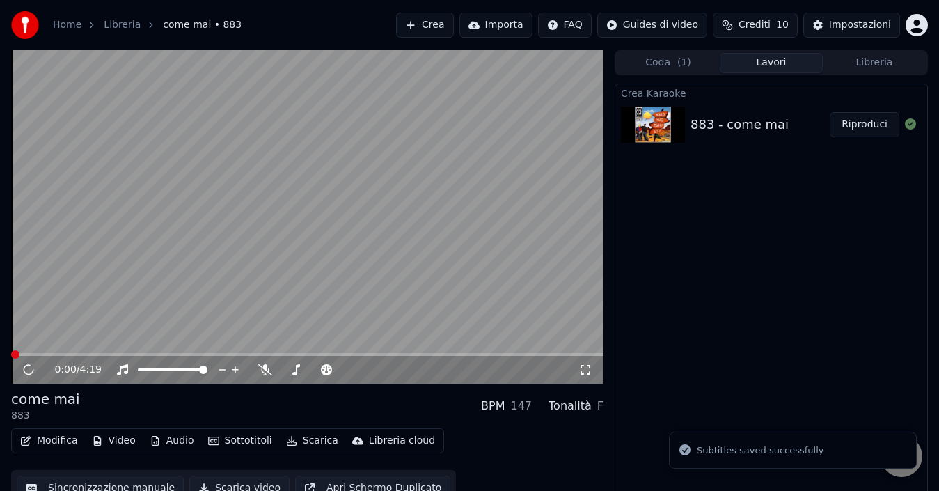
scroll to position [15, 0]
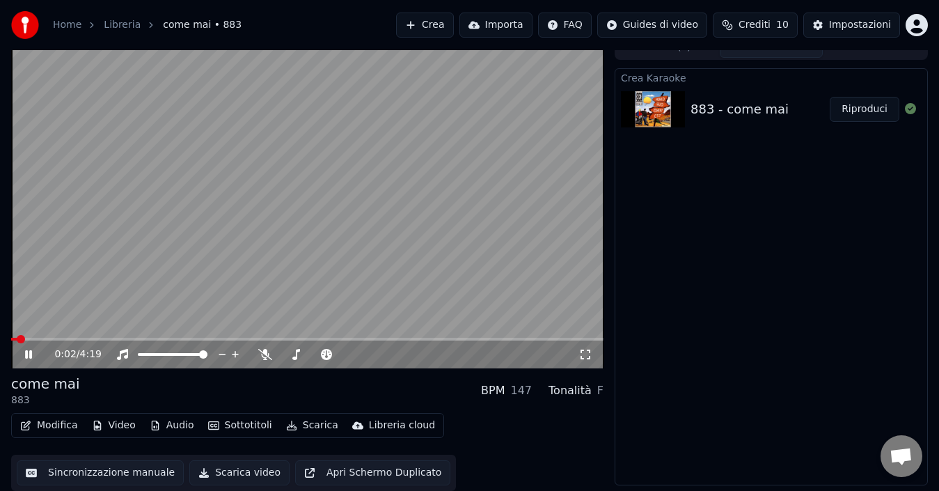
click at [33, 355] on icon at bounding box center [38, 354] width 32 height 11
click at [173, 426] on button "Audio" at bounding box center [172, 425] width 56 height 19
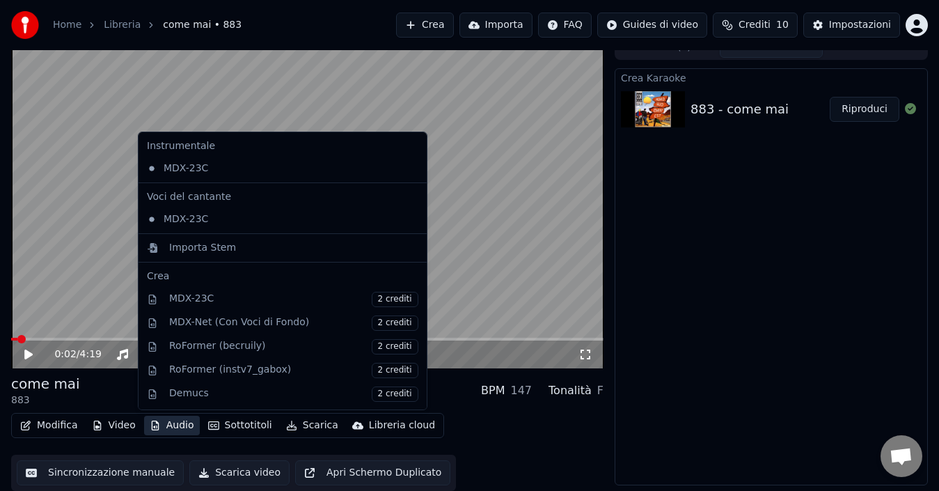
click at [409, 223] on icon at bounding box center [414, 219] width 10 height 11
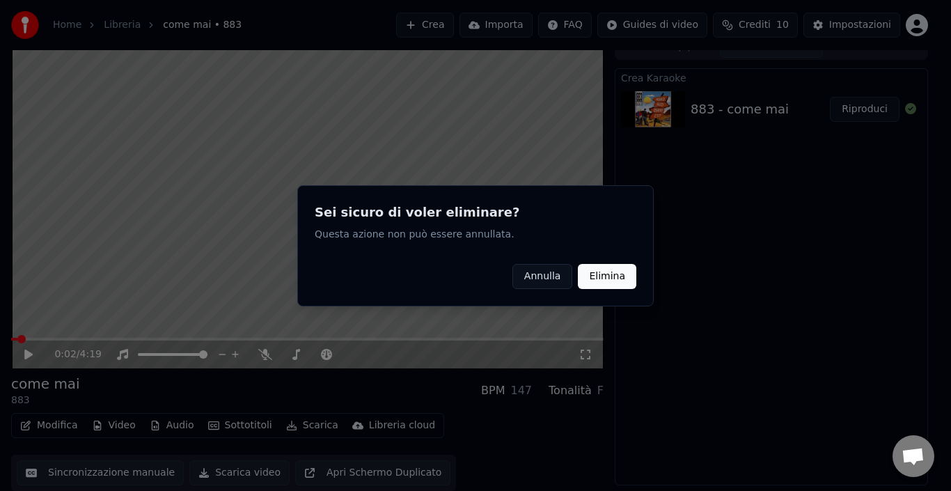
click at [608, 274] on button "Elimina" at bounding box center [607, 275] width 58 height 25
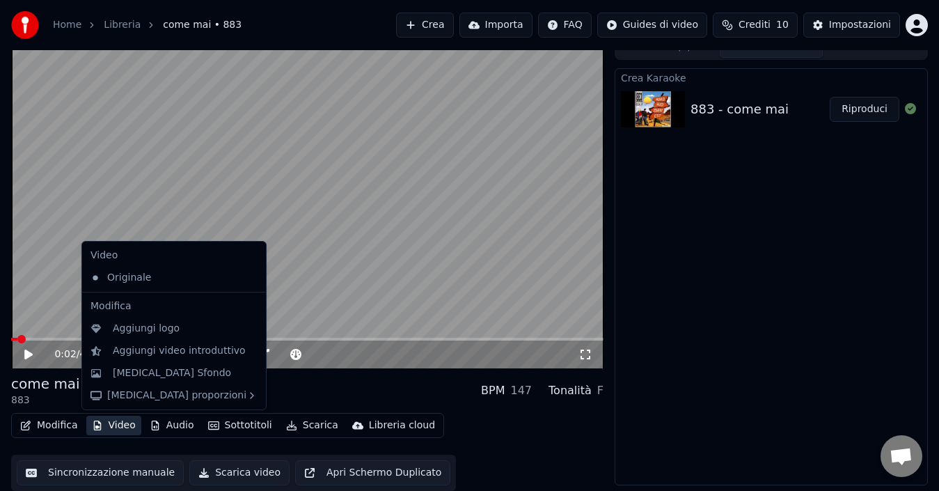
click at [115, 422] on button "Video" at bounding box center [113, 425] width 55 height 19
click at [23, 215] on video at bounding box center [307, 201] width 592 height 333
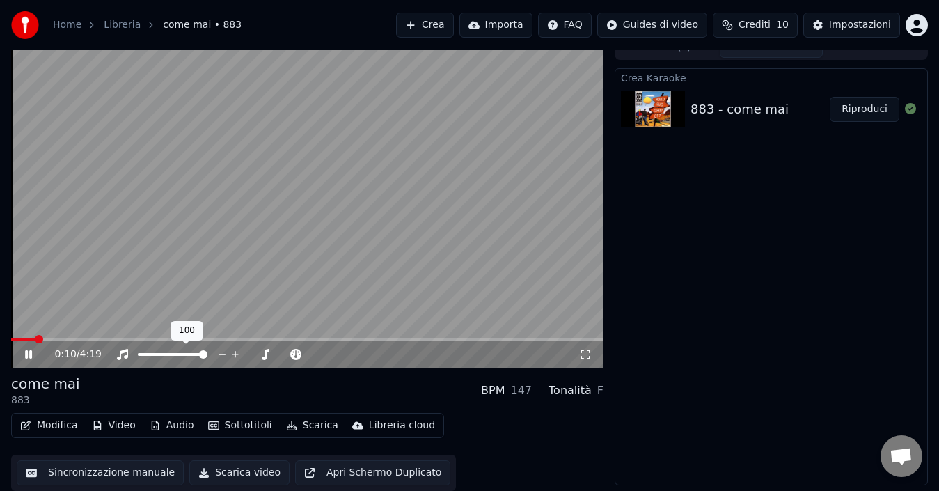
click at [165, 351] on div at bounding box center [185, 354] width 112 height 14
click at [167, 353] on span at bounding box center [152, 354] width 29 height 3
click at [152, 353] on span at bounding box center [152, 354] width 29 height 3
click at [182, 353] on span at bounding box center [173, 354] width 70 height 3
click at [192, 353] on span at bounding box center [173, 354] width 70 height 3
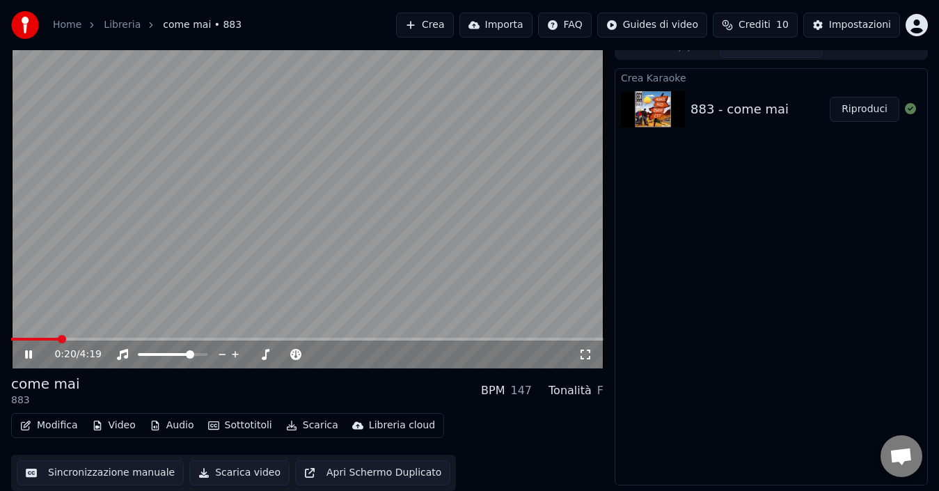
click at [29, 357] on icon at bounding box center [38, 354] width 32 height 11
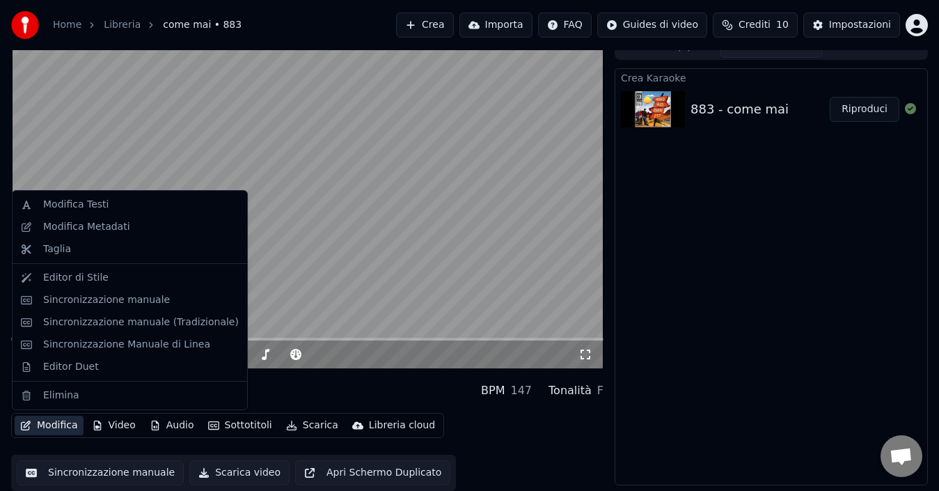
click at [50, 428] on button "Modifica" at bounding box center [49, 425] width 69 height 19
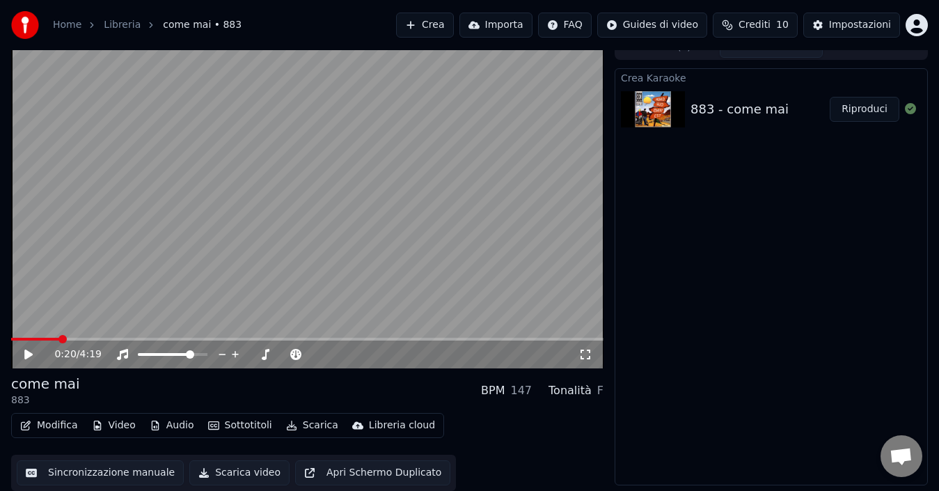
click at [668, 240] on div "Crea Karaoke 883 - come mai Riproduci" at bounding box center [771, 276] width 313 height 417
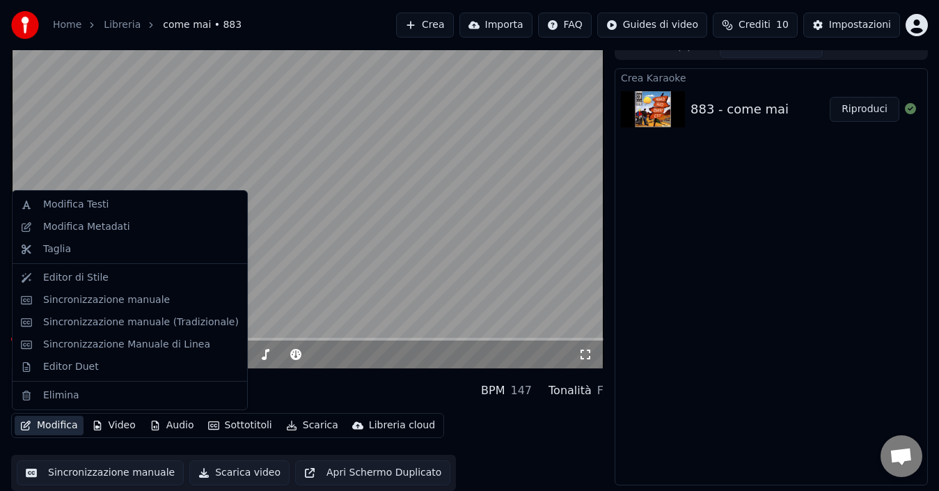
click at [58, 428] on button "Modifica" at bounding box center [49, 425] width 69 height 19
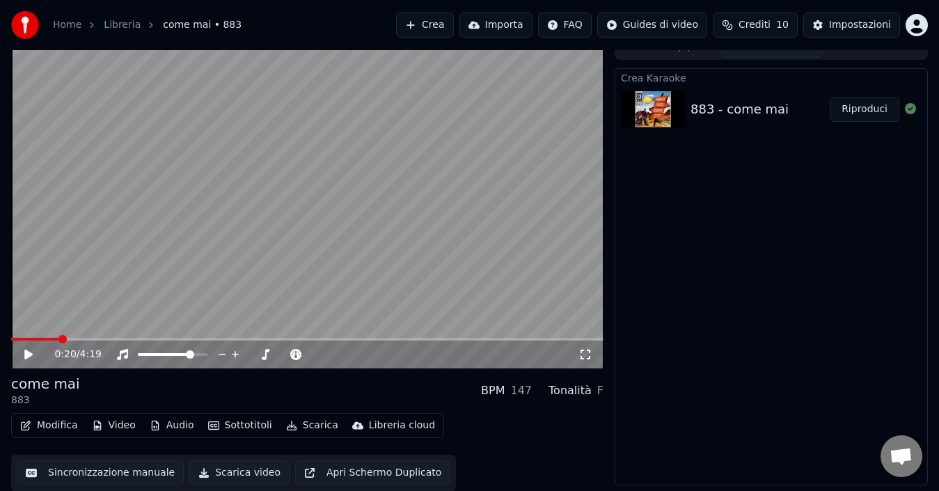
click at [98, 472] on button "Sincronizzazione manuale" at bounding box center [100, 472] width 167 height 25
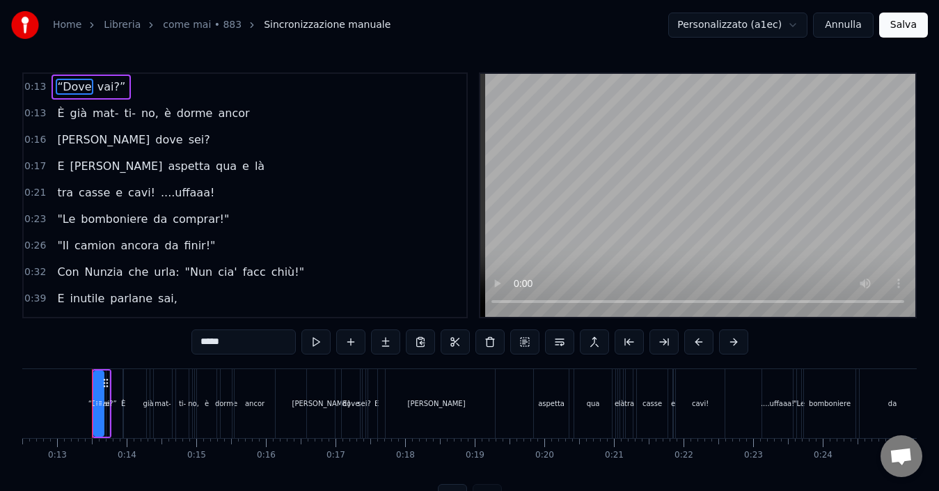
click at [693, 240] on video at bounding box center [697, 195] width 435 height 243
click at [326, 340] on button at bounding box center [315, 341] width 29 height 25
click at [31, 81] on span "0:13" at bounding box center [35, 87] width 22 height 14
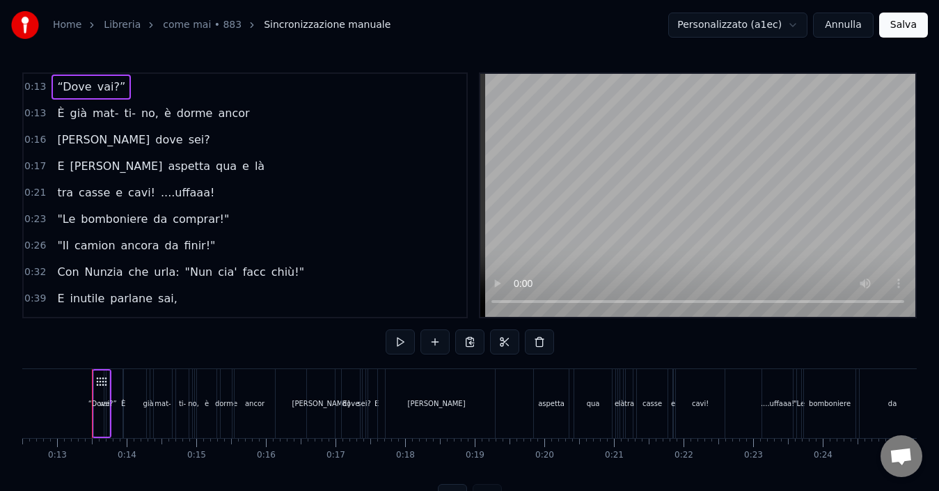
scroll to position [52, 0]
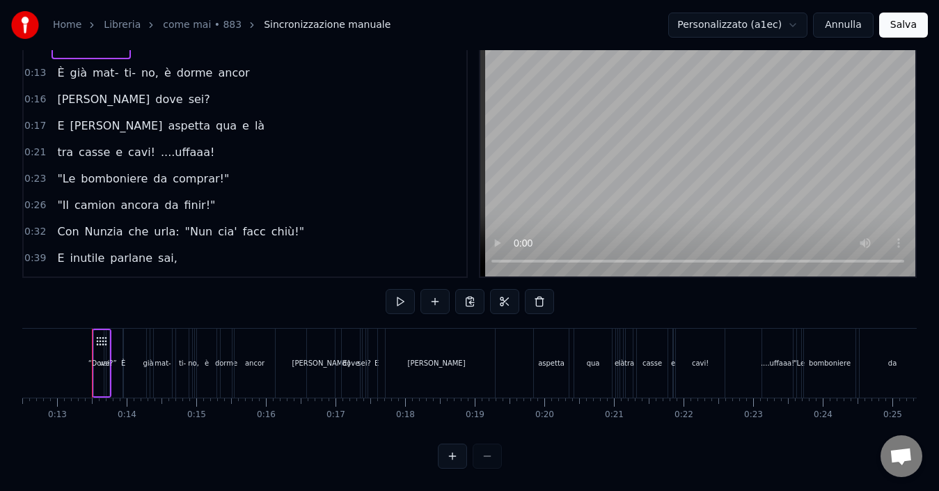
click at [455, 462] on button at bounding box center [452, 455] width 29 height 25
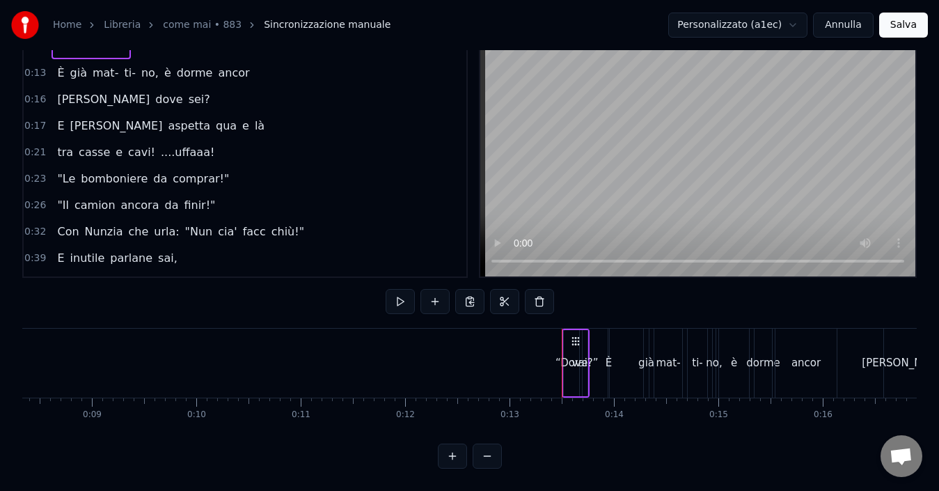
click at [455, 462] on button at bounding box center [452, 455] width 29 height 25
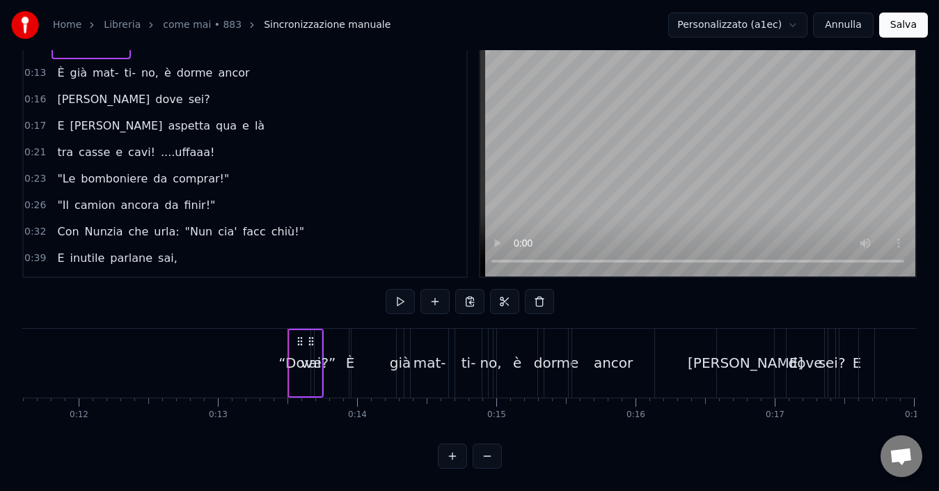
scroll to position [0, 1529]
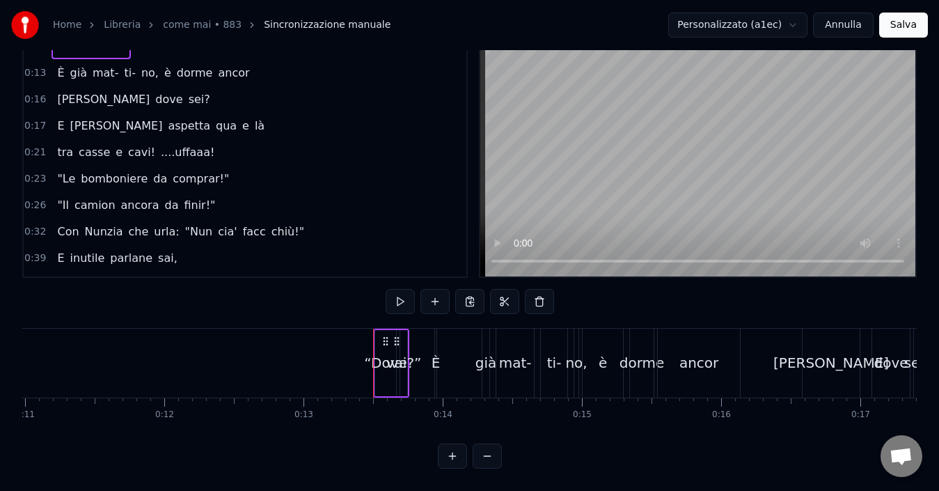
click at [388, 355] on div "“Dove" at bounding box center [385, 362] width 43 height 21
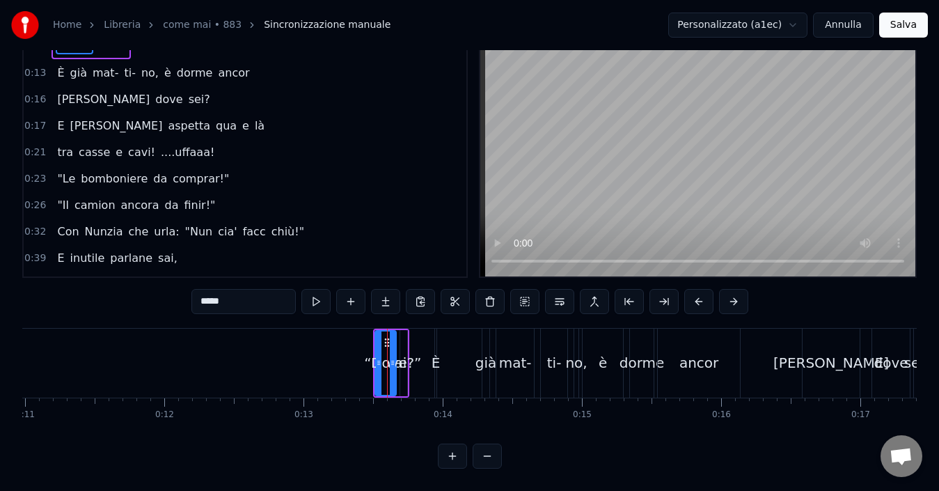
scroll to position [0, 0]
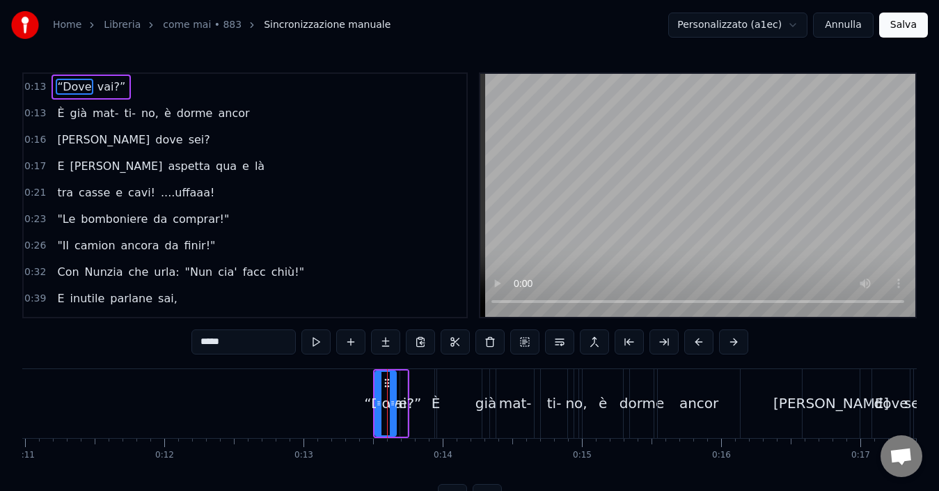
drag, startPoint x: 384, startPoint y: 399, endPoint x: 81, endPoint y: 391, distance: 302.9
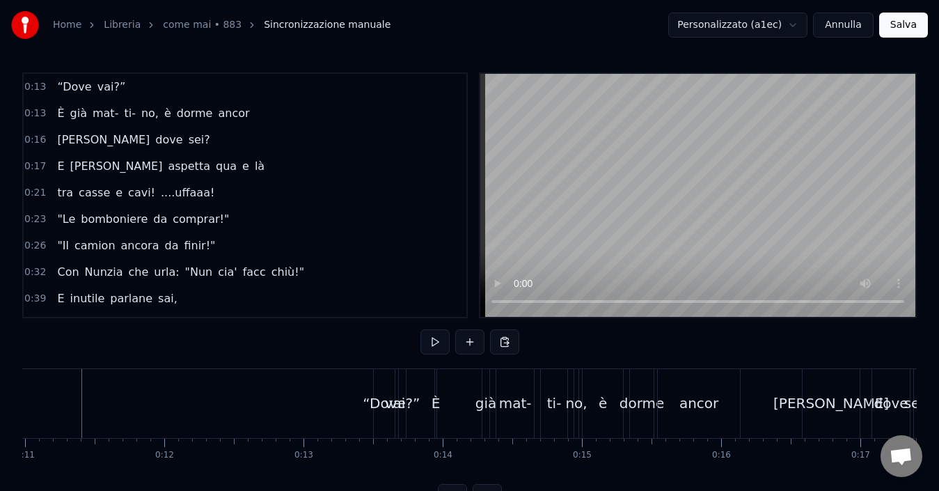
scroll to position [0, 1518]
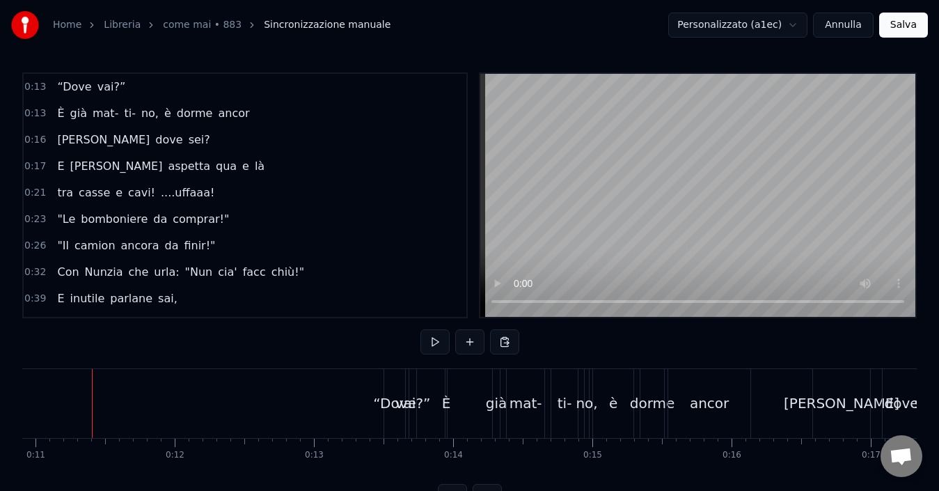
drag, startPoint x: 393, startPoint y: 409, endPoint x: 79, endPoint y: 405, distance: 313.3
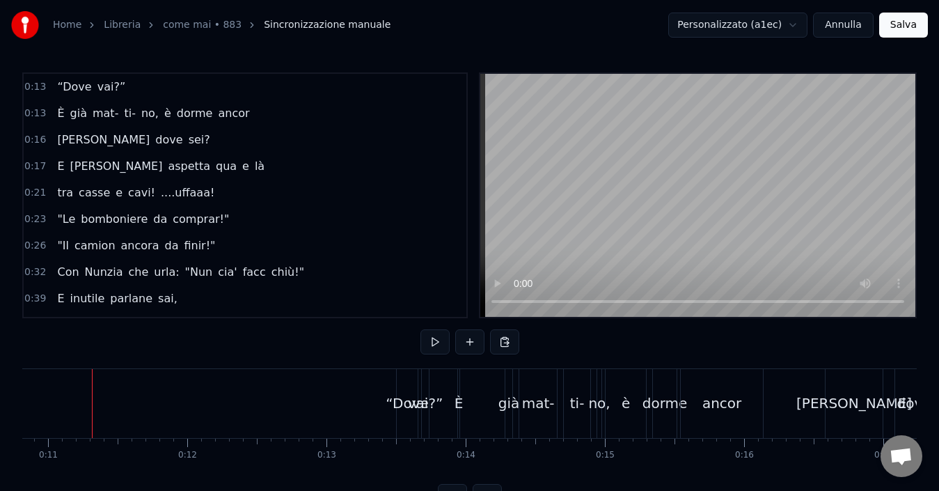
click at [411, 416] on div "“Dove" at bounding box center [407, 403] width 21 height 69
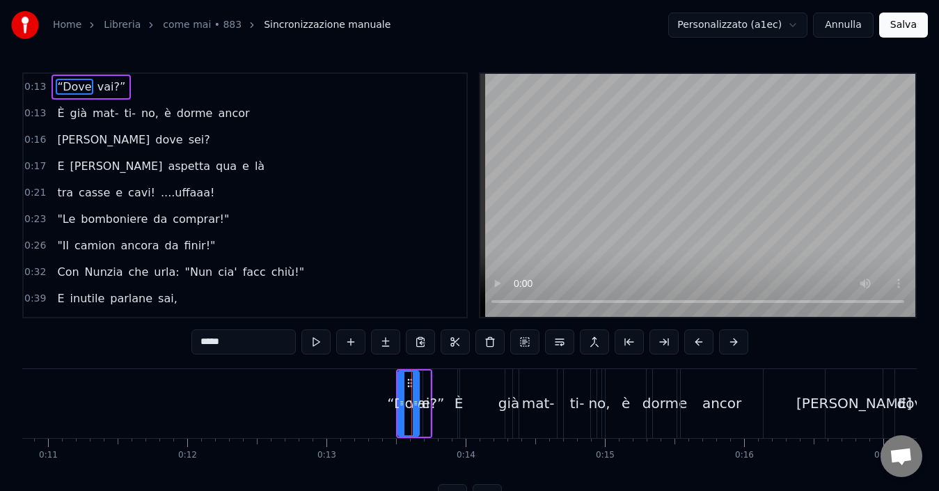
drag, startPoint x: 411, startPoint y: 416, endPoint x: 165, endPoint y: 424, distance: 246.6
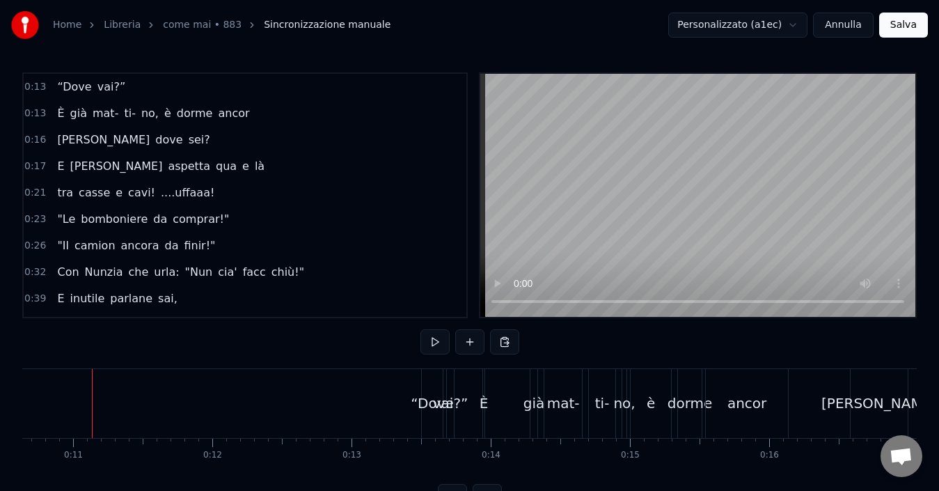
click at [428, 393] on div "“Dove" at bounding box center [432, 403] width 43 height 21
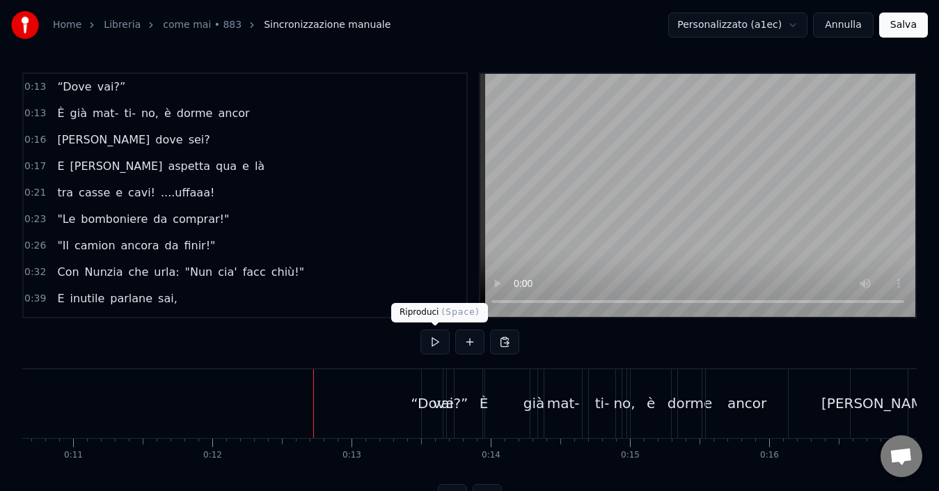
click at [445, 349] on button at bounding box center [434, 341] width 29 height 25
click at [441, 340] on button at bounding box center [434, 341] width 29 height 25
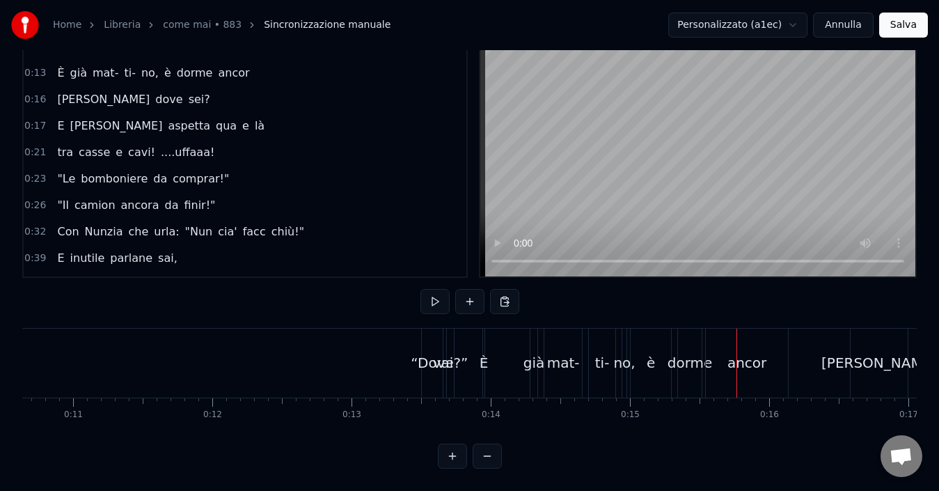
click at [430, 289] on button at bounding box center [434, 301] width 29 height 25
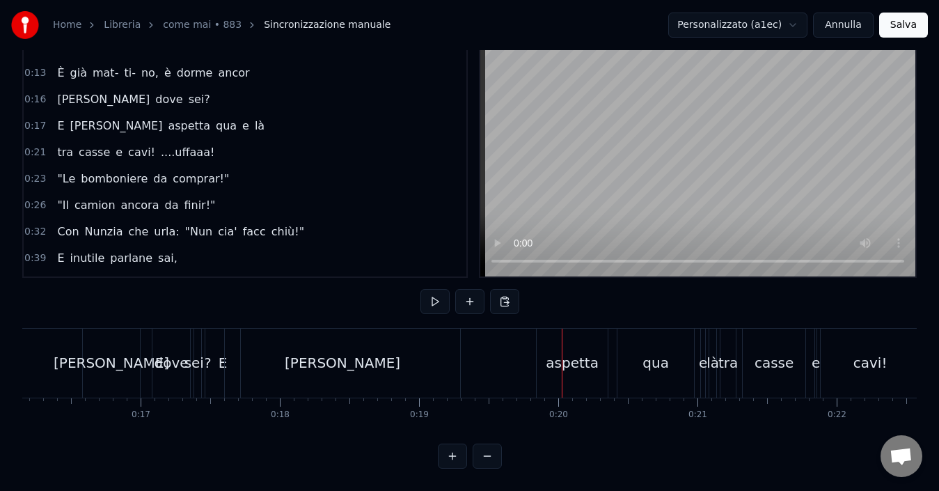
click at [334, 353] on div "[PERSON_NAME]" at bounding box center [343, 362] width 116 height 21
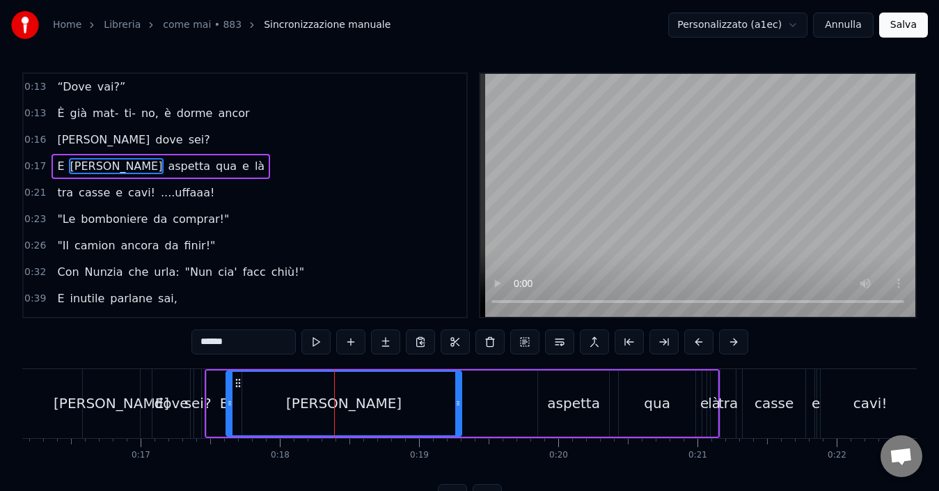
drag, startPoint x: 368, startPoint y: 397, endPoint x: 470, endPoint y: 409, distance: 103.1
click at [478, 407] on div "E [PERSON_NAME] qua e là" at bounding box center [462, 403] width 515 height 69
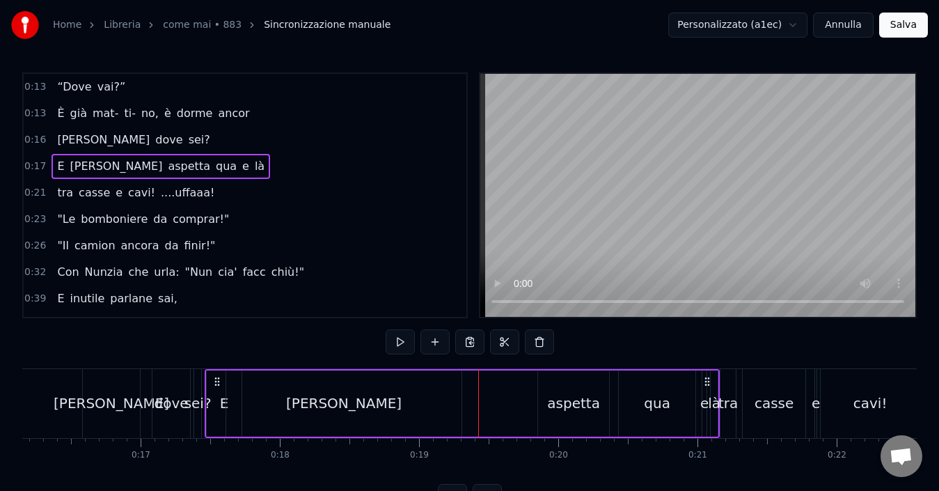
click at [324, 403] on div "[PERSON_NAME]" at bounding box center [344, 403] width 116 height 21
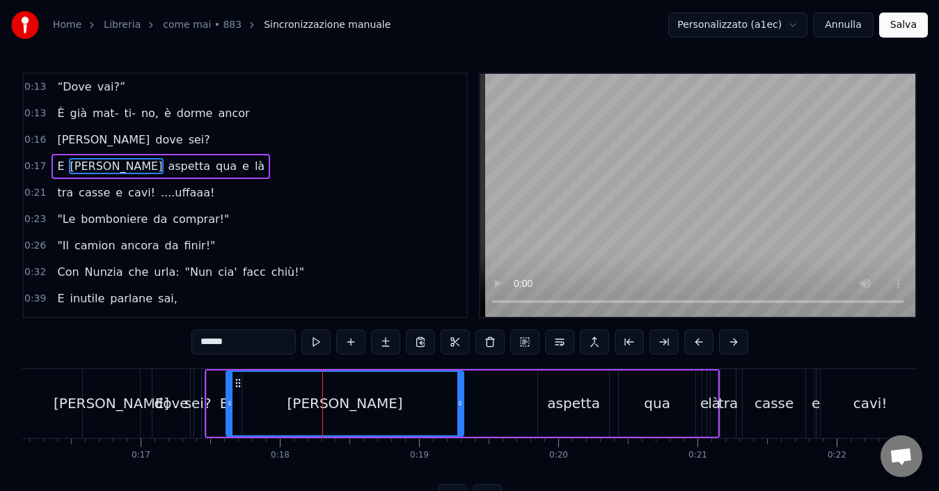
click at [457, 407] on icon at bounding box center [460, 403] width 6 height 11
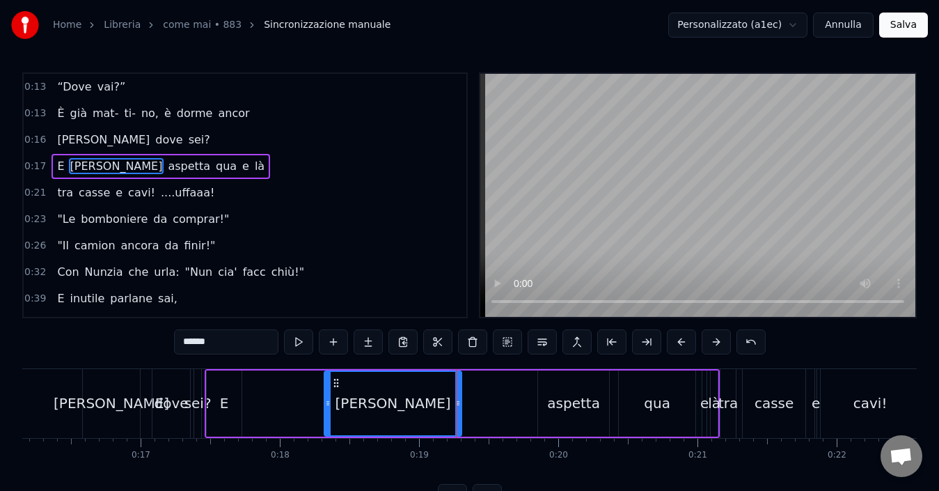
drag, startPoint x: 228, startPoint y: 399, endPoint x: 326, endPoint y: 397, distance: 98.2
click at [326, 397] on div at bounding box center [328, 403] width 6 height 63
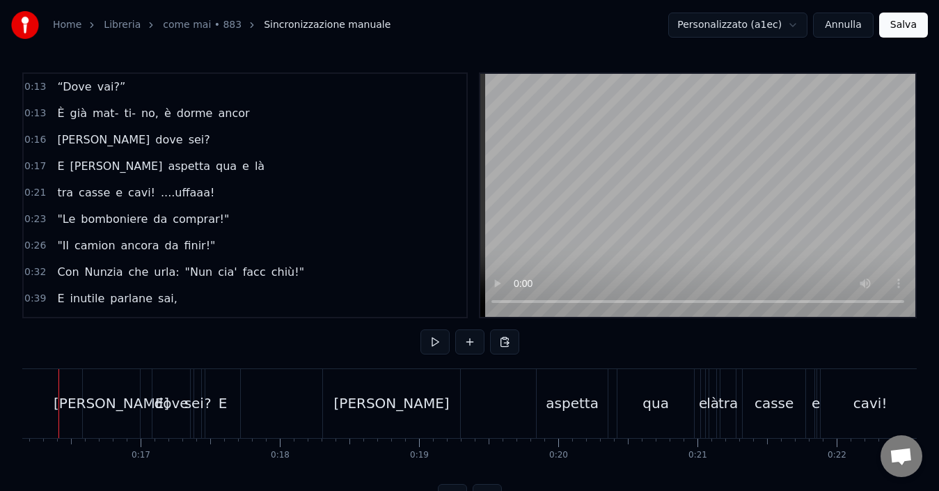
scroll to position [0, 2215]
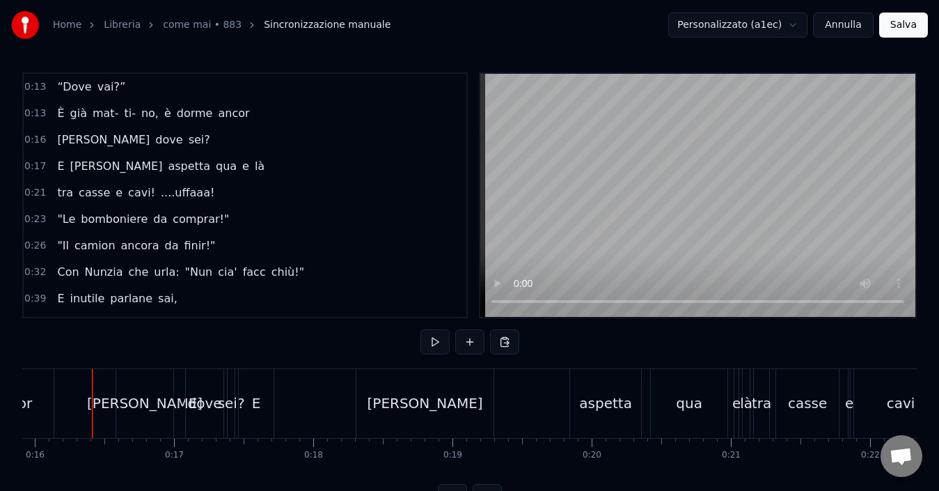
click at [439, 338] on button at bounding box center [434, 341] width 29 height 25
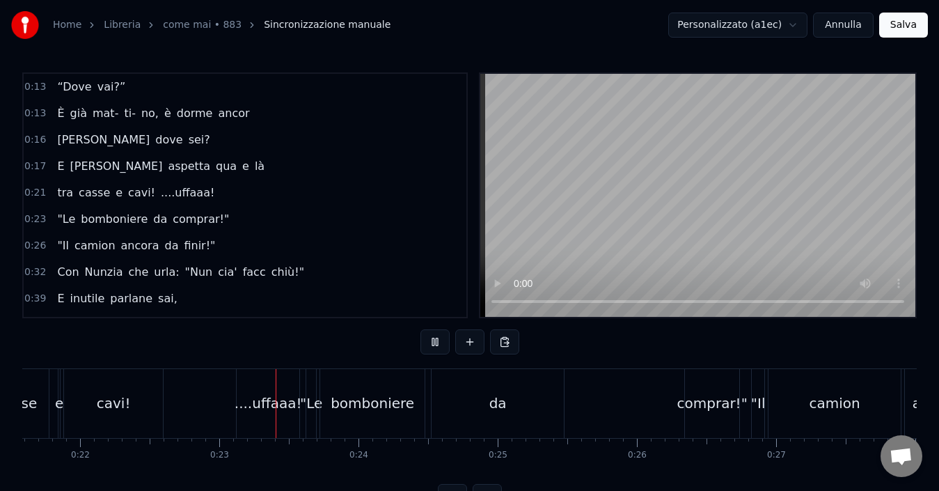
click at [439, 338] on button at bounding box center [434, 341] width 29 height 25
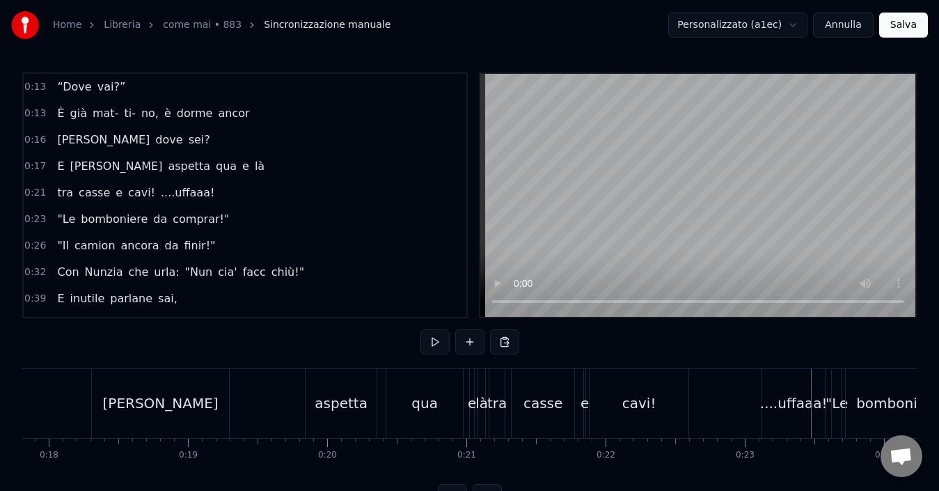
scroll to position [0, 2393]
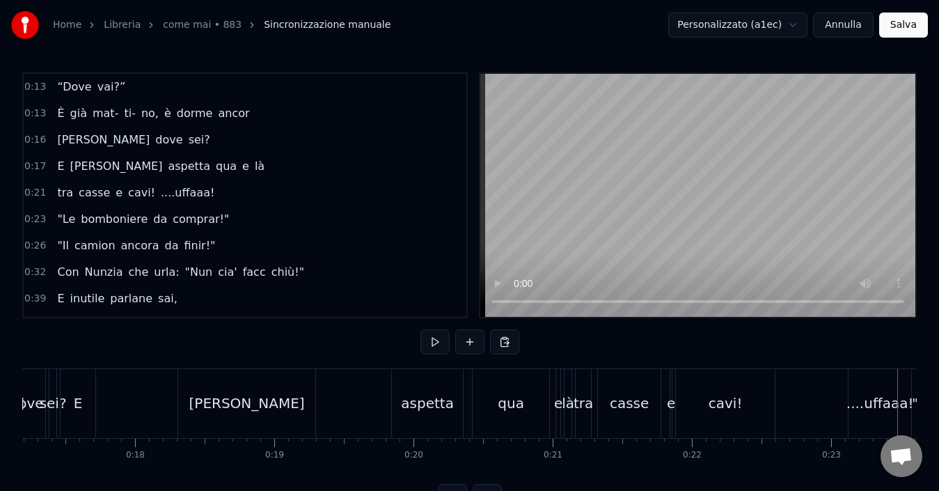
click at [150, 395] on div "E [PERSON_NAME] qua e là" at bounding box center [317, 403] width 515 height 69
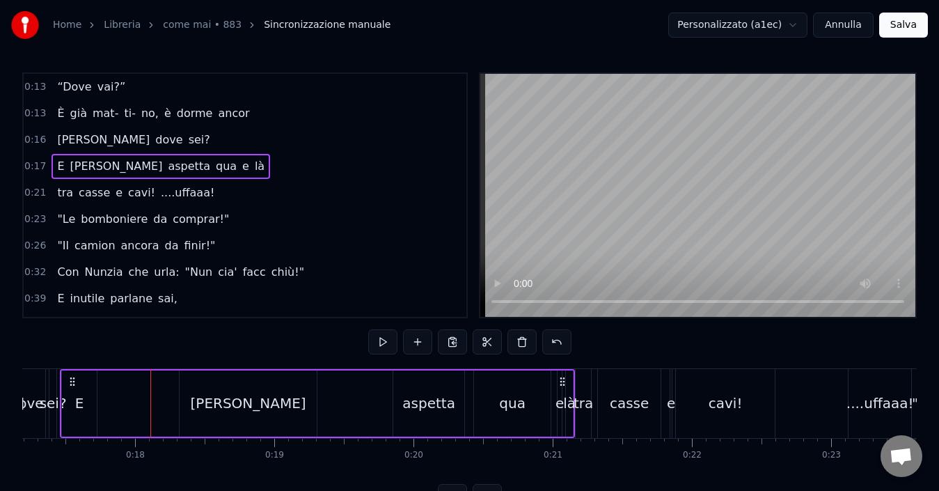
click at [357, 407] on div "E [PERSON_NAME] qua e là" at bounding box center [317, 403] width 515 height 69
click at [152, 386] on div "E [PERSON_NAME] qua e là" at bounding box center [317, 403] width 515 height 69
click at [31, 169] on span "0:17" at bounding box center [35, 166] width 22 height 14
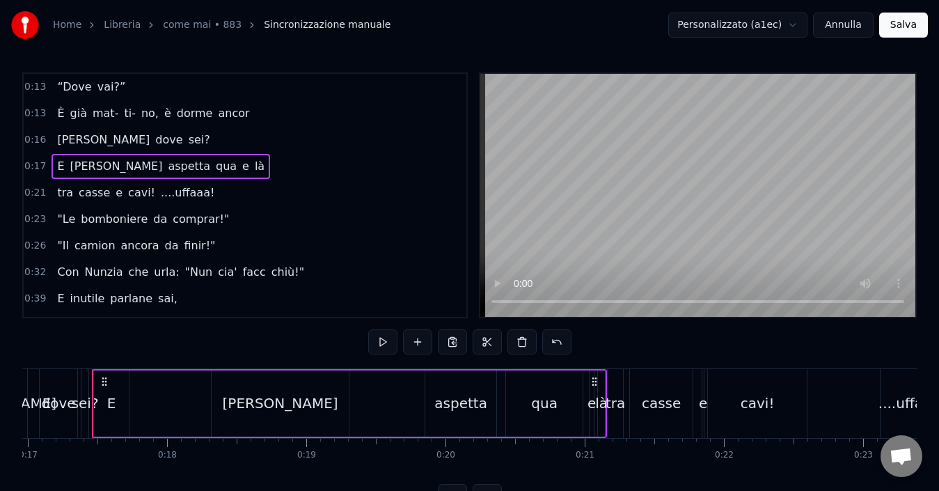
click at [187, 138] on span "sei?" at bounding box center [199, 140] width 24 height 16
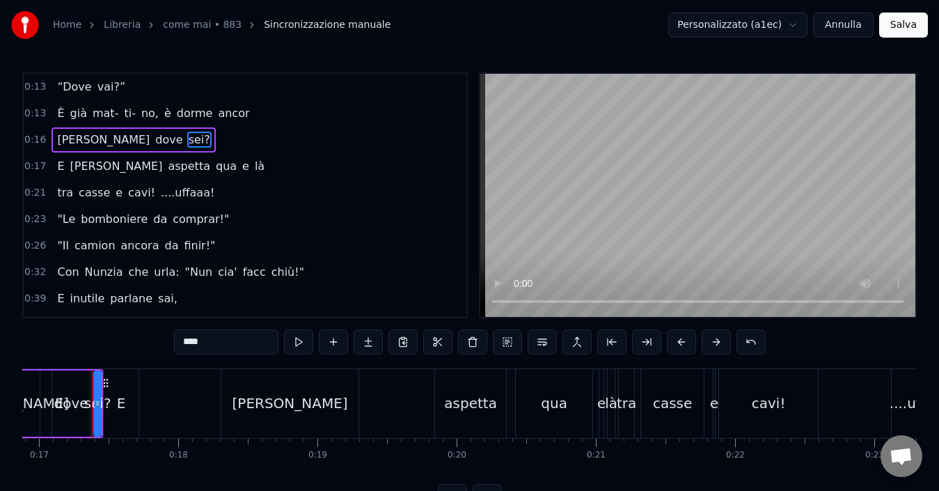
click at [77, 169] on span "[PERSON_NAME]" at bounding box center [116, 166] width 95 height 16
type input "******"
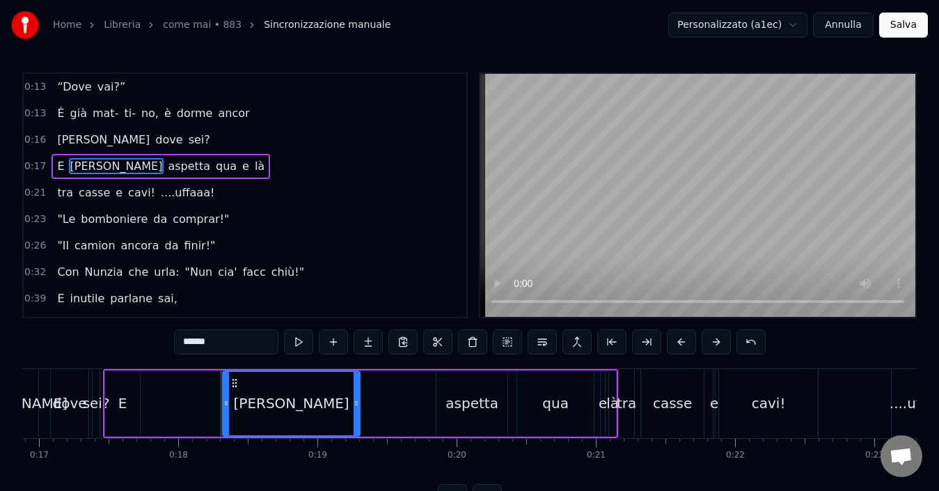
click at [71, 165] on span "[PERSON_NAME]" at bounding box center [116, 166] width 95 height 16
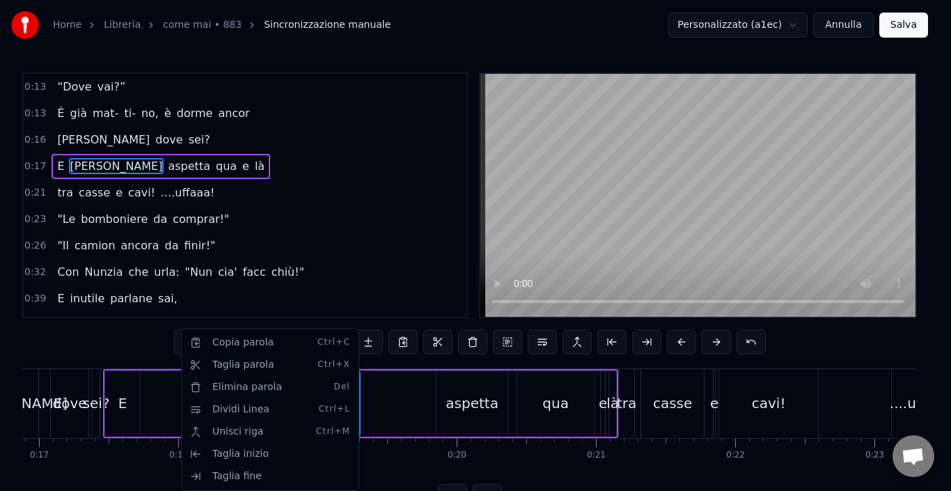
click at [171, 405] on div "E [PERSON_NAME] qua e là" at bounding box center [360, 403] width 515 height 69
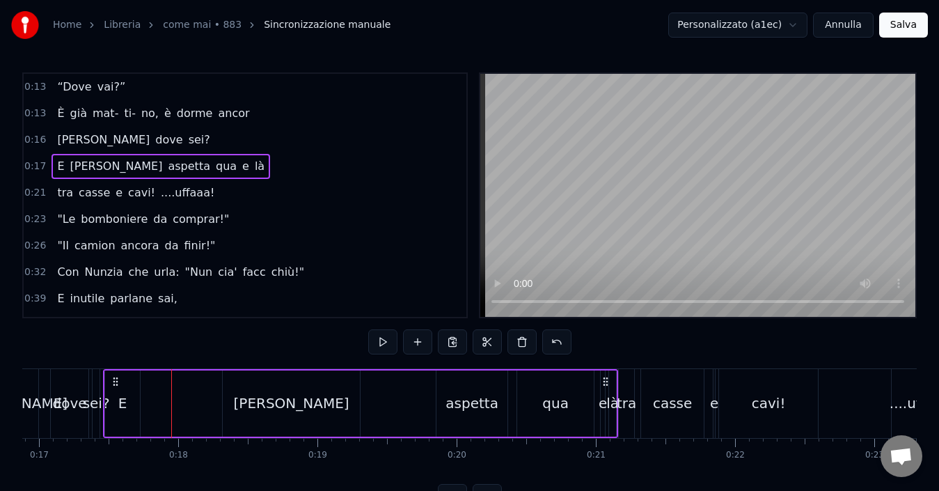
click at [186, 403] on div "E [PERSON_NAME] qua e là" at bounding box center [360, 403] width 515 height 69
click at [267, 422] on div "[PERSON_NAME]" at bounding box center [291, 403] width 137 height 66
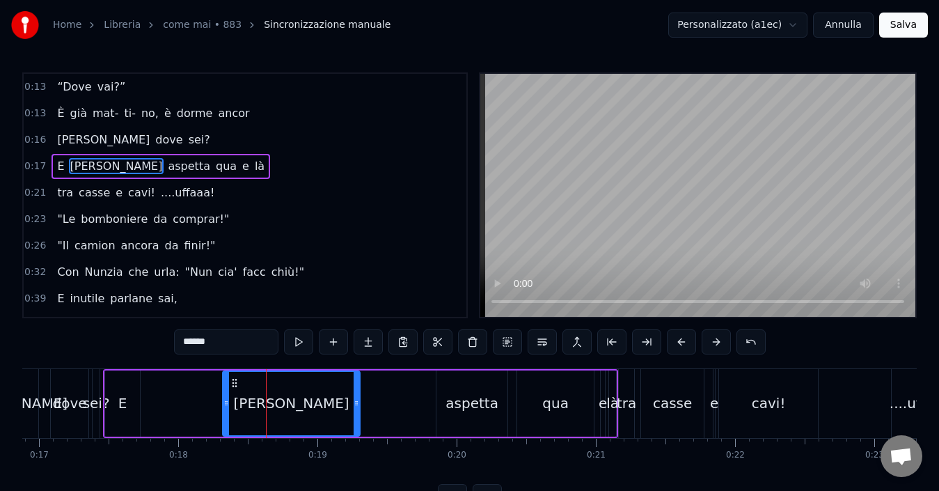
click at [190, 411] on div "E [PERSON_NAME] qua e là" at bounding box center [360, 403] width 515 height 69
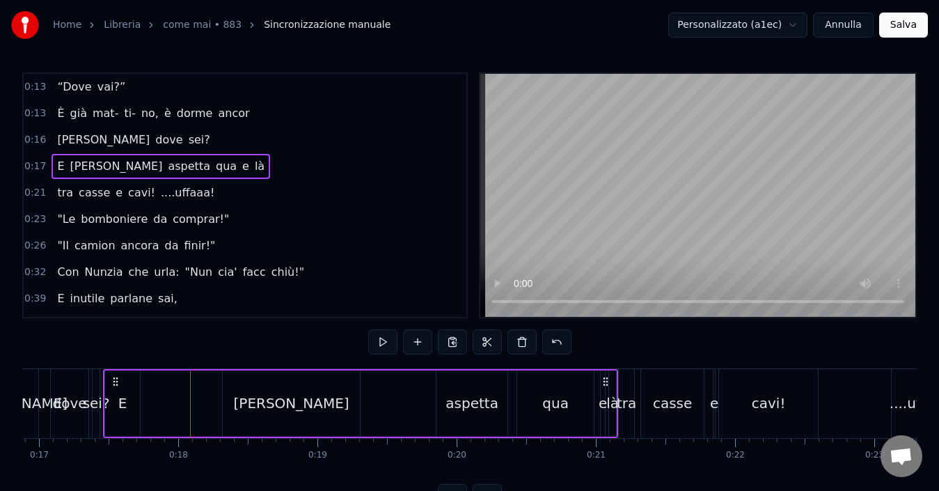
click at [294, 407] on div "[PERSON_NAME]" at bounding box center [292, 403] width 116 height 21
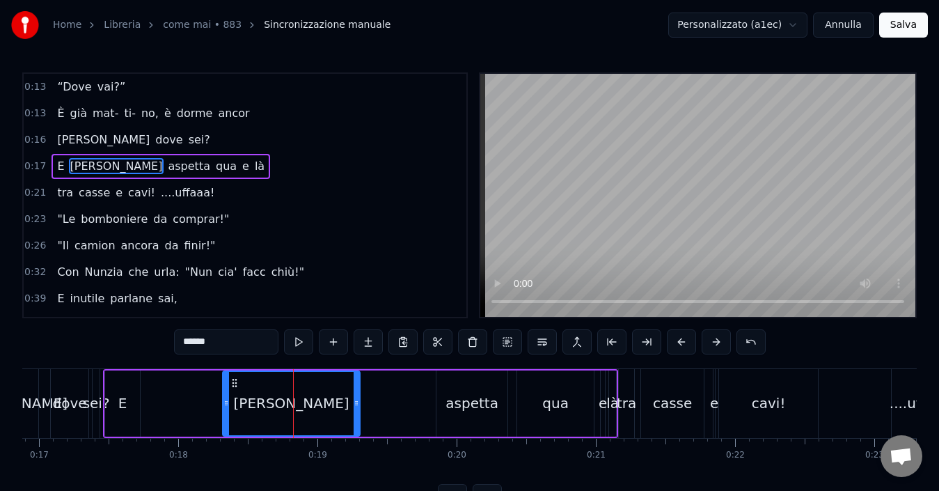
click at [482, 409] on div "aspetta" at bounding box center [472, 403] width 53 height 21
type input "*******"
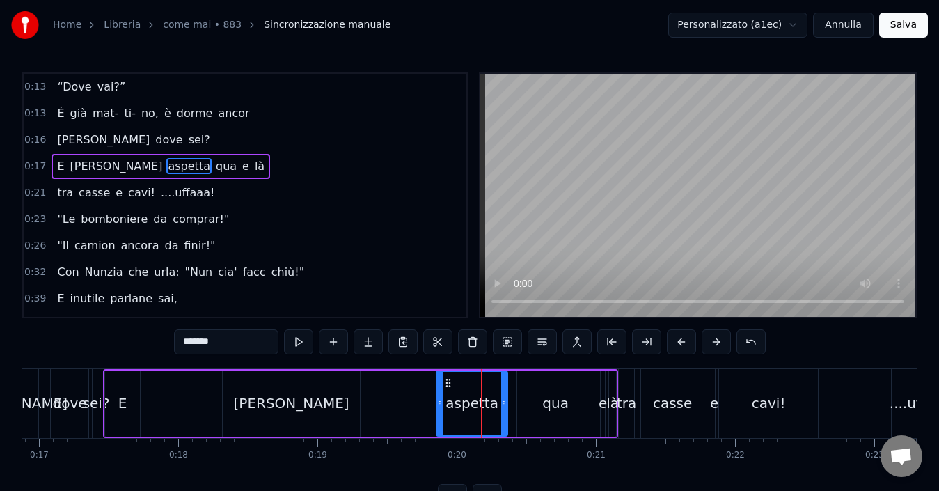
click at [357, 363] on div "0:13 “Dove vai?” 0:13 È già mat- ti- no, è dorme ancor 0:16 [PERSON_NAME] dove …" at bounding box center [469, 290] width 895 height 436
click at [911, 11] on div "Home Libreria come mai • 883 Sincronizzazione manuale Personalizzato (a1ec) [PE…" at bounding box center [469, 25] width 939 height 50
click at [906, 30] on button "Salva" at bounding box center [903, 25] width 49 height 25
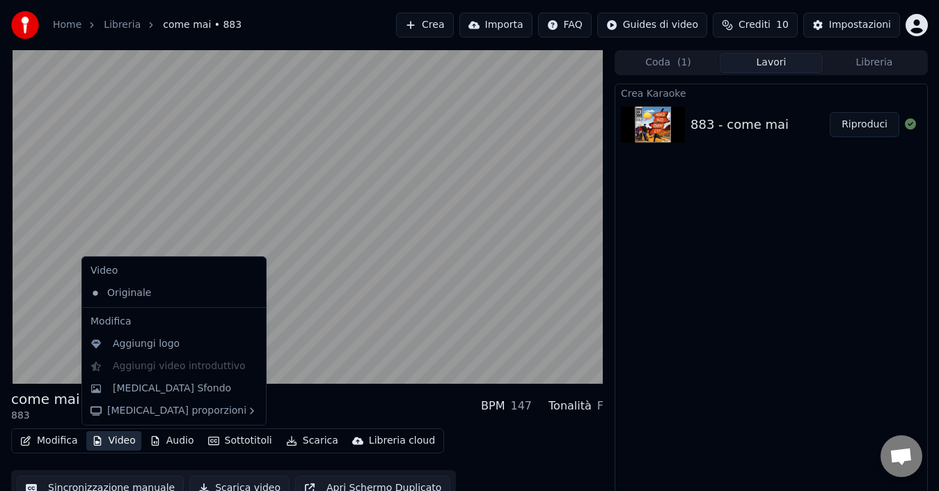
click at [127, 439] on button "Video" at bounding box center [113, 440] width 55 height 19
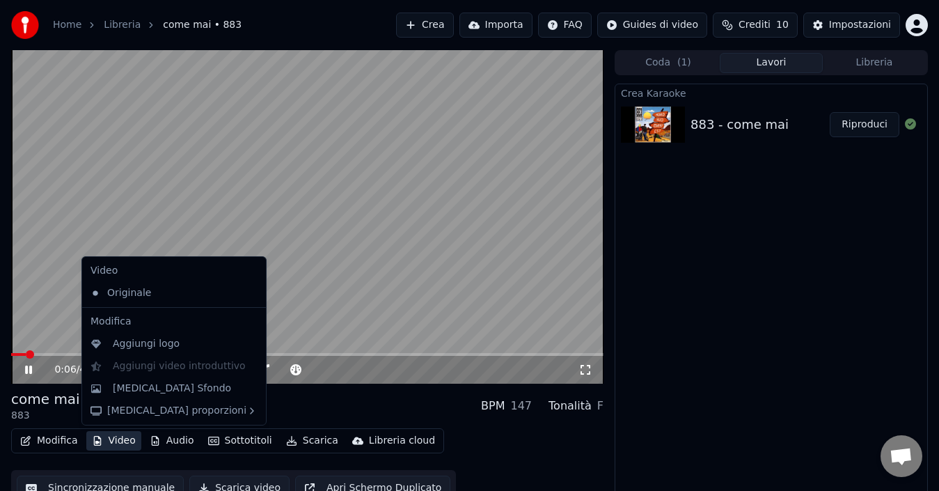
click at [127, 441] on button "Video" at bounding box center [113, 440] width 55 height 19
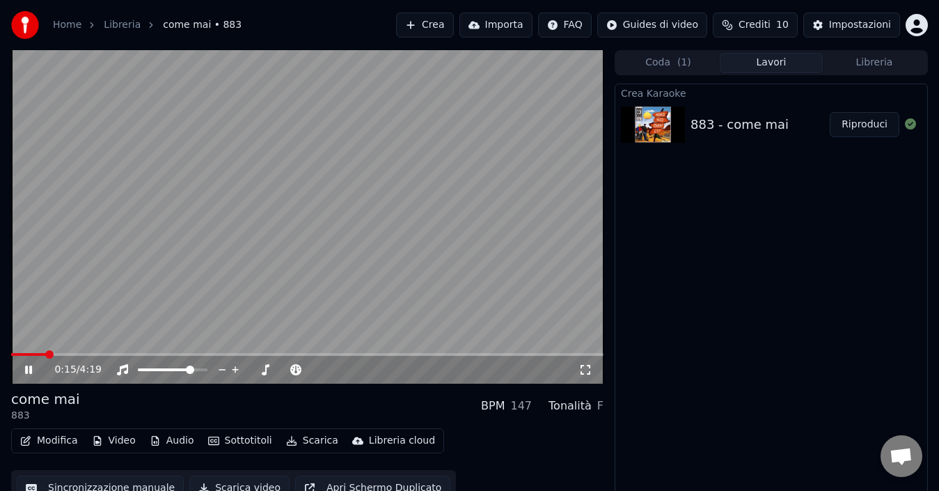
click at [27, 372] on icon at bounding box center [38, 369] width 32 height 11
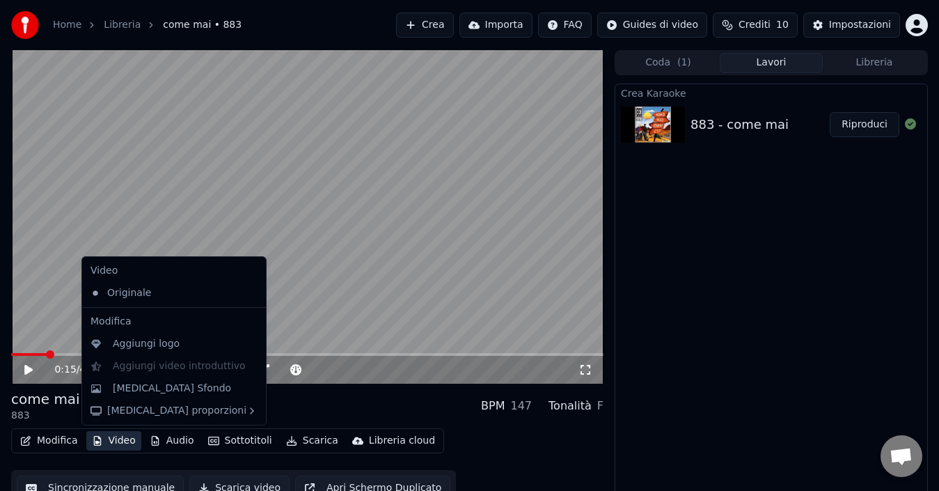
click at [123, 441] on button "Video" at bounding box center [113, 440] width 55 height 19
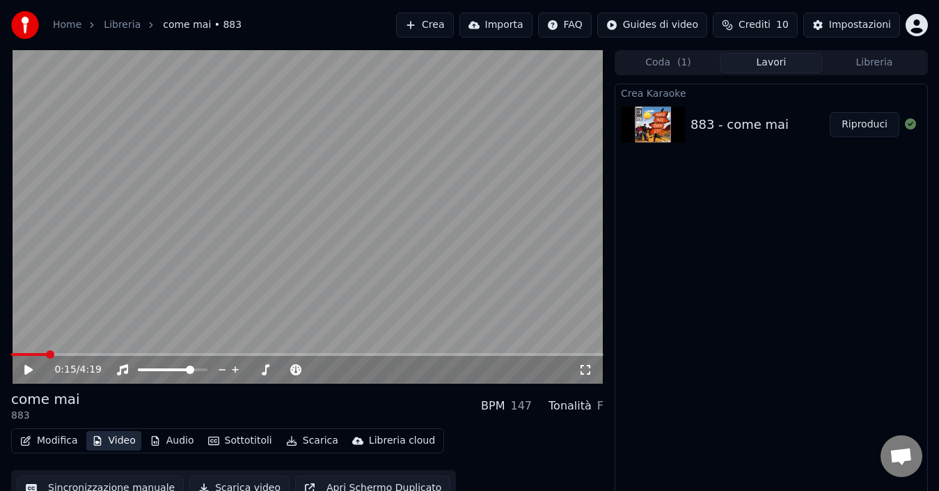
click at [123, 436] on button "Video" at bounding box center [113, 440] width 55 height 19
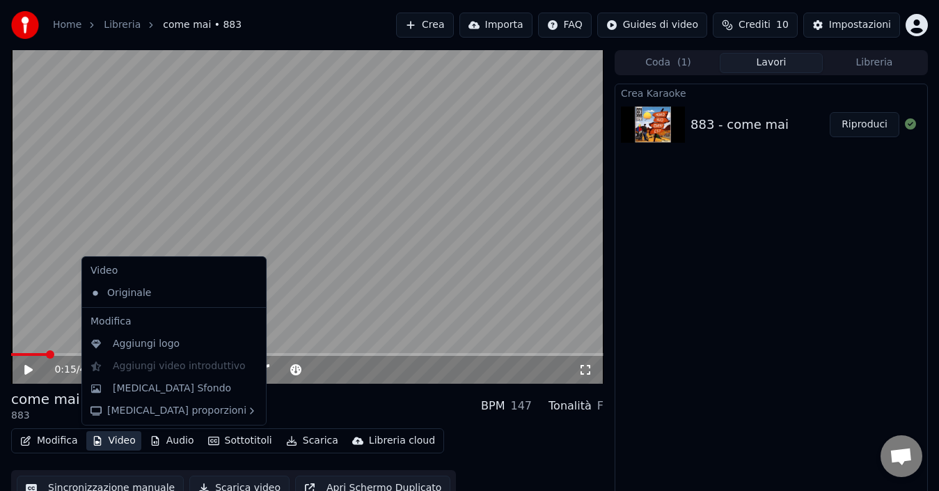
click at [123, 436] on button "Video" at bounding box center [113, 440] width 55 height 19
click at [171, 382] on div "[MEDICAL_DATA] Sfondo" at bounding box center [172, 388] width 118 height 14
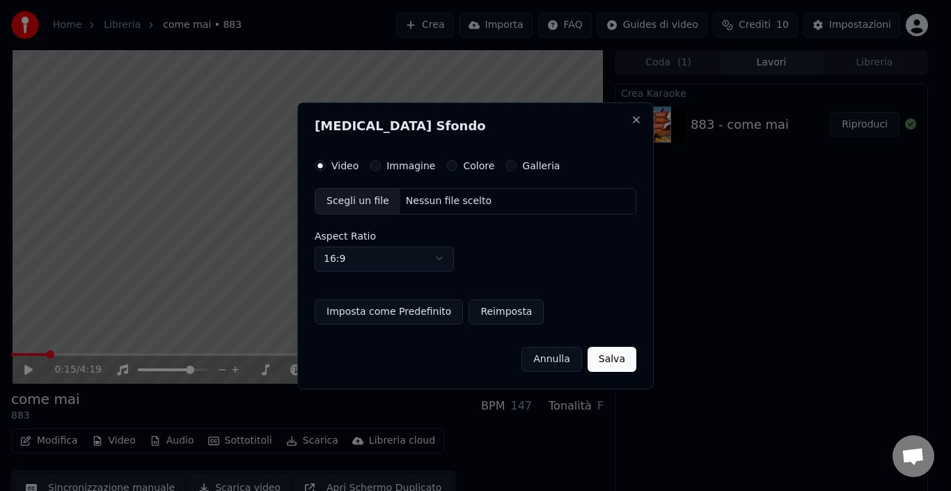
click at [380, 165] on div "Immagine" at bounding box center [402, 165] width 65 height 11
click at [376, 167] on button "Immagine" at bounding box center [375, 165] width 11 height 11
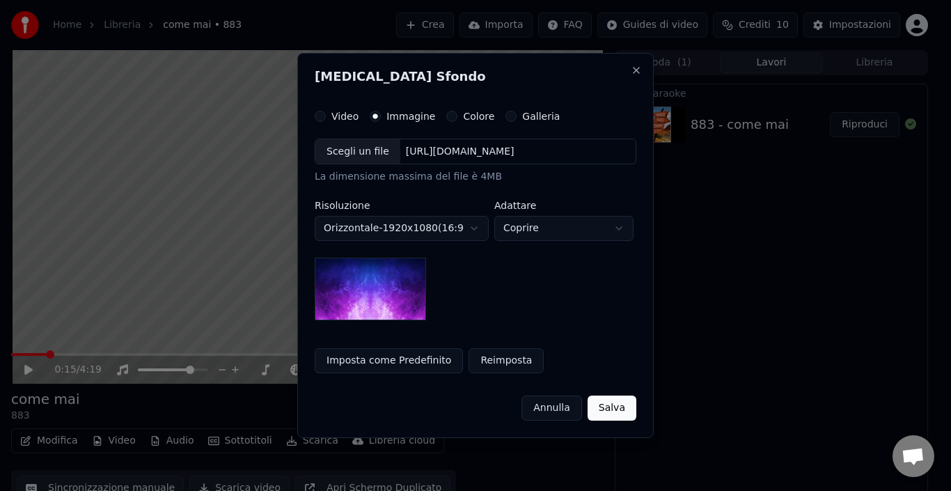
click at [622, 405] on button "Salva" at bounding box center [612, 407] width 49 height 25
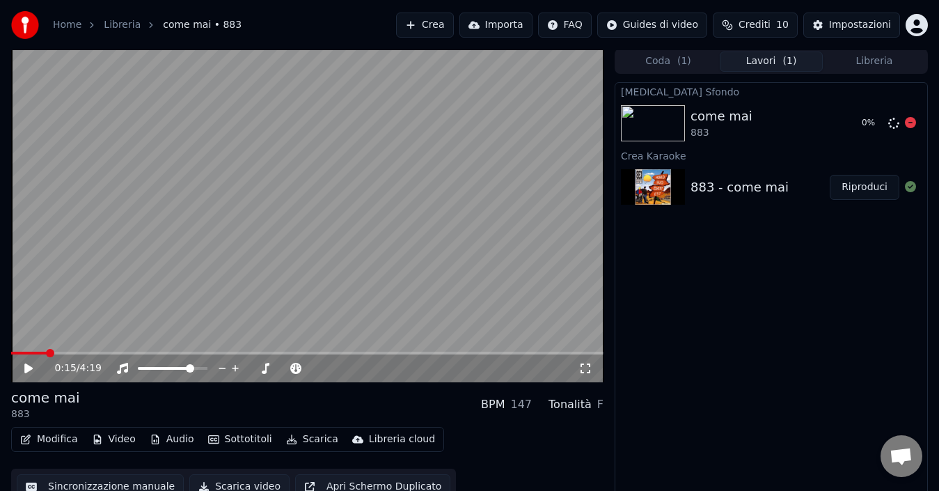
scroll to position [15, 0]
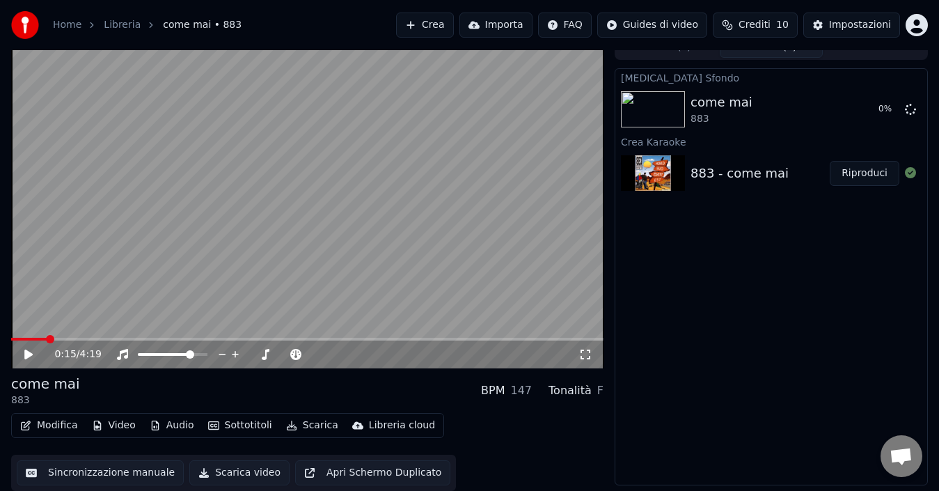
click at [792, 336] on div "[MEDICAL_DATA] Sfondo come mai 883 0 % Crea Karaoke 883 - come mai Riproduci" at bounding box center [771, 276] width 313 height 417
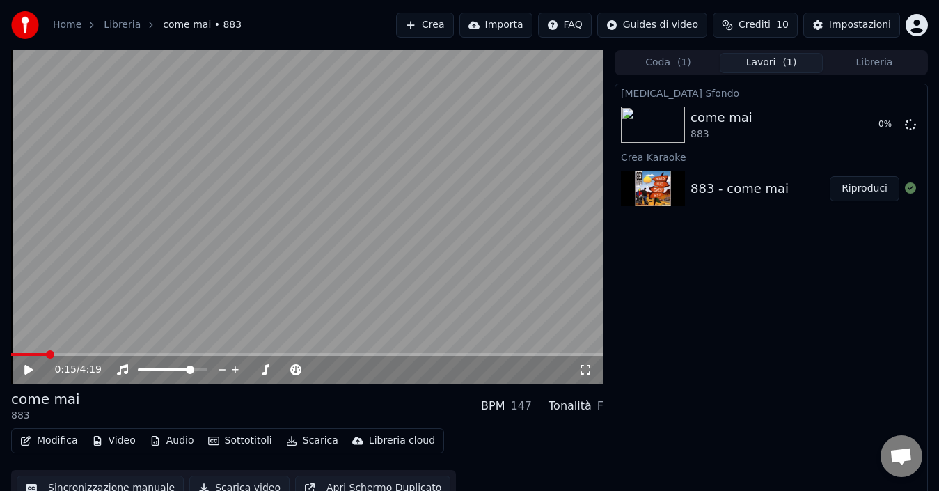
click at [792, 336] on div "[MEDICAL_DATA] Sfondo come mai 883 0 % Crea Karaoke 883 - come mai Riproduci" at bounding box center [771, 292] width 313 height 417
click at [902, 65] on button "Libreria" at bounding box center [874, 63] width 103 height 20
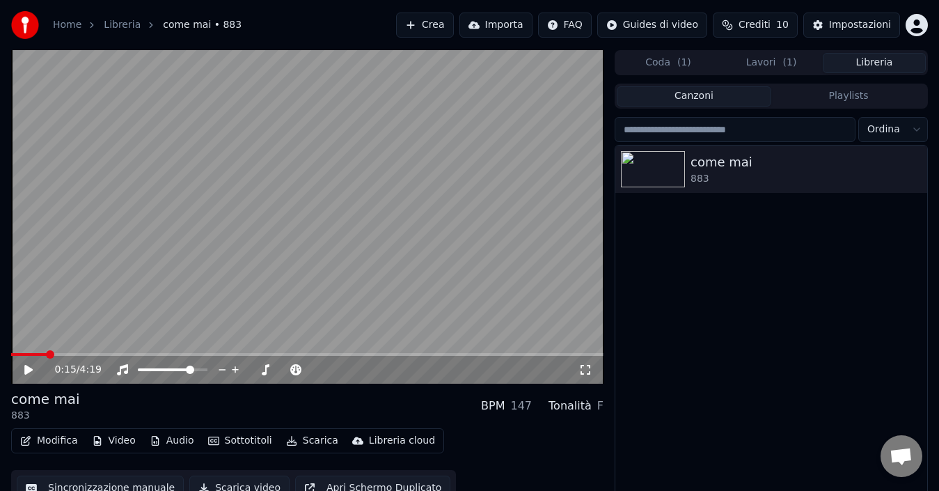
scroll to position [22, 0]
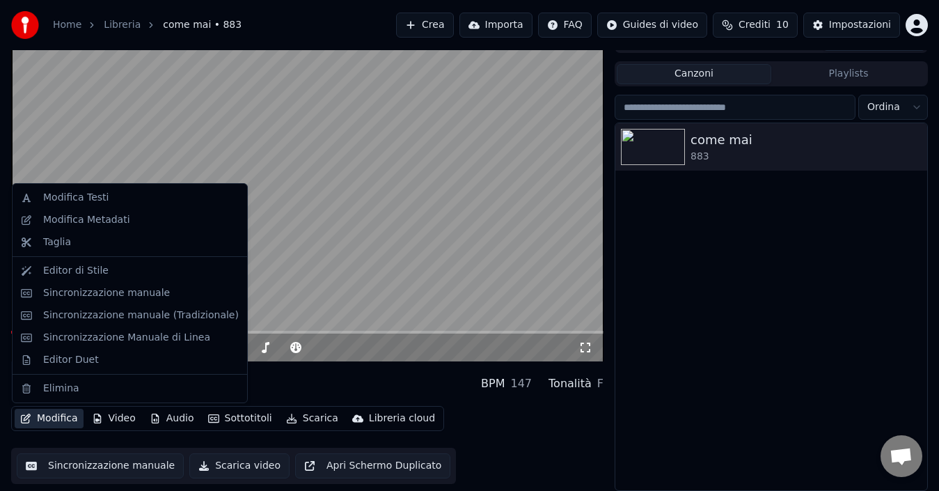
click at [58, 410] on button "Modifica" at bounding box center [49, 418] width 69 height 19
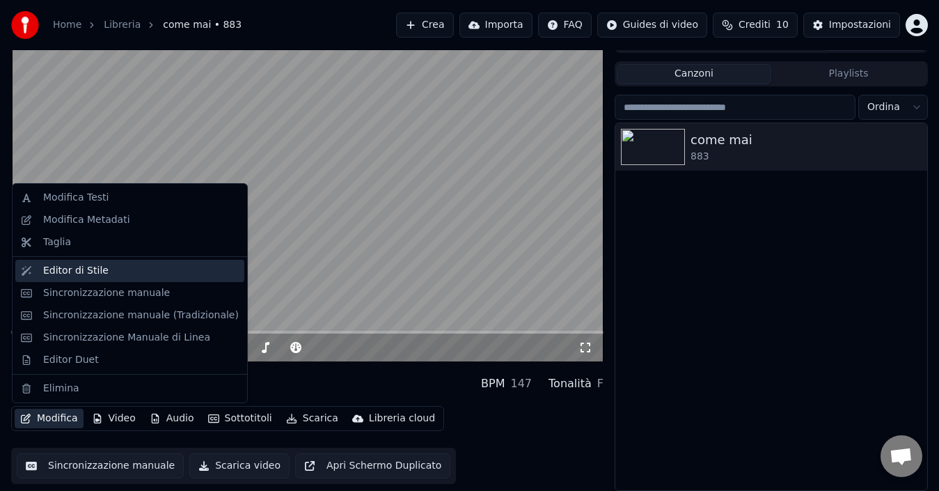
click at [111, 270] on div "Editor di Stile" at bounding box center [141, 271] width 196 height 14
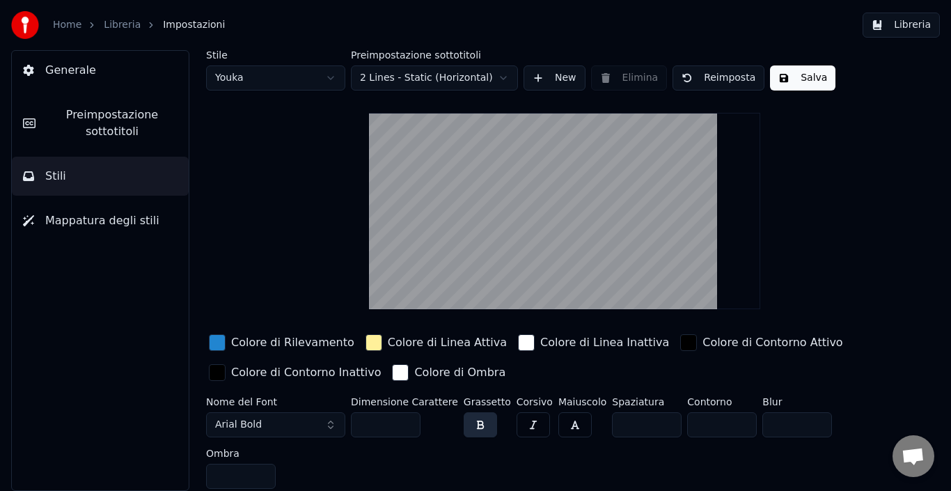
click at [517, 423] on button "button" at bounding box center [533, 424] width 33 height 25
click at [405, 418] on input "**" at bounding box center [386, 424] width 70 height 25
click at [405, 418] on input "***" at bounding box center [386, 424] width 70 height 25
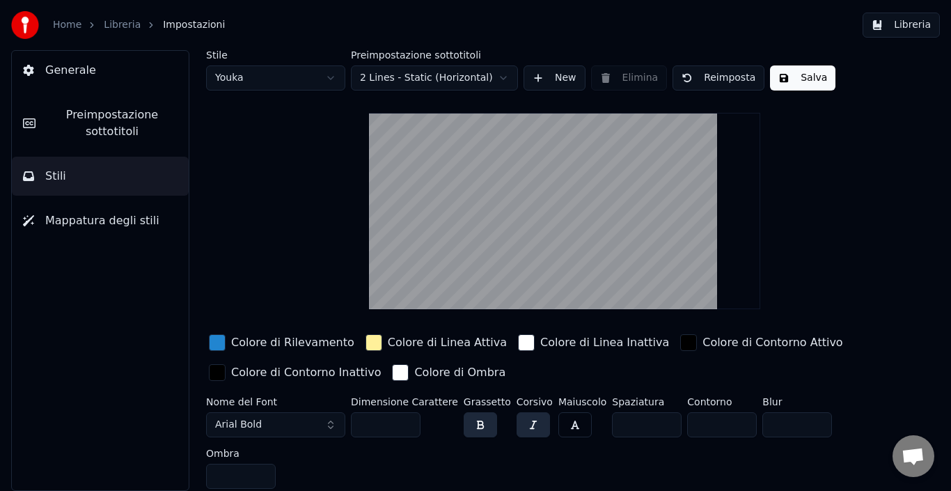
click at [405, 418] on input "***" at bounding box center [386, 424] width 70 height 25
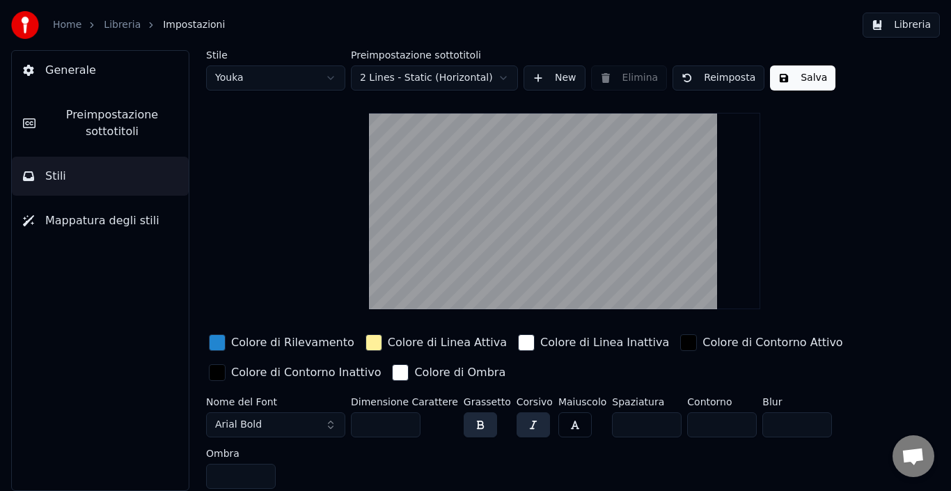
click at [405, 418] on input "***" at bounding box center [386, 424] width 70 height 25
type input "***"
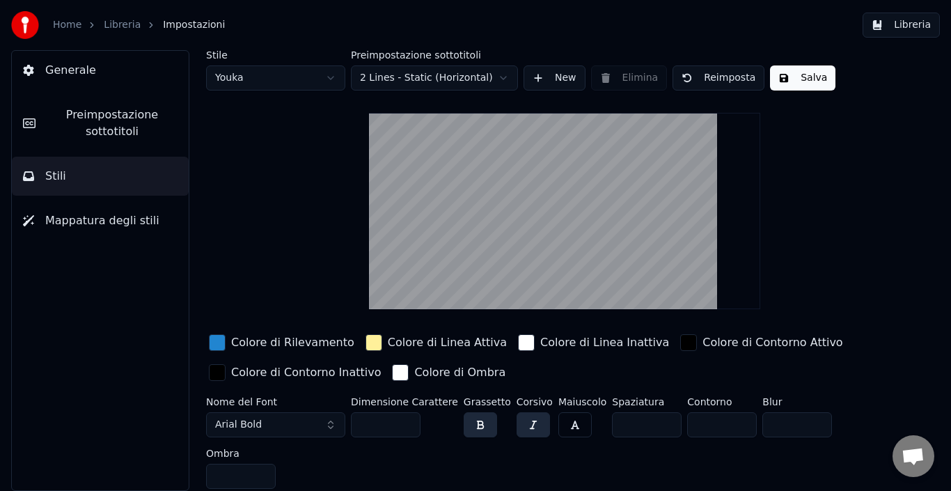
click at [405, 418] on input "***" at bounding box center [386, 424] width 70 height 25
click at [815, 78] on button "Salva" at bounding box center [802, 77] width 65 height 25
click at [111, 65] on button "Generale" at bounding box center [100, 70] width 177 height 39
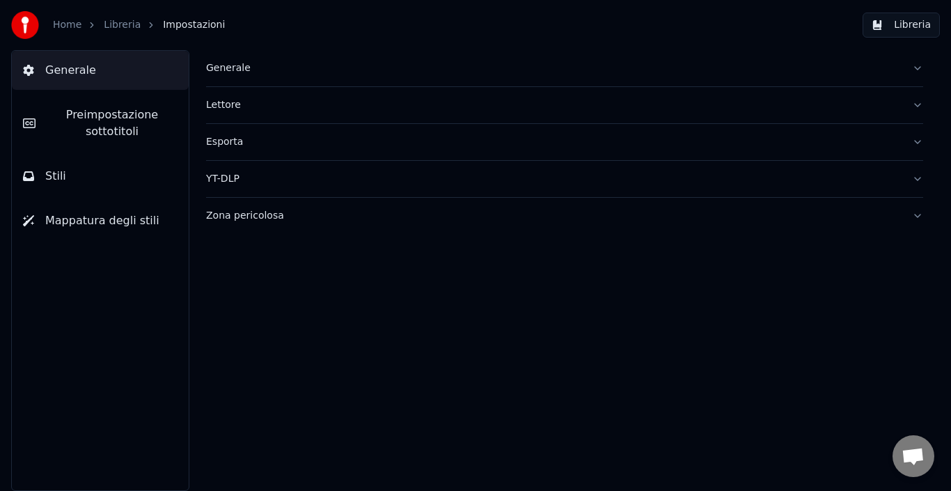
click at [69, 182] on button "Stili" at bounding box center [100, 176] width 177 height 39
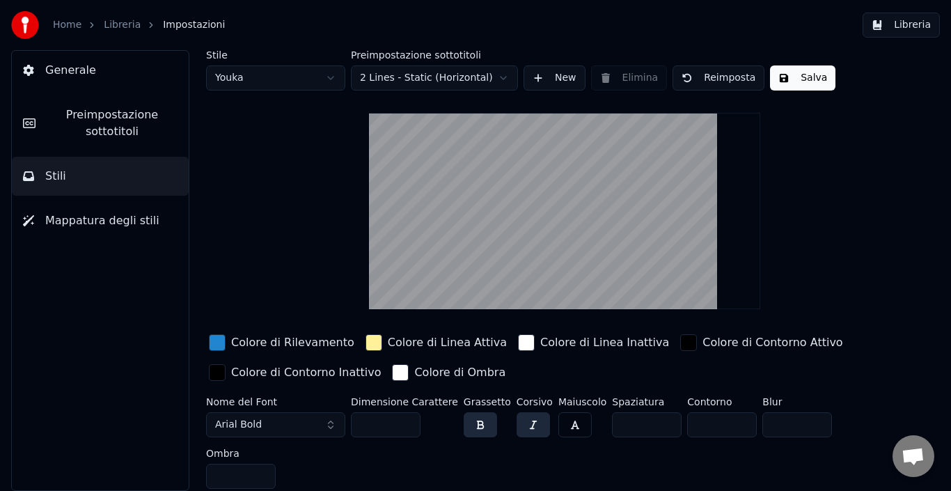
click at [123, 224] on span "Mappatura degli stili" at bounding box center [102, 220] width 114 height 17
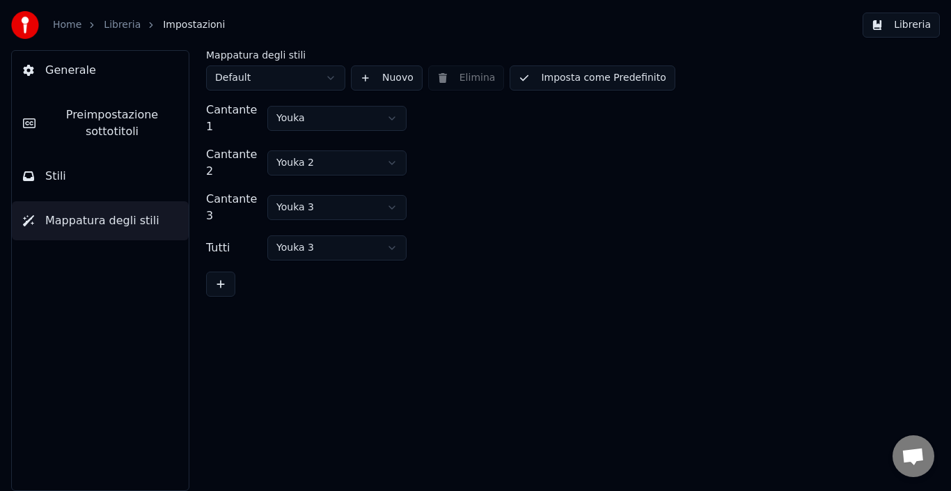
click at [129, 130] on span "Preimpostazione sottotitoli" at bounding box center [112, 123] width 131 height 33
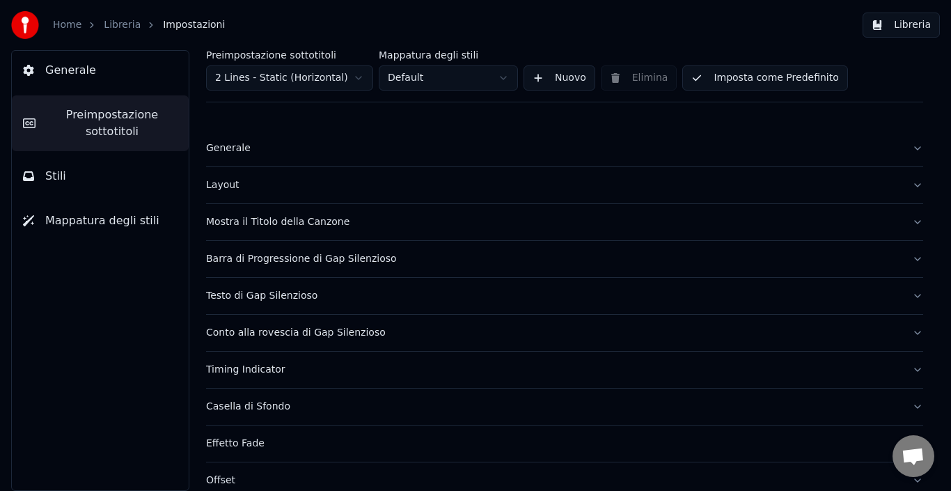
click at [915, 24] on button "Libreria" at bounding box center [901, 25] width 77 height 25
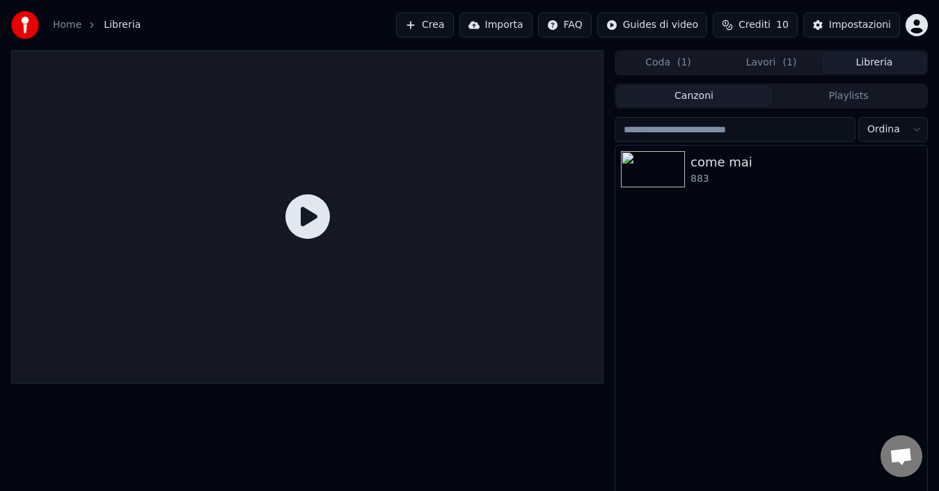
click at [311, 218] on icon at bounding box center [307, 216] width 45 height 45
